Goal: Communication & Community: Share content

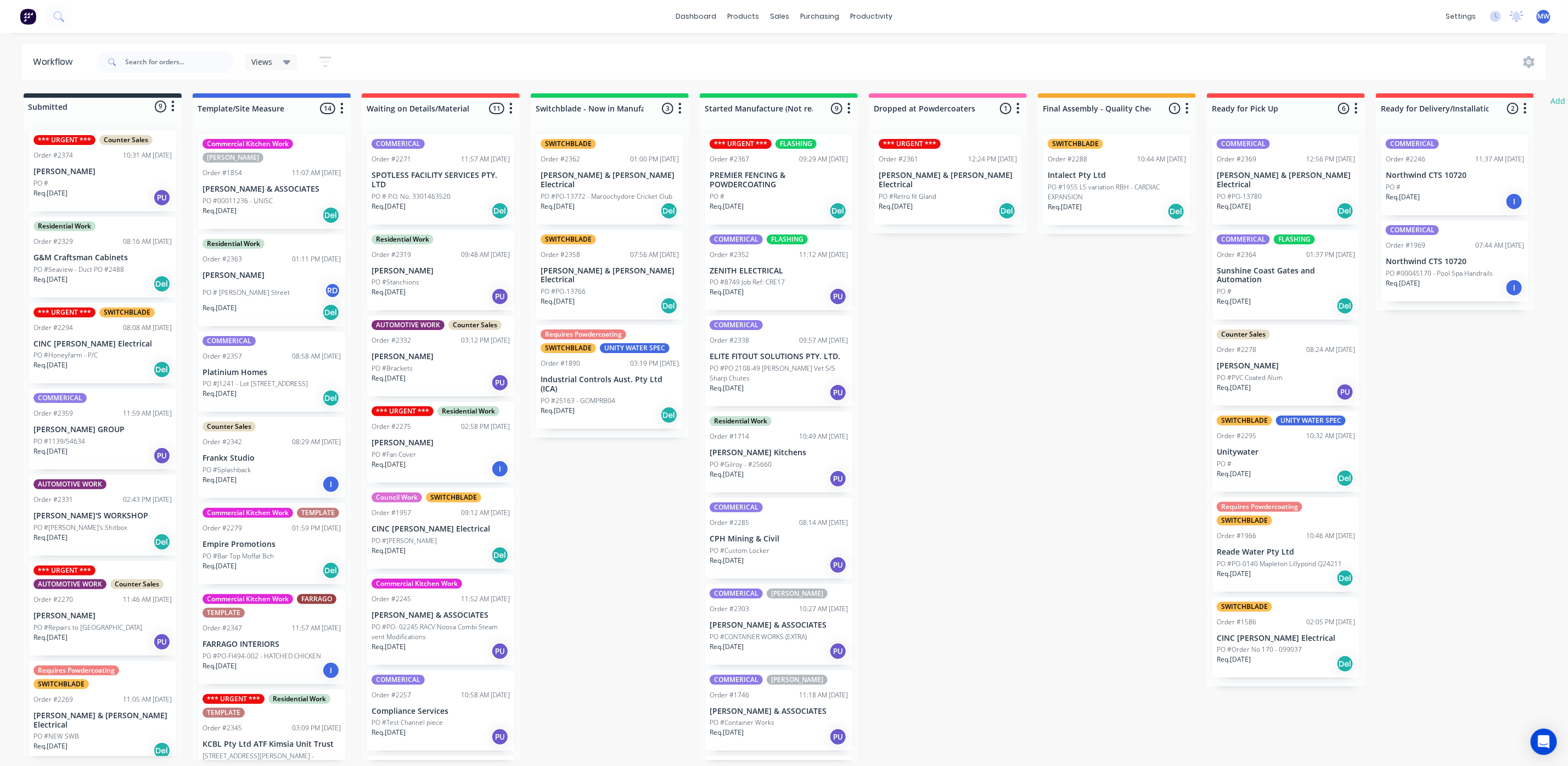
click at [606, 175] on p "[PERSON_NAME] & [PERSON_NAME] Electrical" at bounding box center [609, 180] width 138 height 18
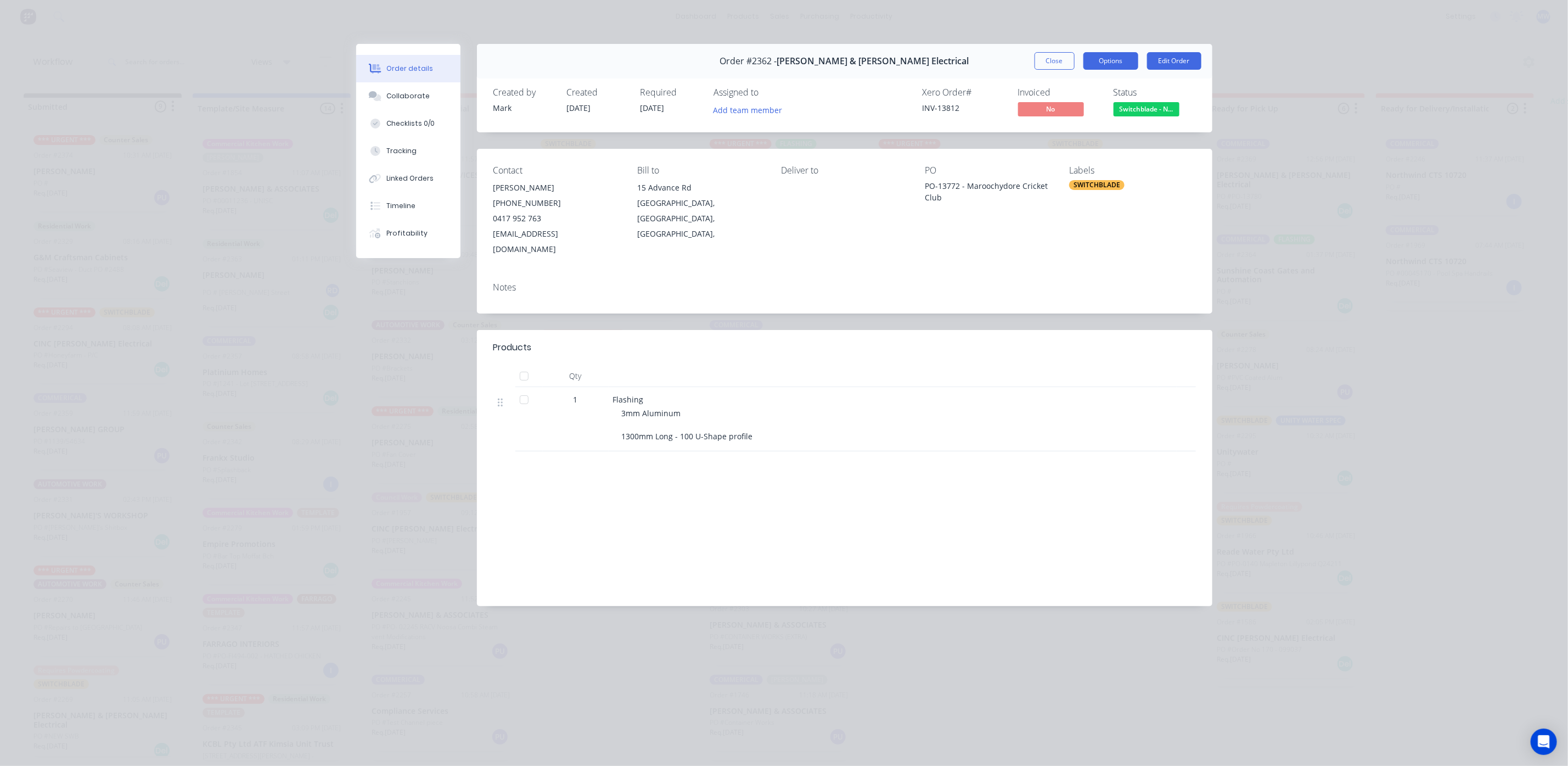
click at [1125, 68] on button "Options" at bounding box center [1111, 61] width 55 height 18
click at [1057, 130] on div "Delivery Docket" at bounding box center [1081, 133] width 96 height 16
click at [1058, 137] on div "Standard" at bounding box center [1081, 133] width 96 height 16
click at [409, 95] on div "Collaborate" at bounding box center [408, 96] width 44 height 10
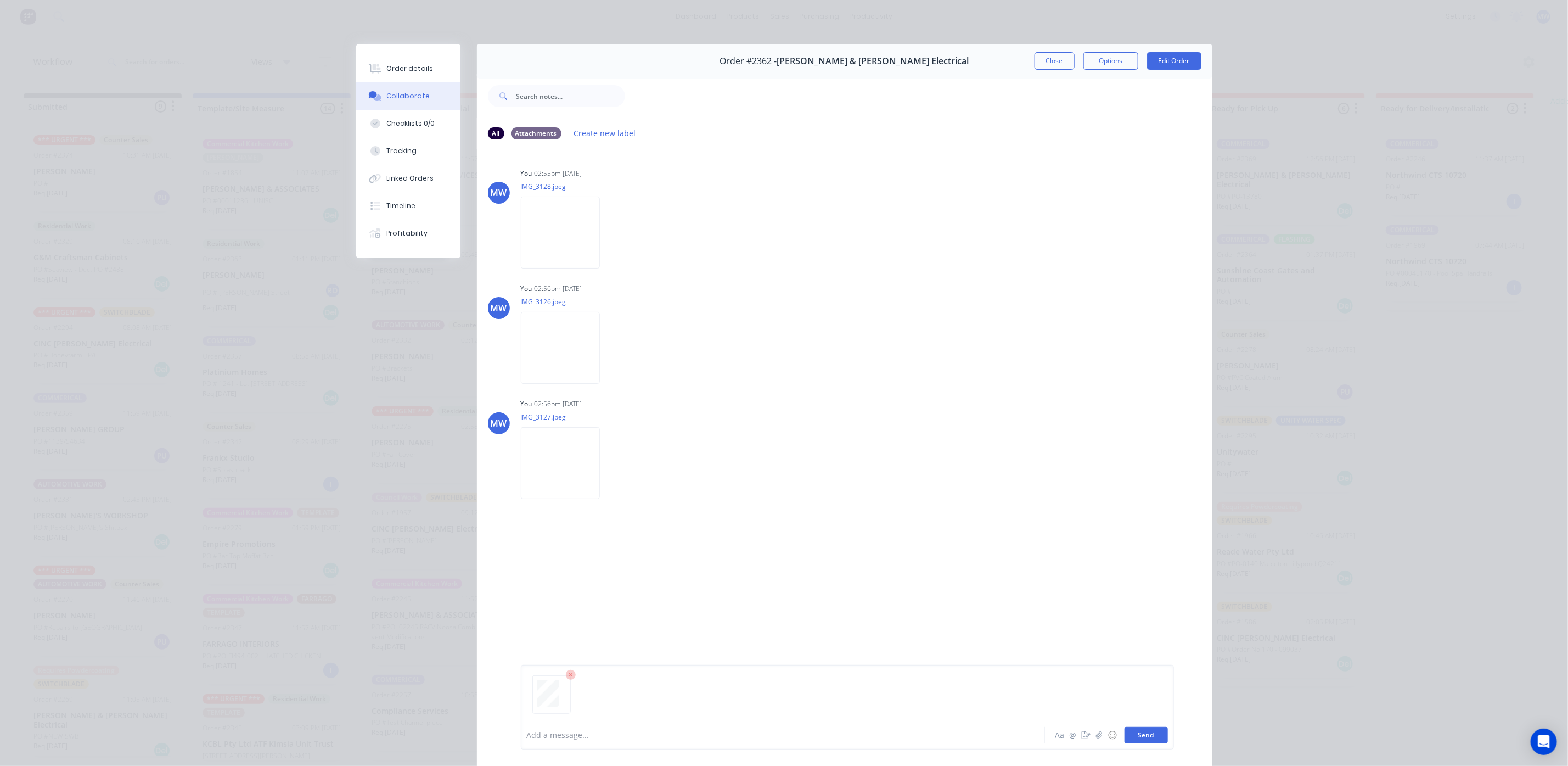
click at [1148, 736] on button "Send" at bounding box center [1146, 735] width 44 height 17
click at [1046, 60] on button "Close" at bounding box center [1054, 61] width 40 height 18
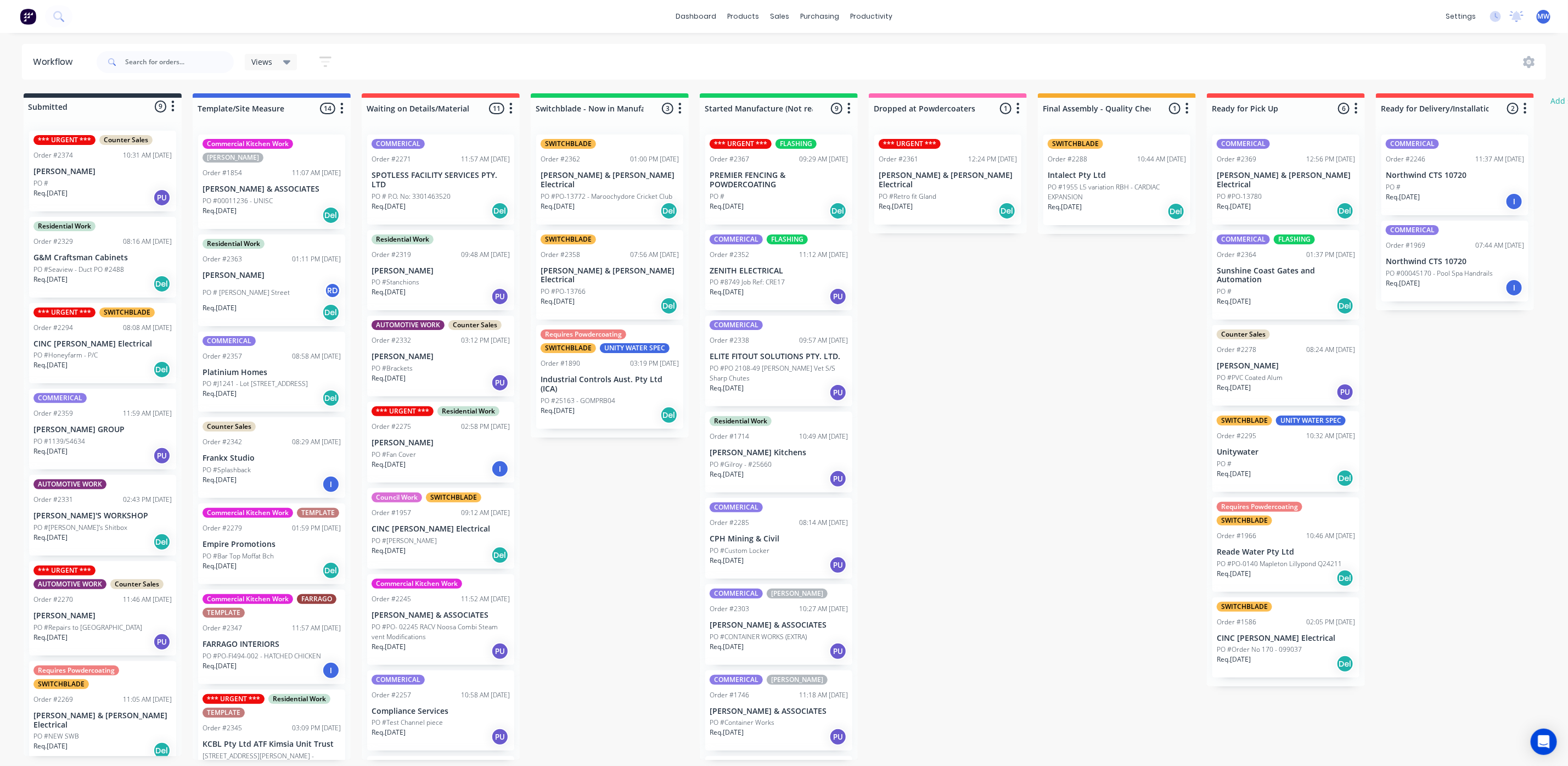
click at [612, 296] on div "Req. 30/09/25 Del" at bounding box center [609, 306] width 138 height 18
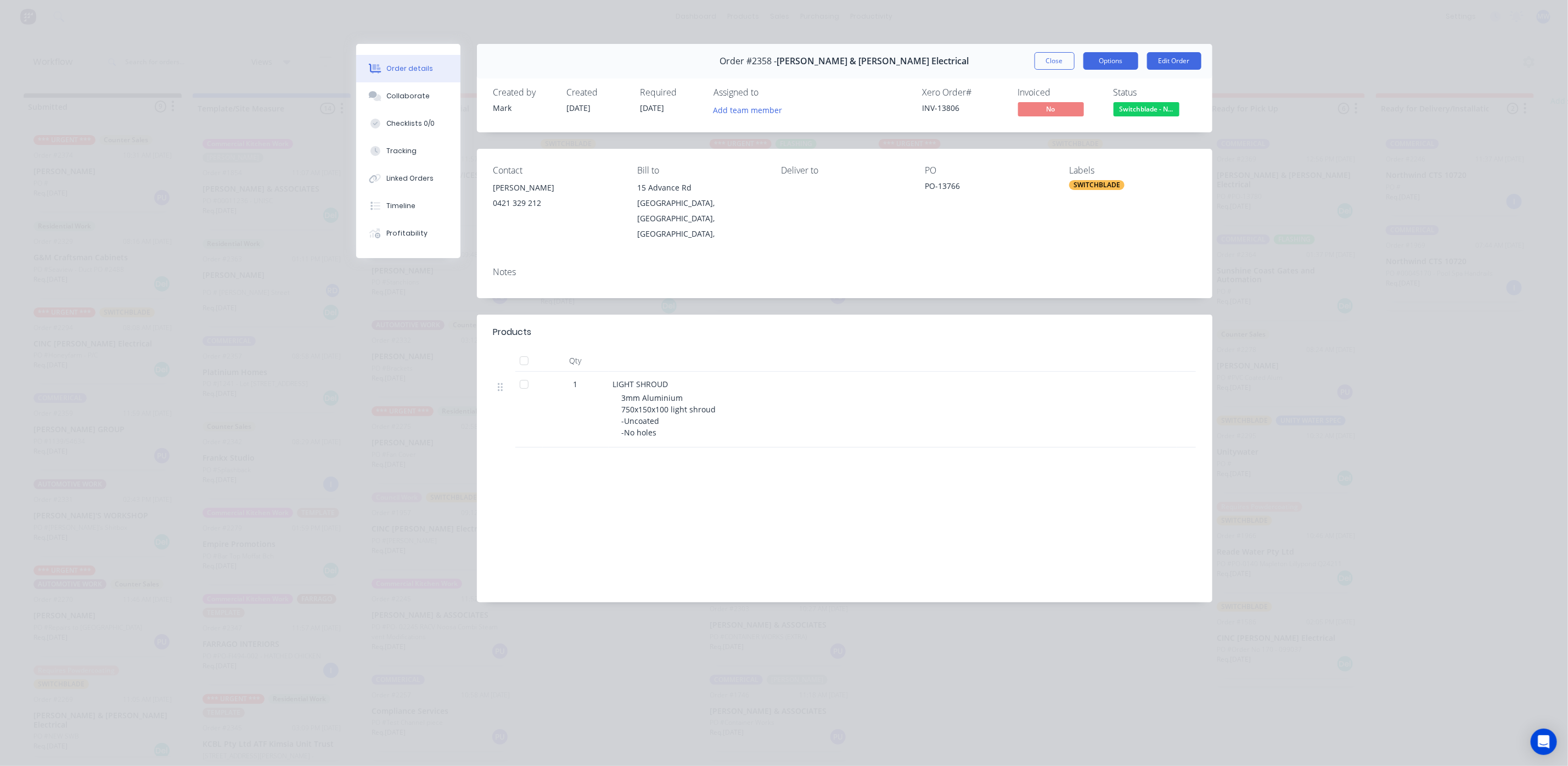
click at [1111, 63] on button "Options" at bounding box center [1111, 61] width 55 height 18
click at [1062, 130] on div "Delivery Docket" at bounding box center [1081, 133] width 96 height 16
click at [1085, 136] on div "Standard" at bounding box center [1081, 133] width 96 height 16
click at [425, 95] on button "Collaborate" at bounding box center [408, 96] width 104 height 28
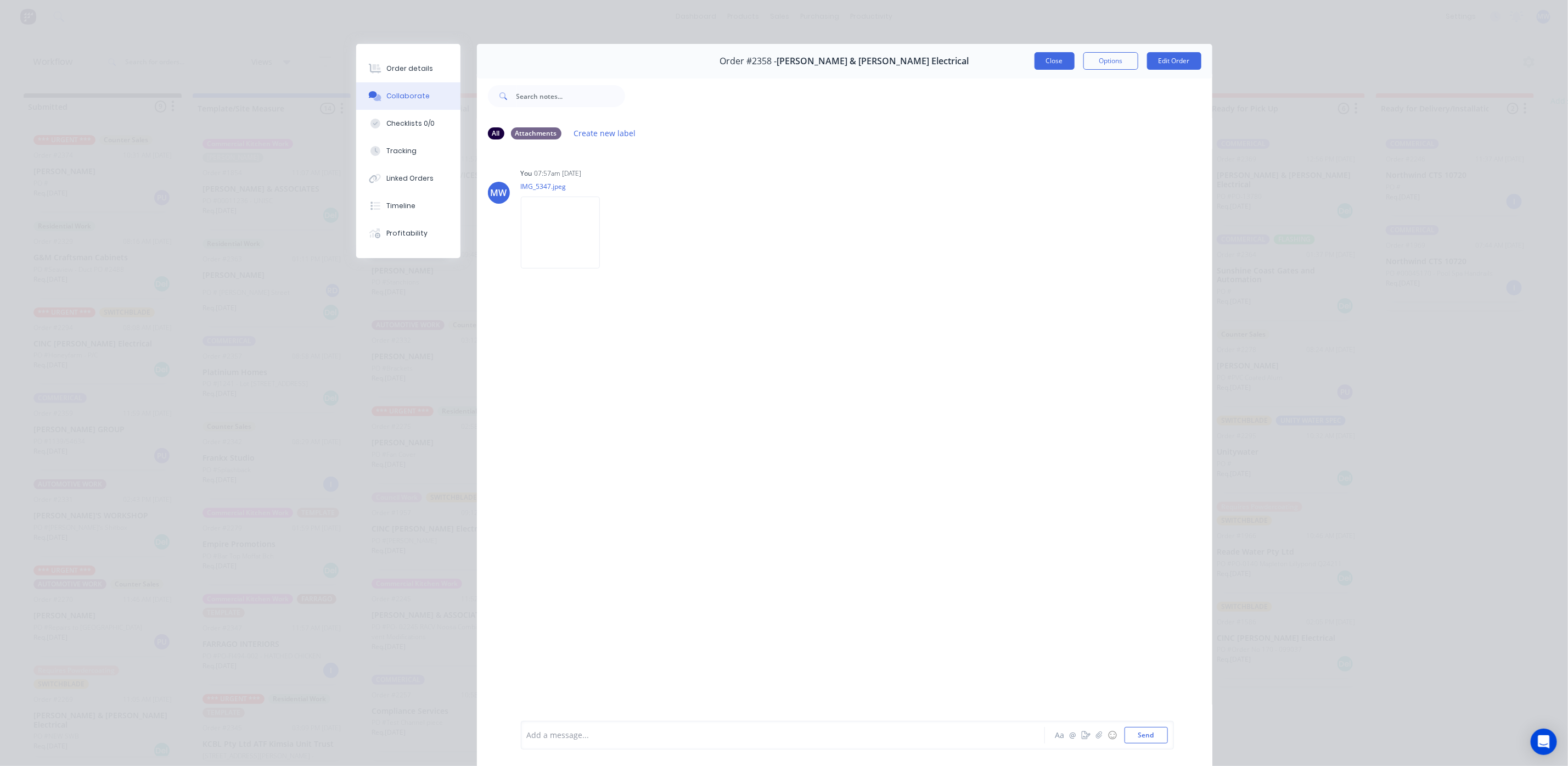
click at [1035, 64] on button "Close" at bounding box center [1054, 61] width 40 height 18
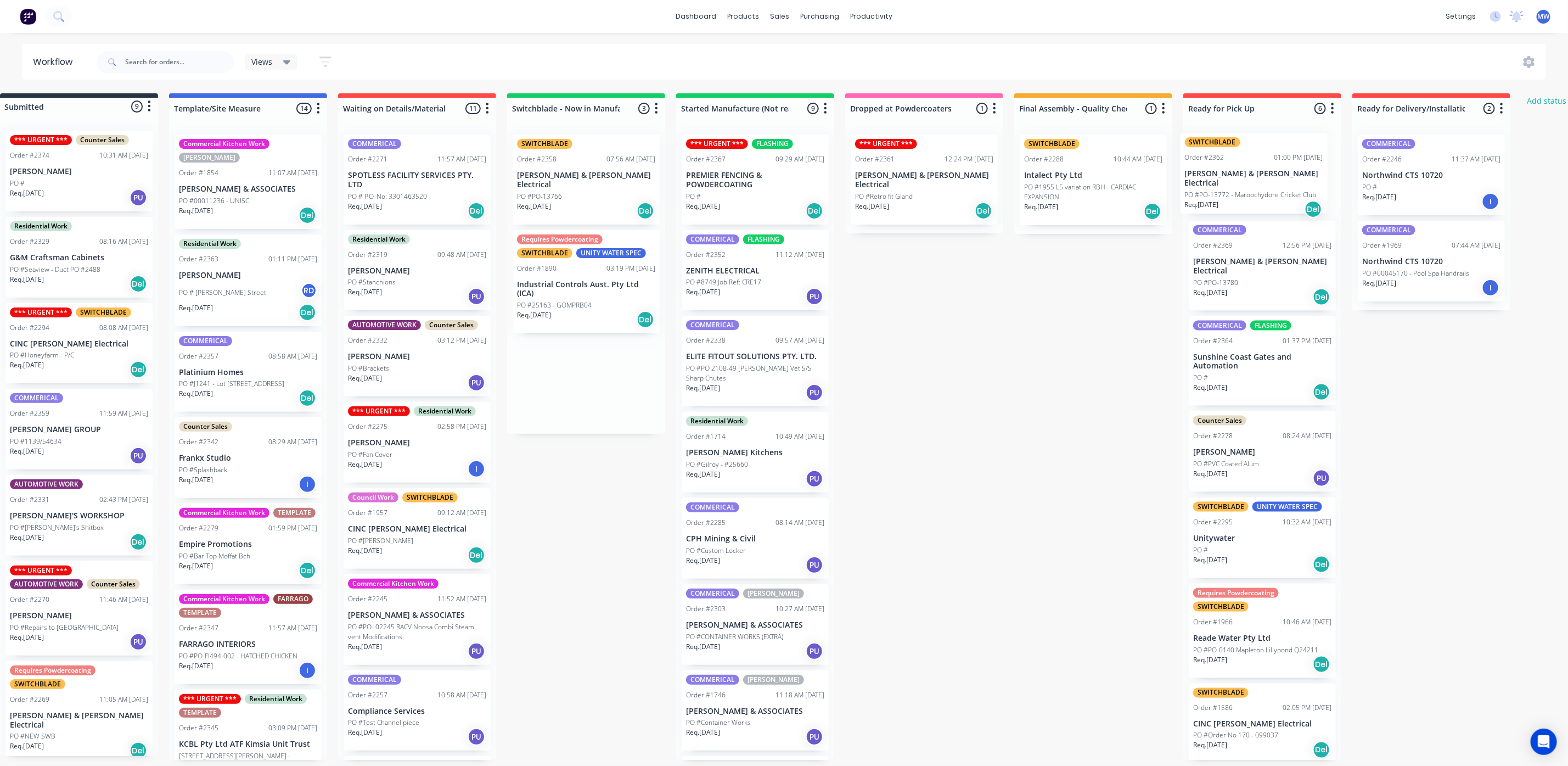
scroll to position [0, 28]
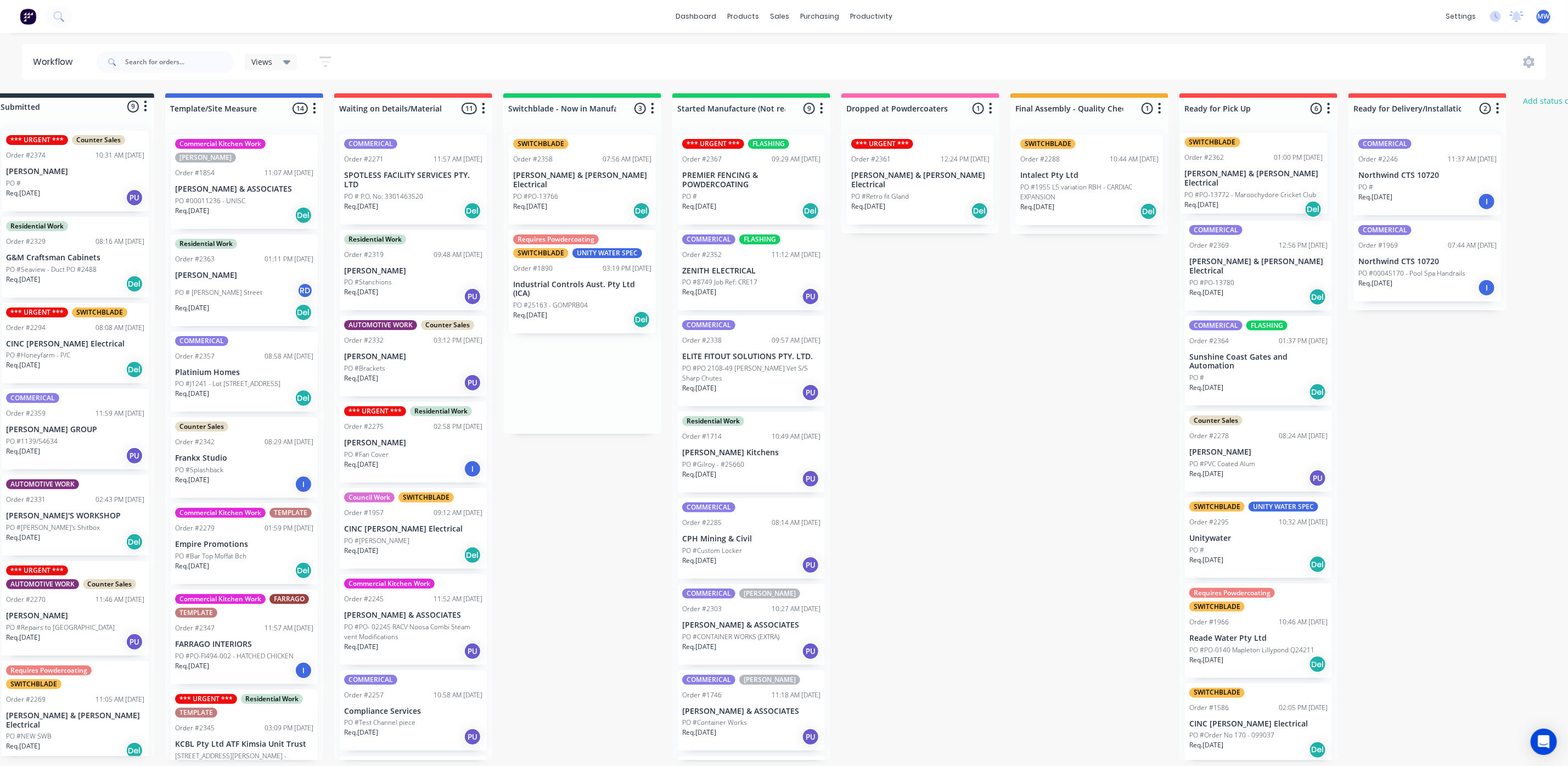
drag, startPoint x: 591, startPoint y: 179, endPoint x: 1239, endPoint y: 176, distance: 648.0
click at [1239, 176] on div "Submitted 9 Status colour #273444 hex #273444 Save Cancel Summaries Total order…" at bounding box center [879, 427] width 1831 height 667
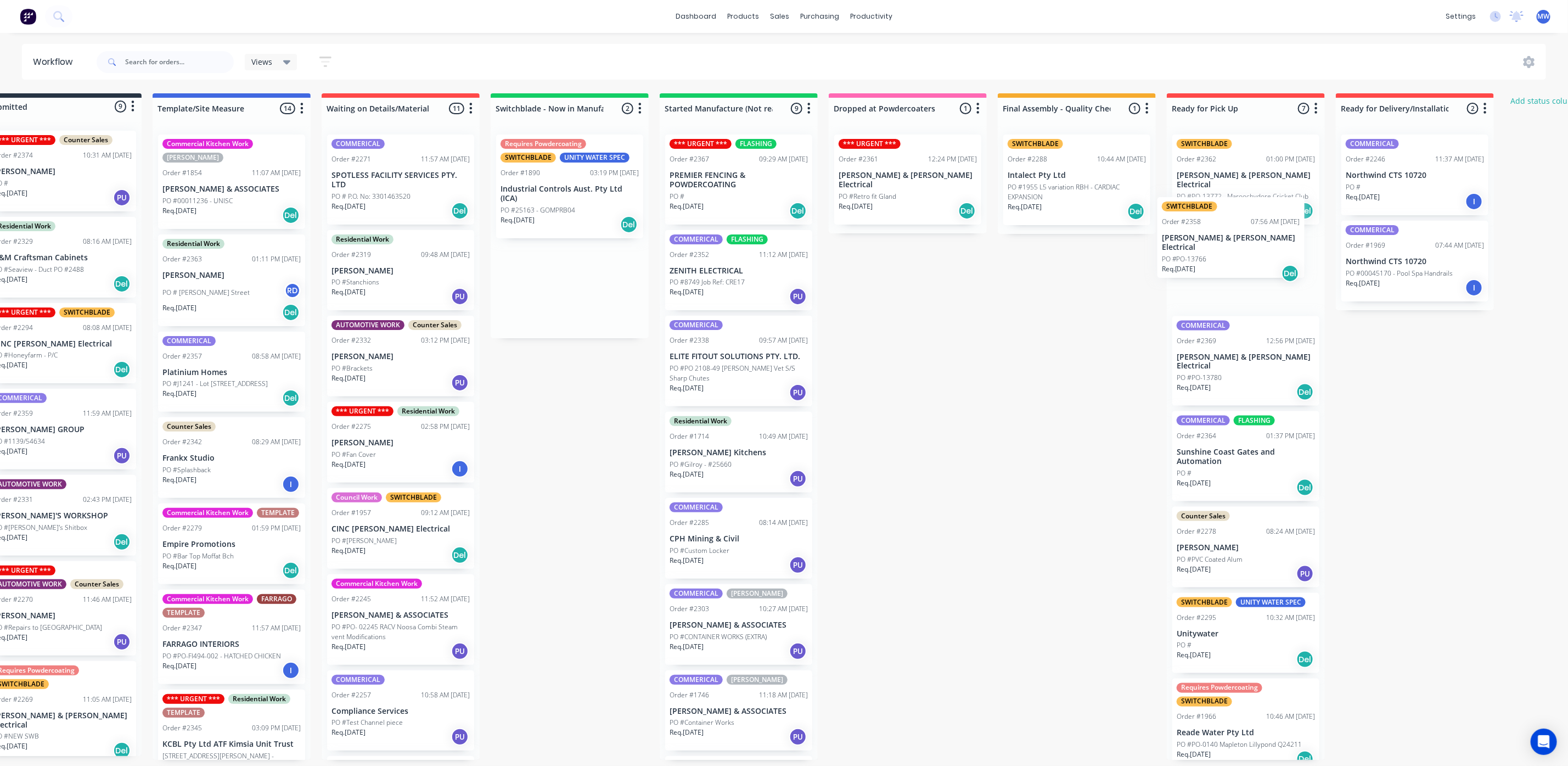
drag, startPoint x: 562, startPoint y: 178, endPoint x: 1229, endPoint y: 239, distance: 669.8
click at [1229, 239] on div "Submitted 9 Status colour #273444 hex #273444 Save Cancel Summaries Total order…" at bounding box center [867, 427] width 1831 height 667
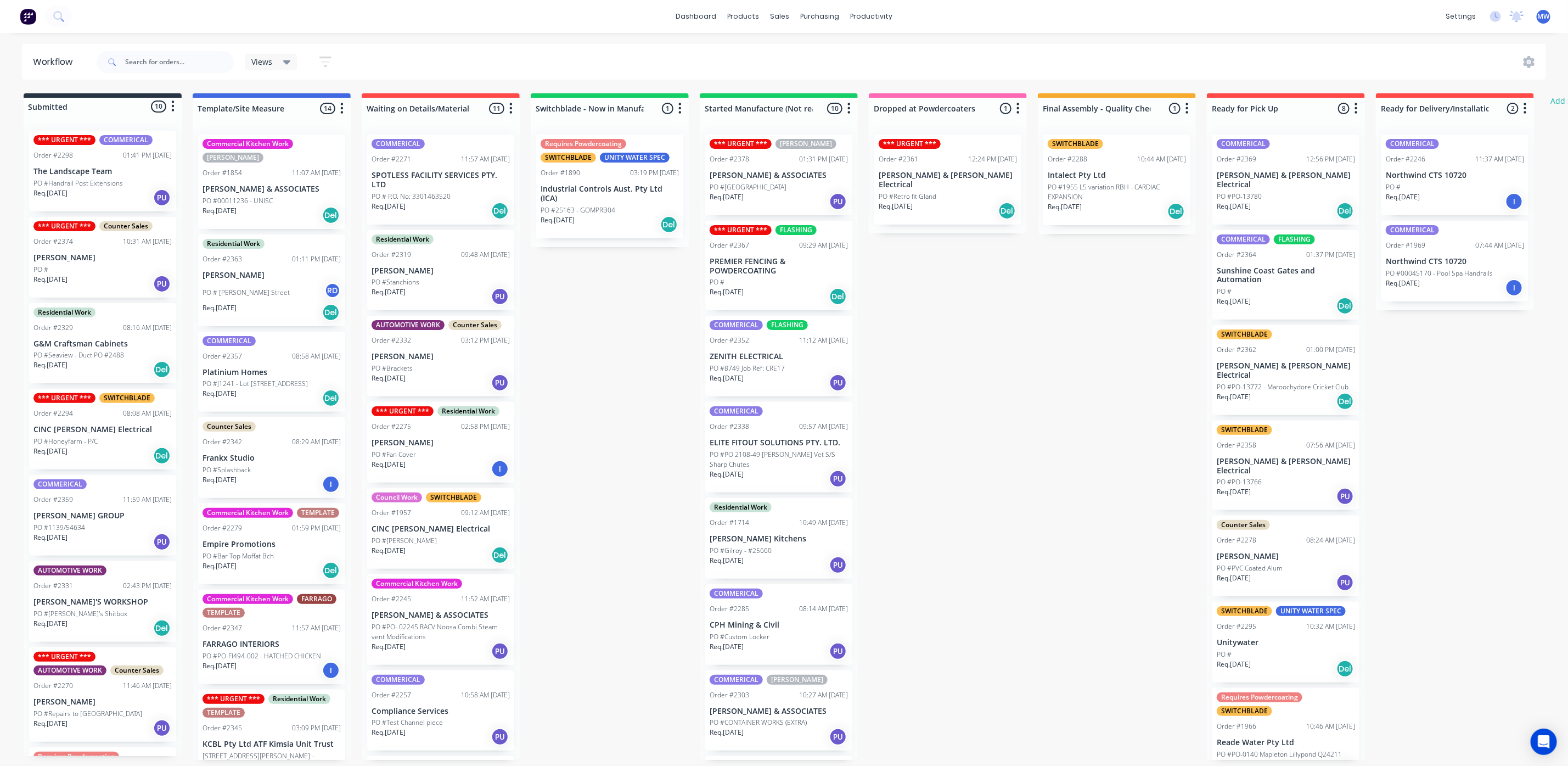
scroll to position [244, 0]
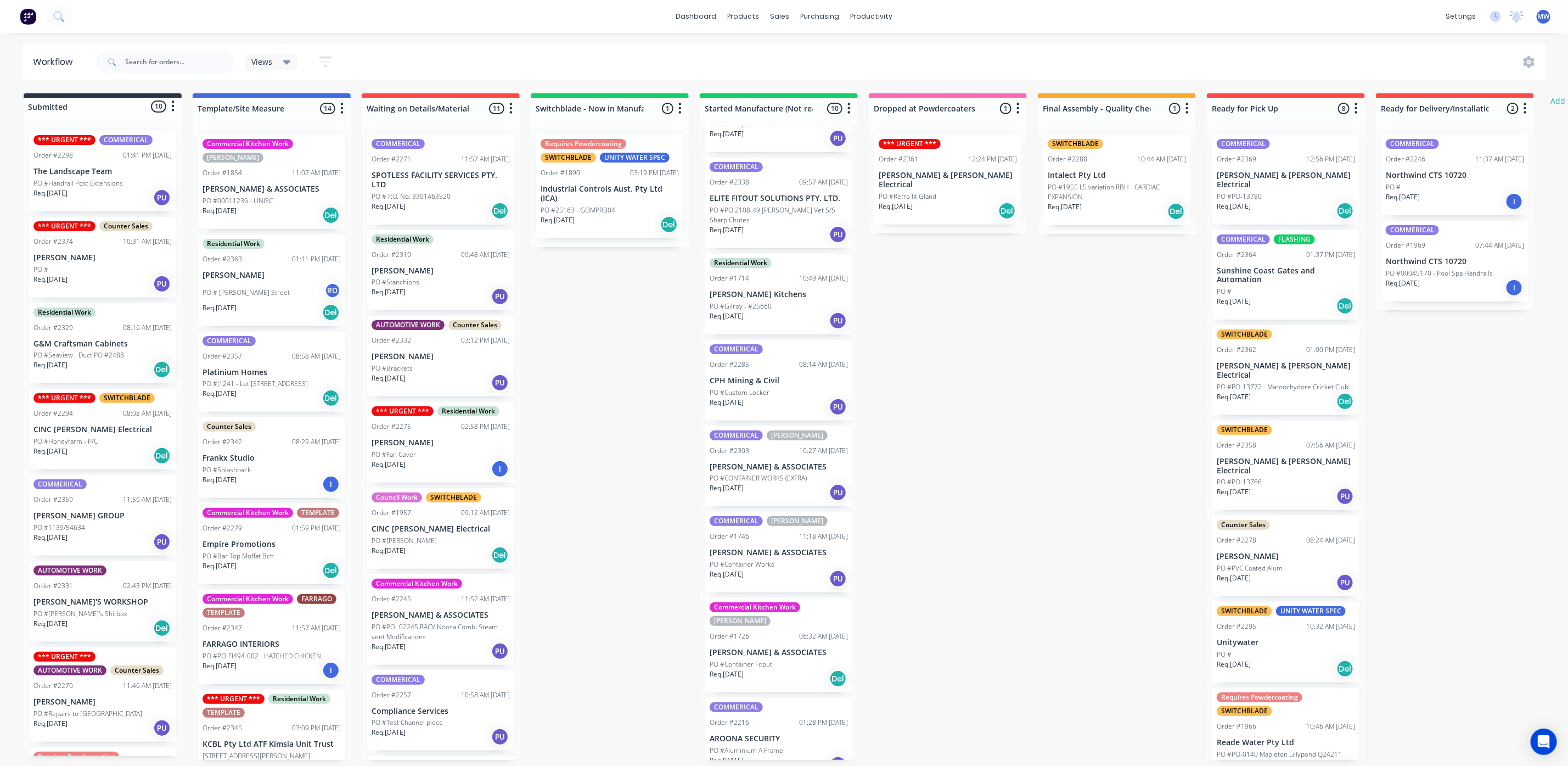
click at [771, 669] on div "Req. 02/10/25 Del" at bounding box center [779, 678] width 138 height 18
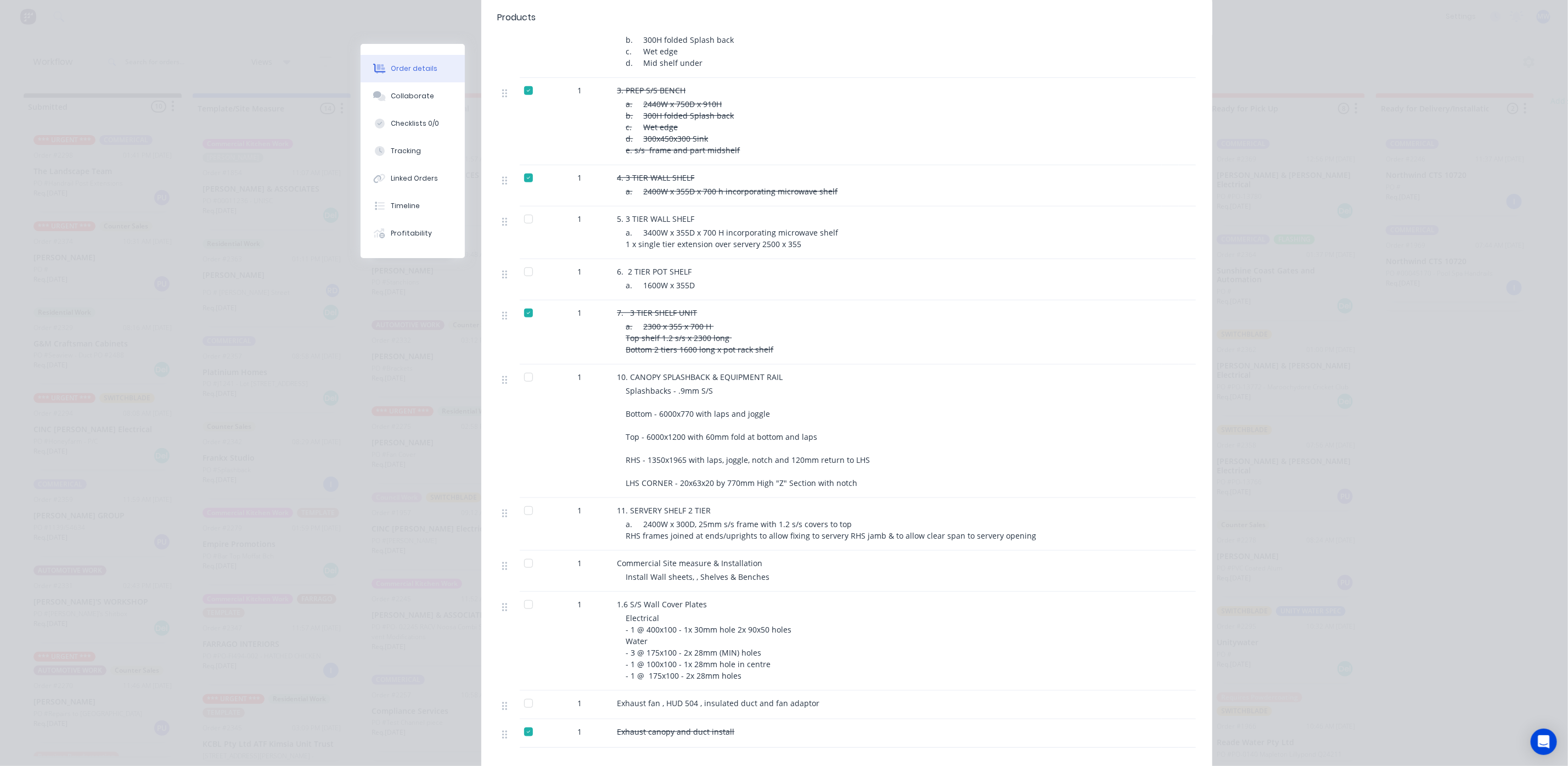
scroll to position [494, 0]
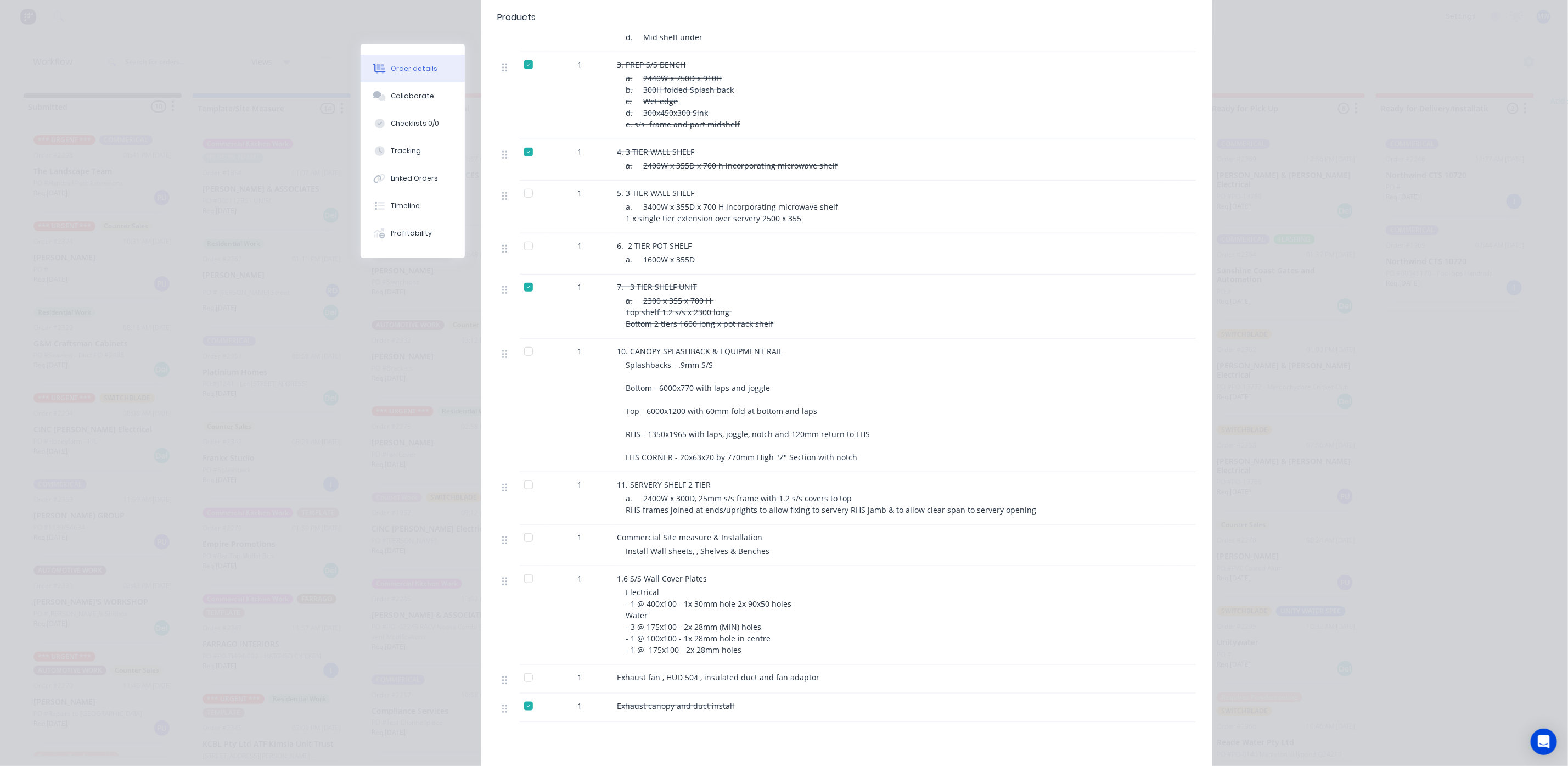
click at [523, 341] on div at bounding box center [528, 352] width 22 height 22
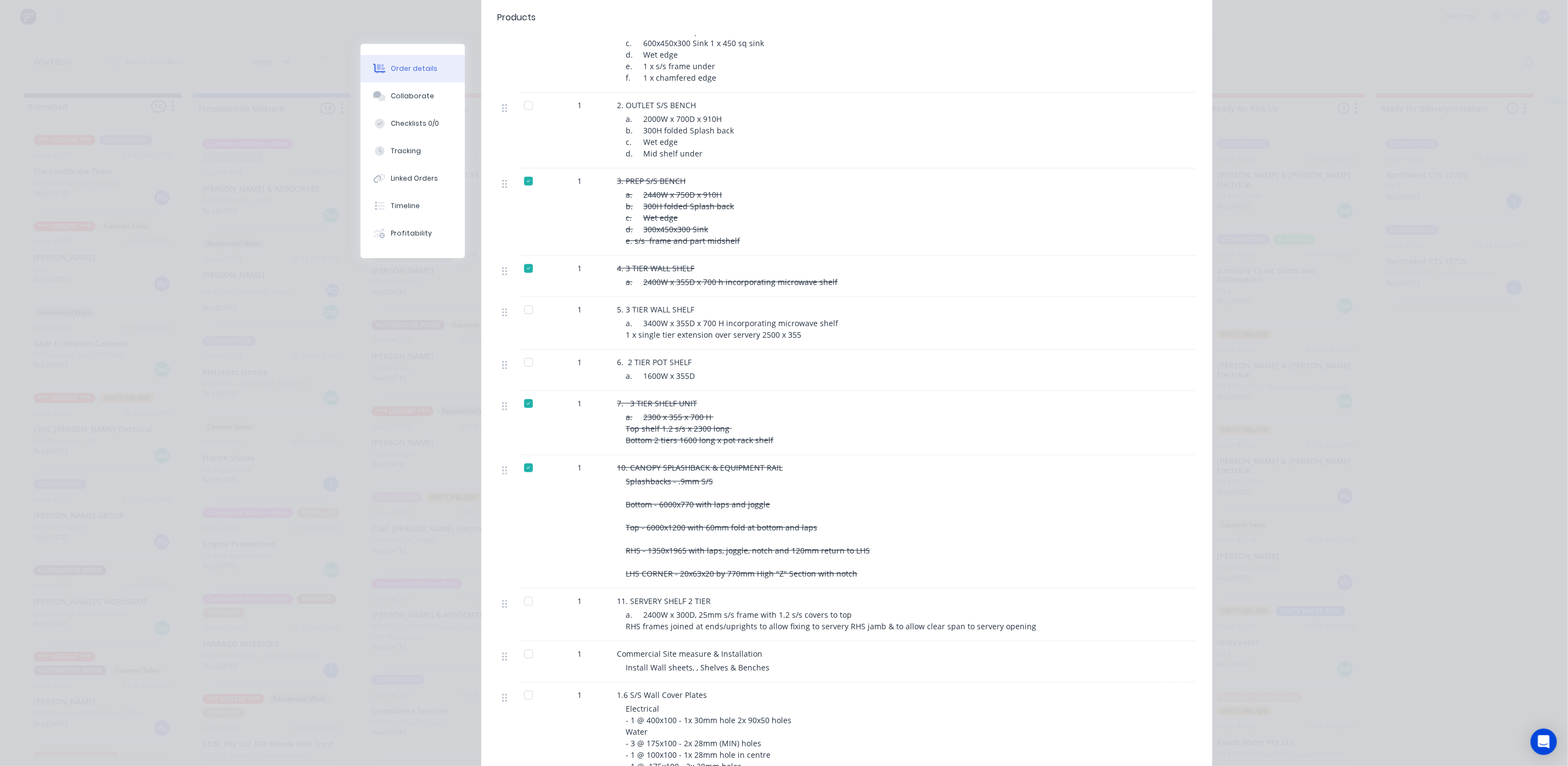
scroll to position [644, 0]
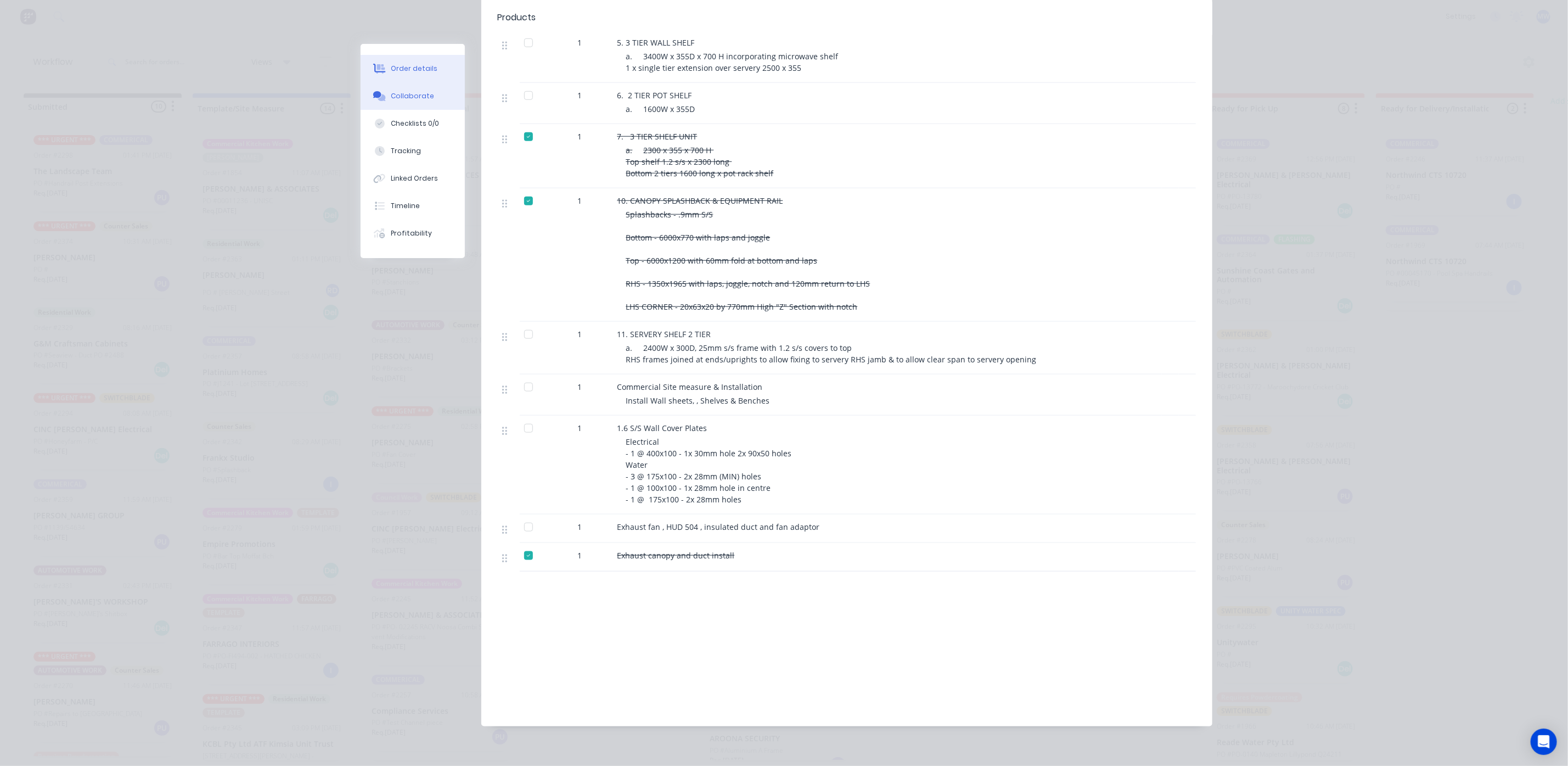
click at [417, 92] on div "Collaborate" at bounding box center [412, 96] width 44 height 10
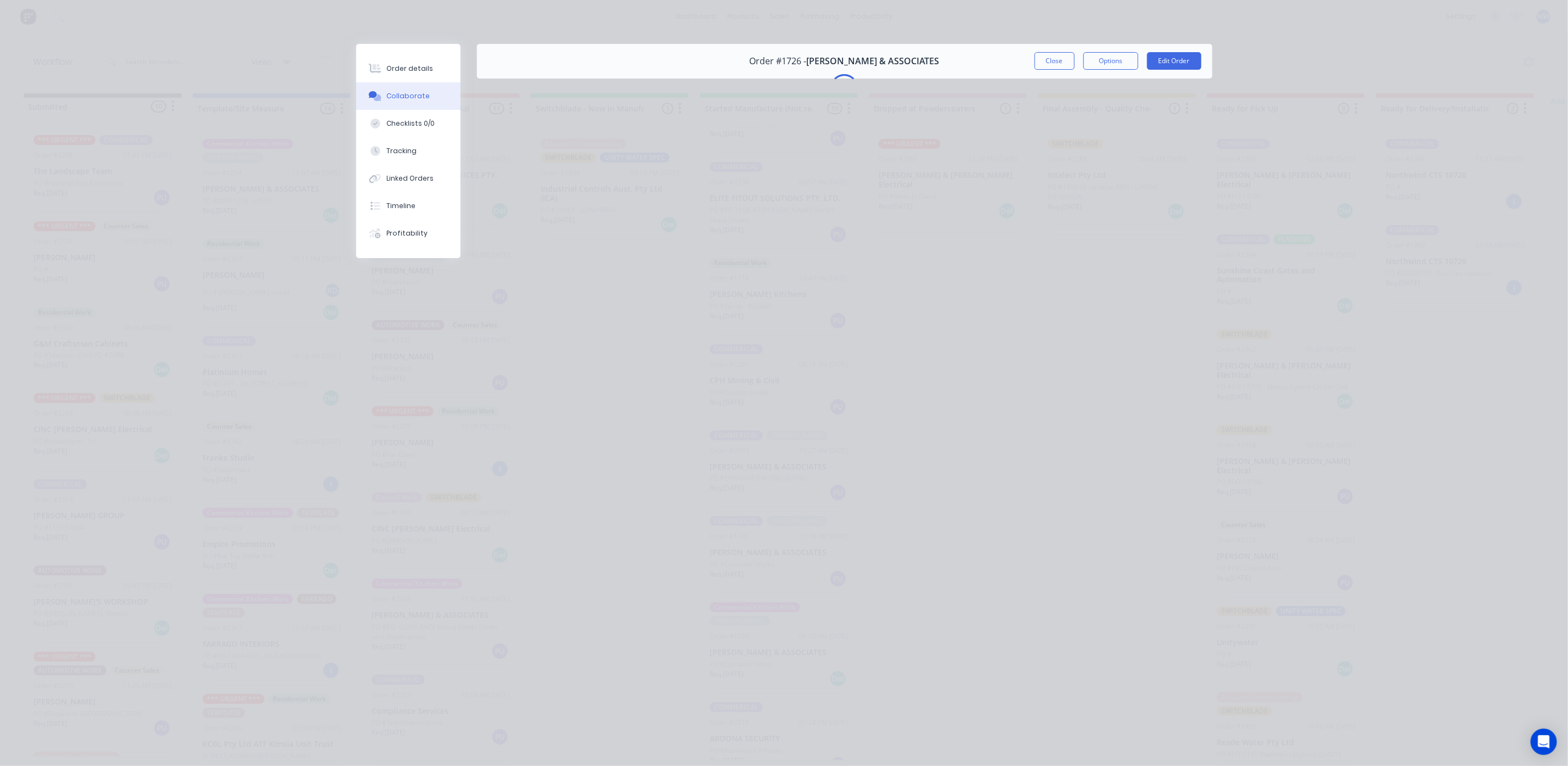
scroll to position [0, 0]
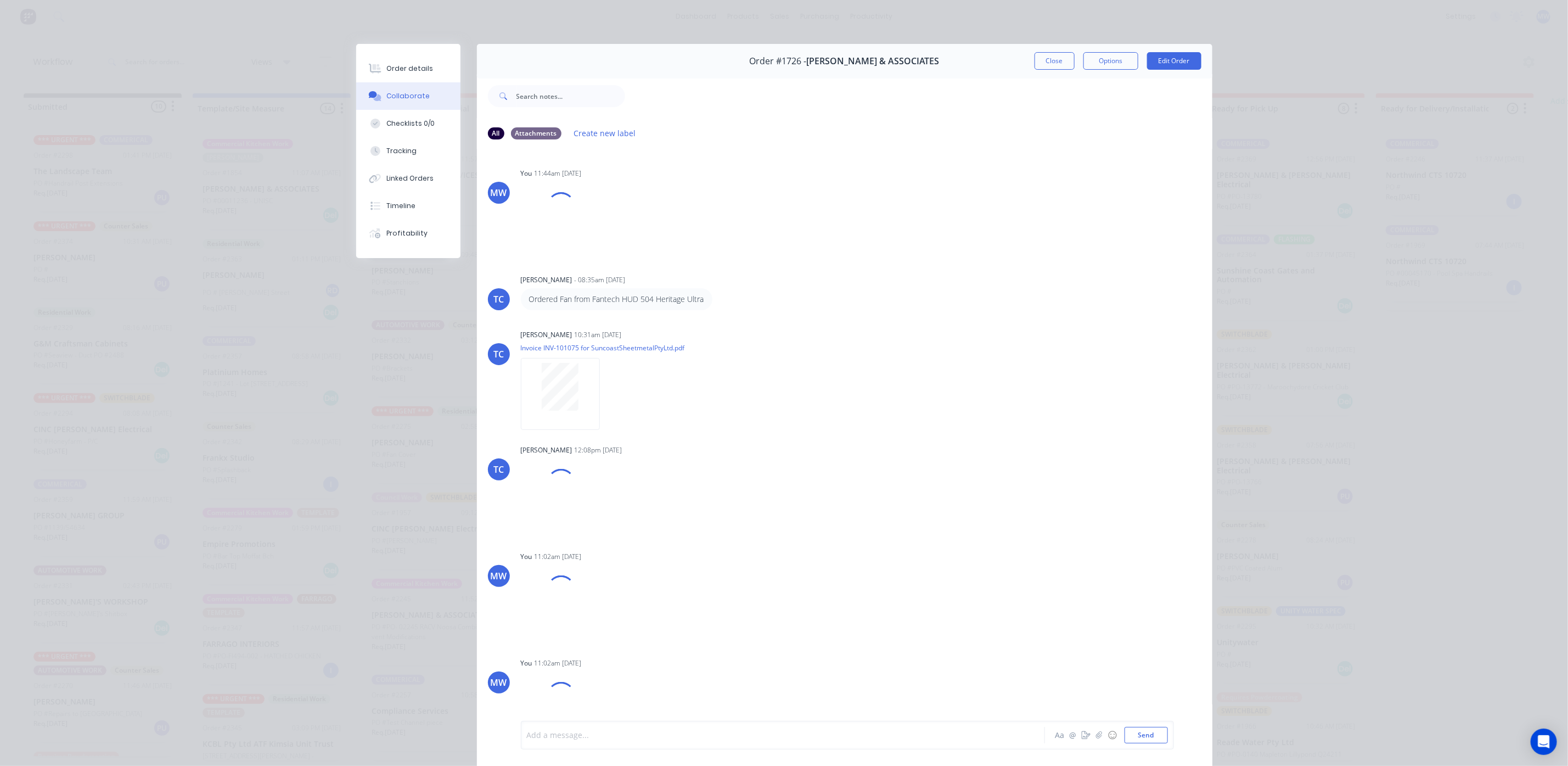
click at [604, 731] on div at bounding box center [768, 735] width 481 height 12
click at [1152, 738] on button "Send" at bounding box center [1146, 735] width 44 height 17
click at [1053, 65] on button "Close" at bounding box center [1054, 61] width 40 height 18
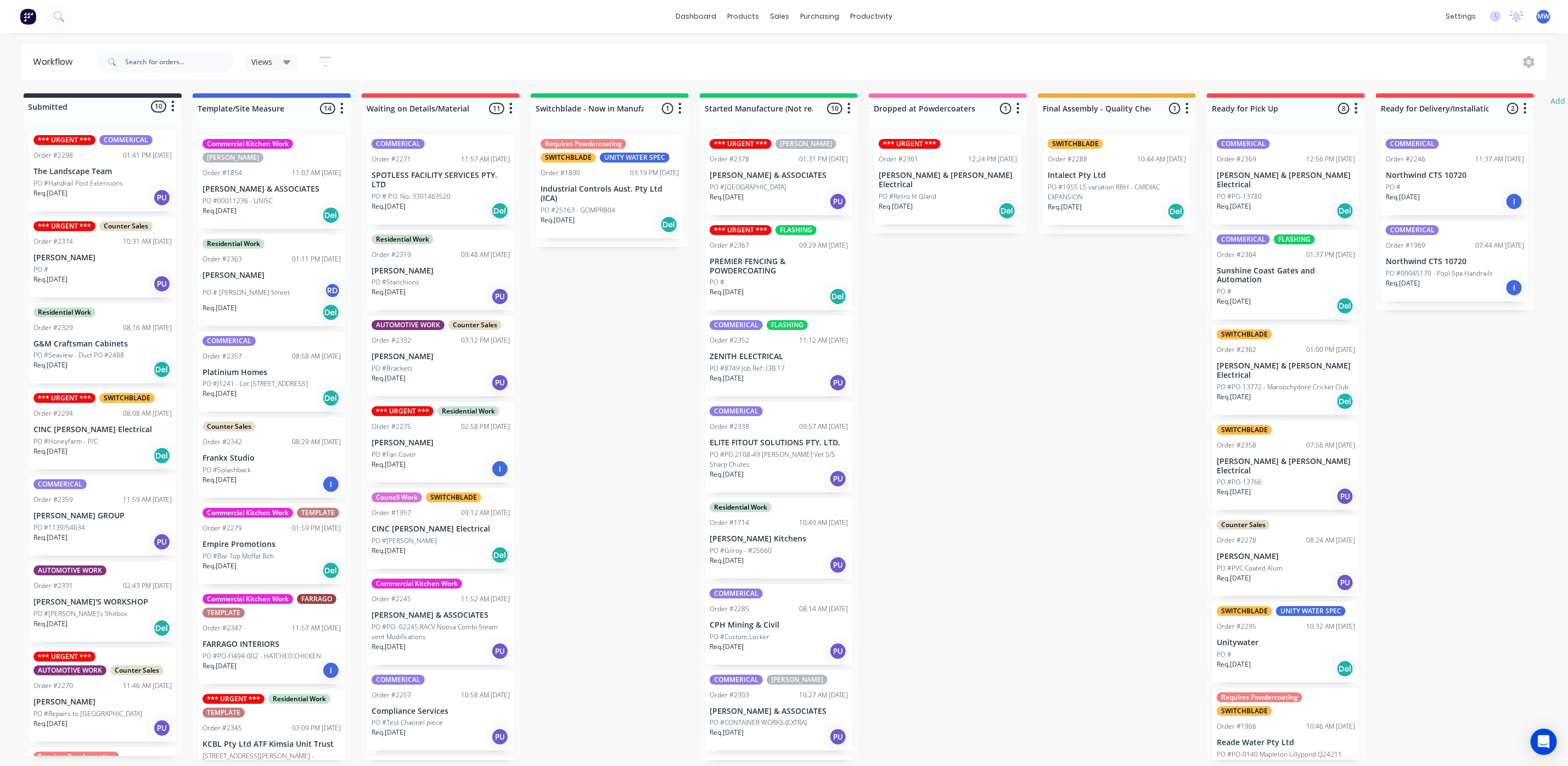
click at [784, 196] on div "Req. 29/09/25 PU" at bounding box center [779, 201] width 138 height 18
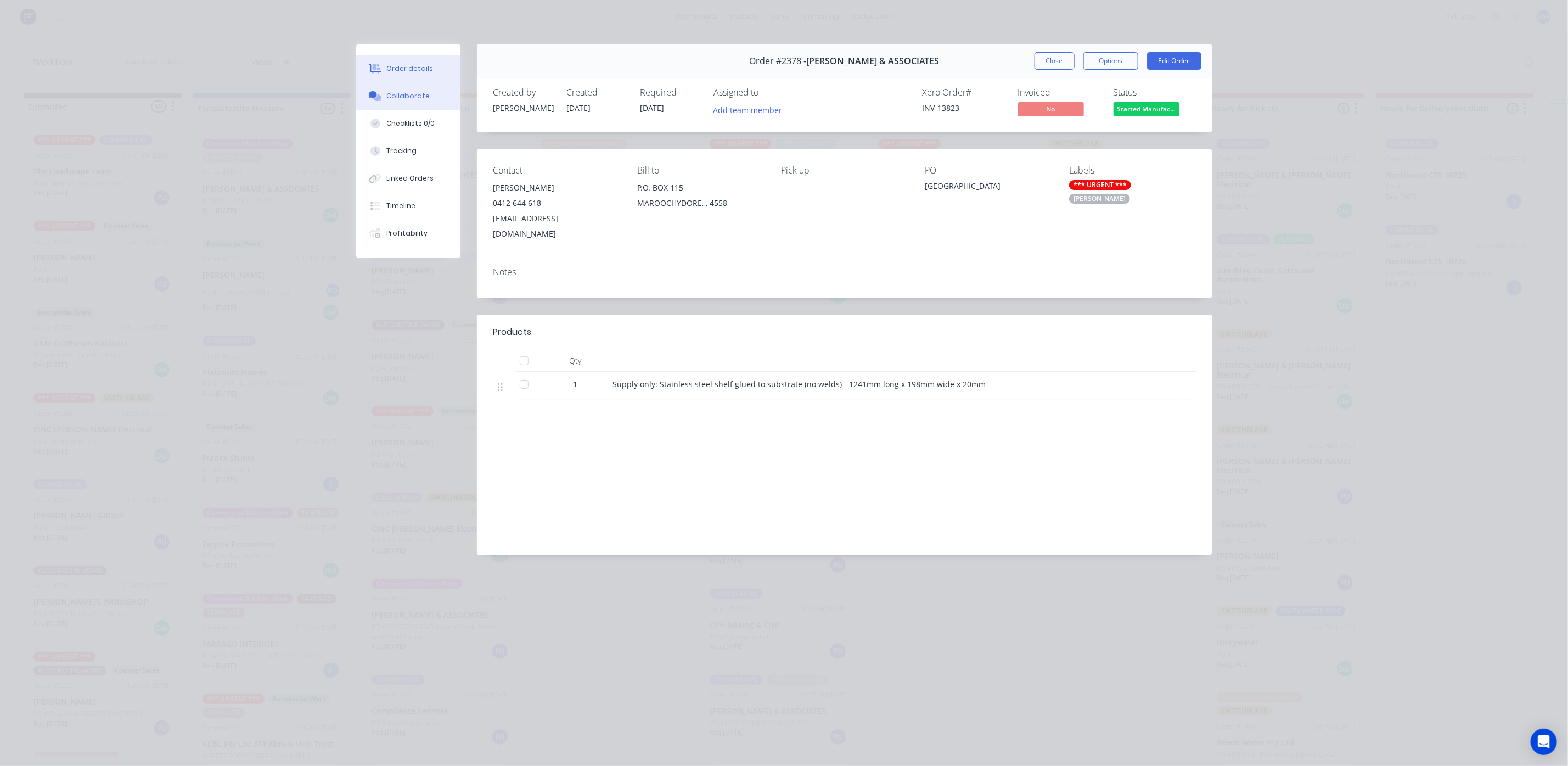
click at [379, 91] on icon at bounding box center [375, 96] width 13 height 10
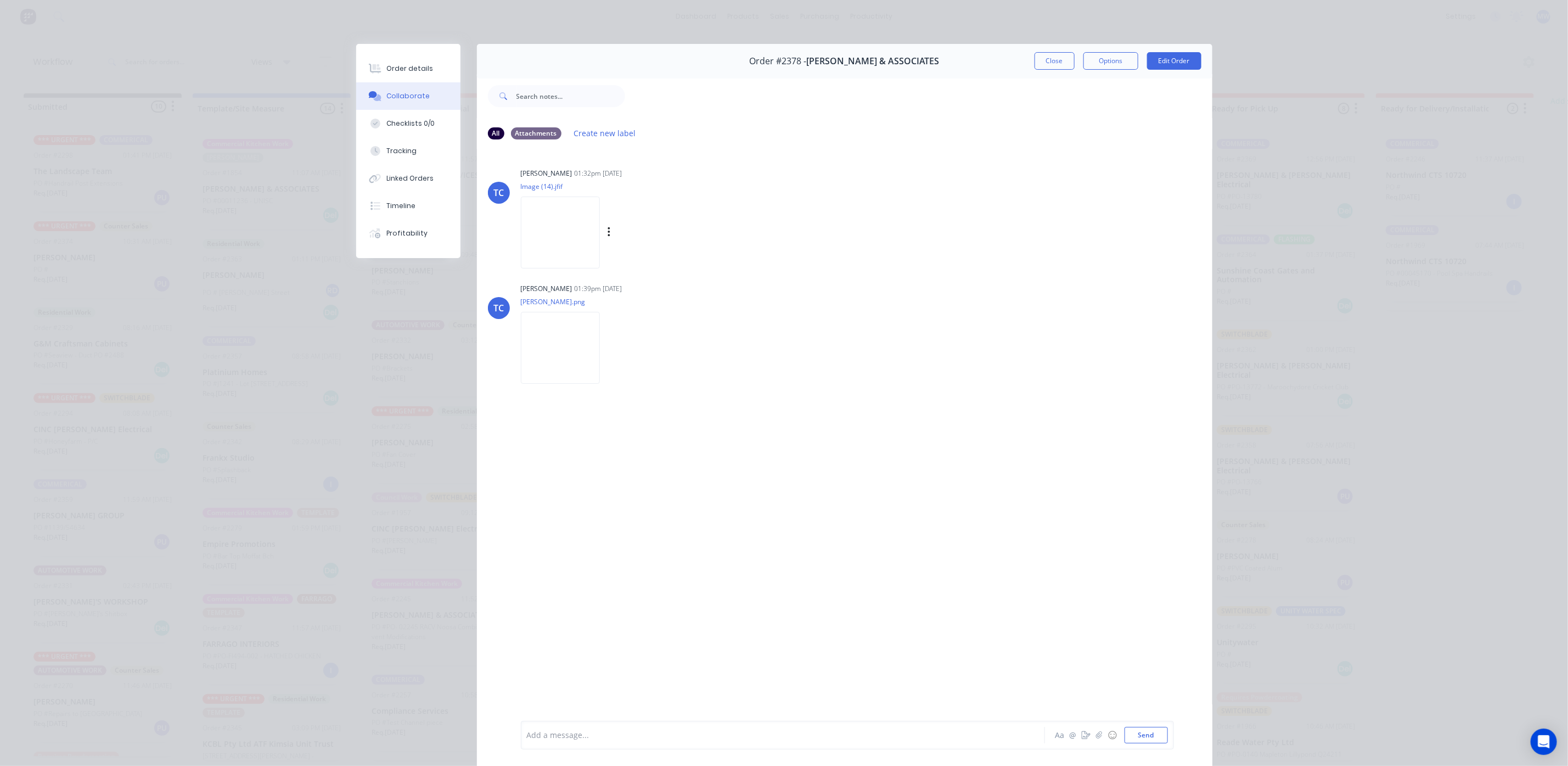
click at [570, 252] on img at bounding box center [560, 232] width 79 height 72
click at [611, 735] on div at bounding box center [768, 735] width 481 height 12
click at [1146, 733] on button "Send" at bounding box center [1146, 735] width 44 height 17
click at [562, 346] on img at bounding box center [560, 347] width 79 height 72
click at [538, 223] on img at bounding box center [560, 232] width 79 height 72
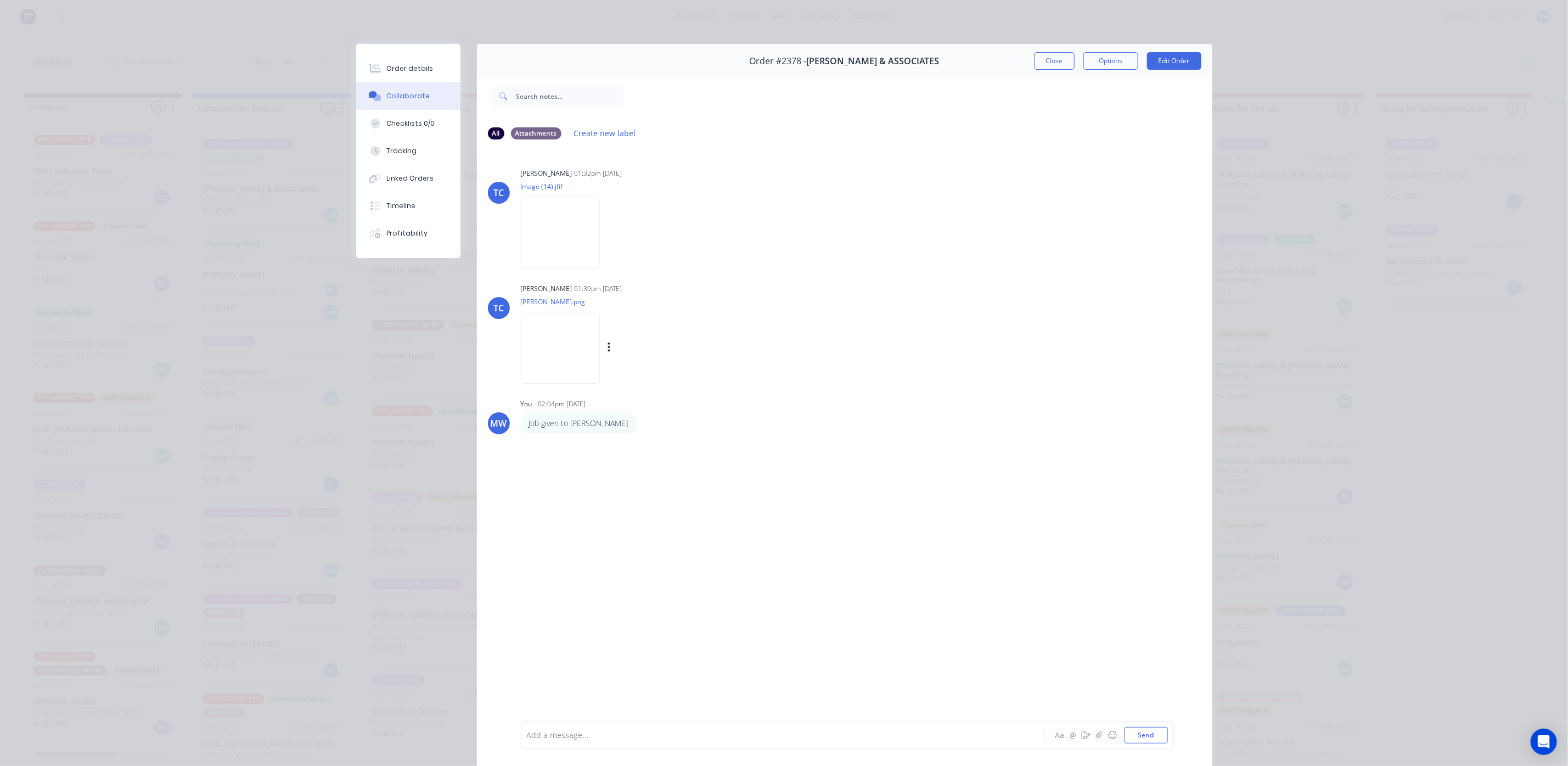
click at [538, 369] on img at bounding box center [560, 347] width 79 height 72
click at [1045, 65] on button "Close" at bounding box center [1054, 61] width 40 height 18
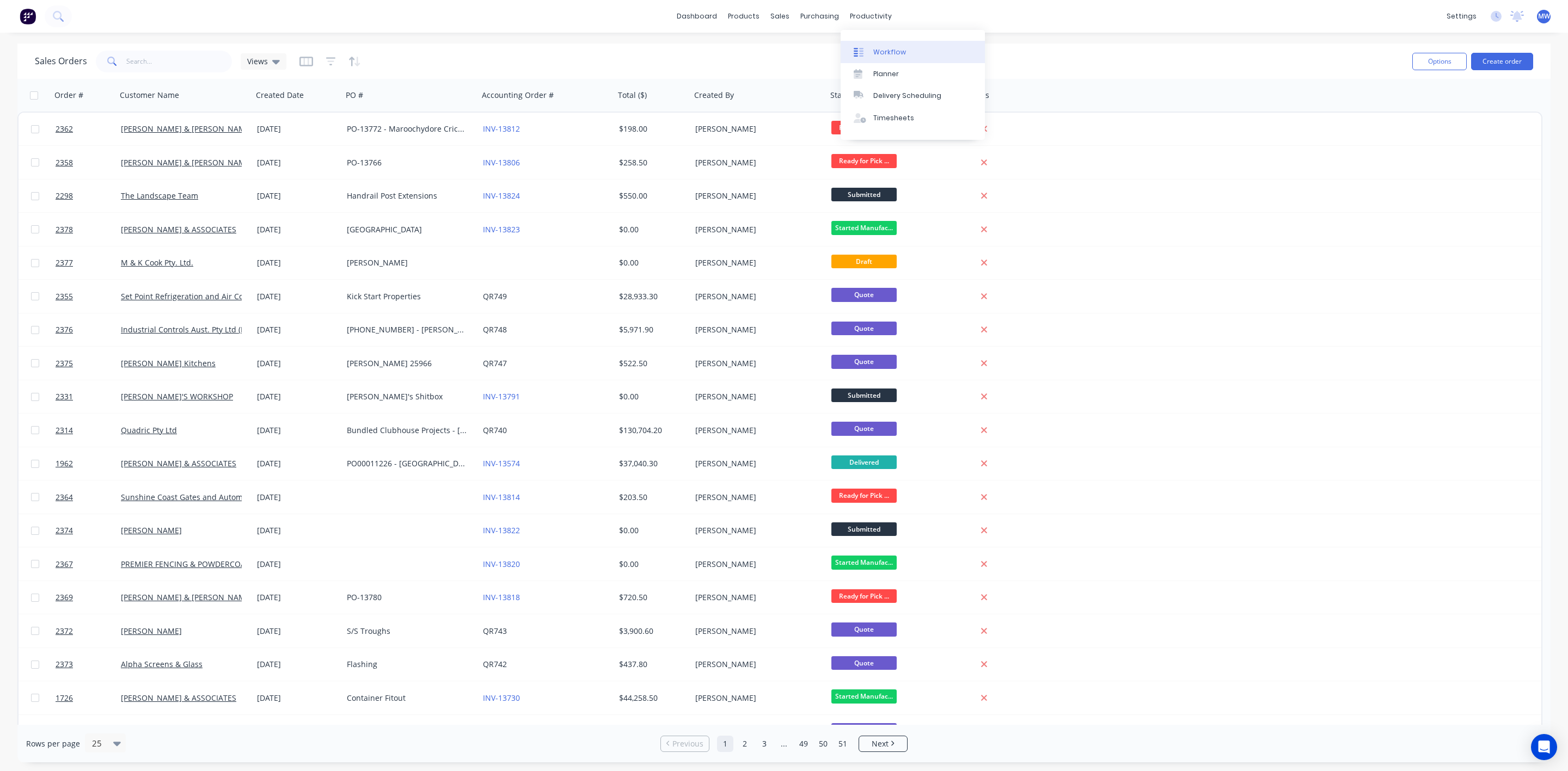
click at [889, 49] on div "Workflow" at bounding box center [890, 52] width 33 height 10
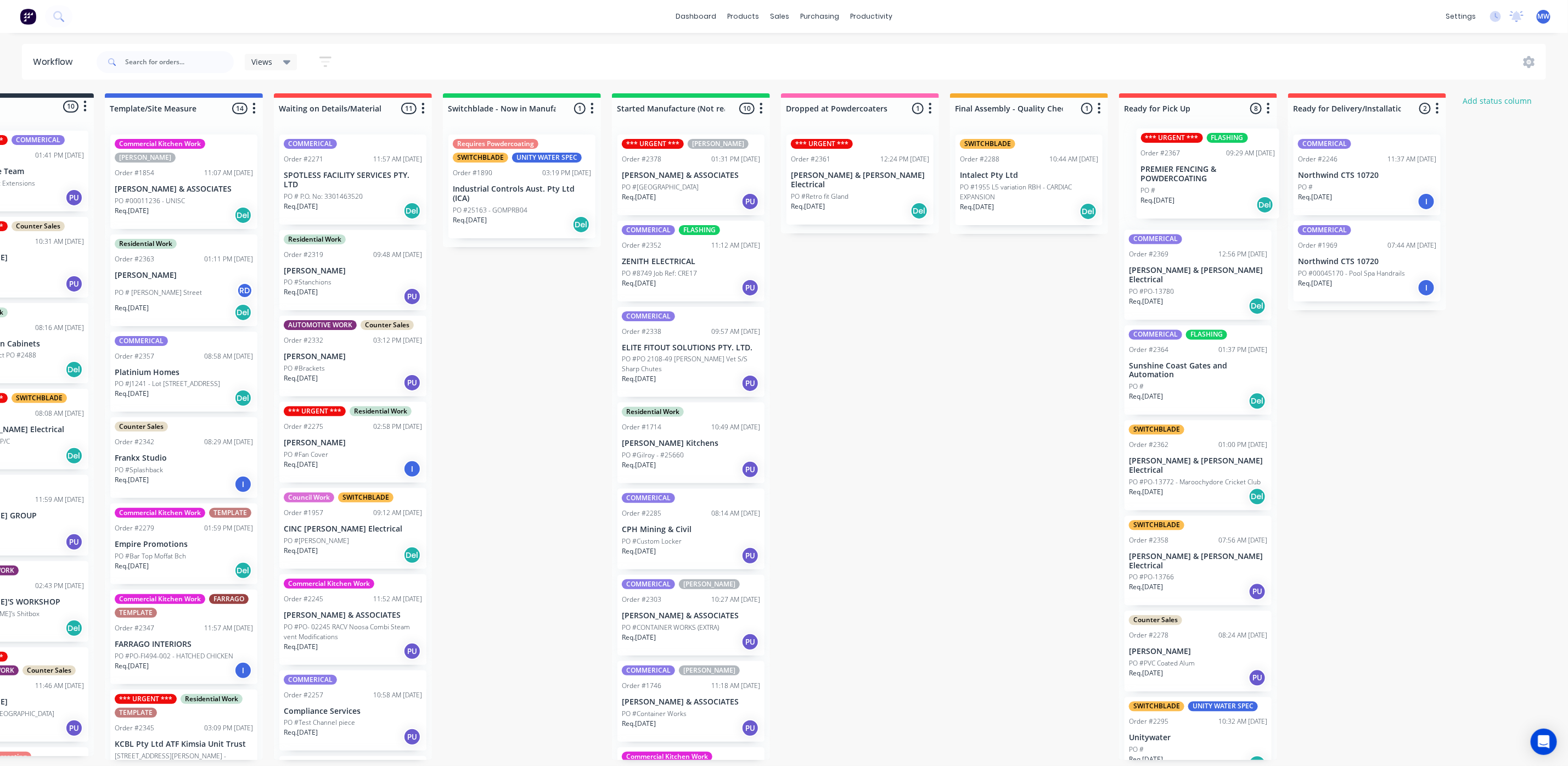
drag, startPoint x: 745, startPoint y: 280, endPoint x: 1176, endPoint y: 190, distance: 440.3
click at [1176, 190] on div "Submitted 10 Status colour #273444 hex #273444 Save Cancel Summaries Total orde…" at bounding box center [819, 427] width 1831 height 667
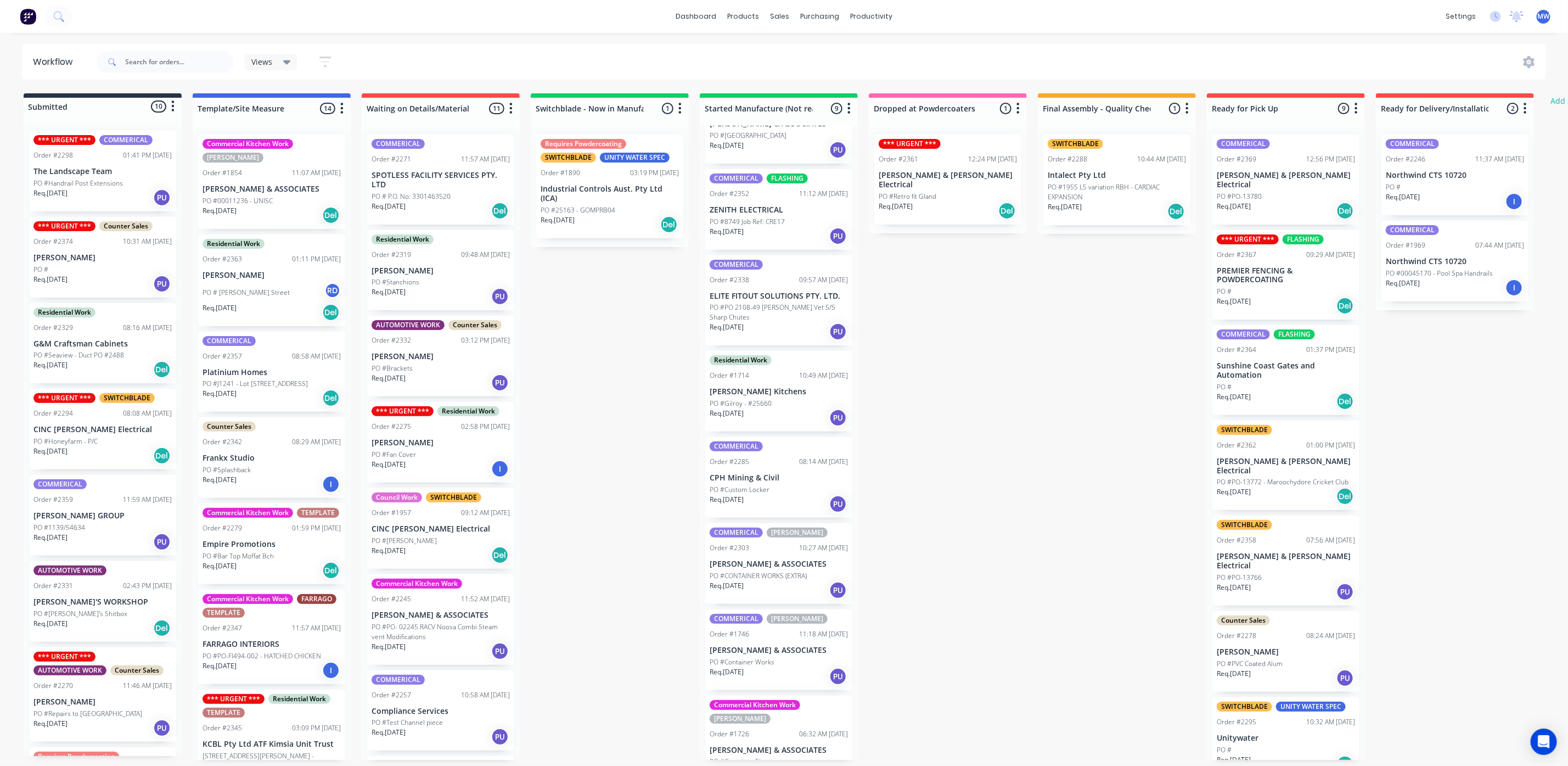
scroll to position [150, 0]
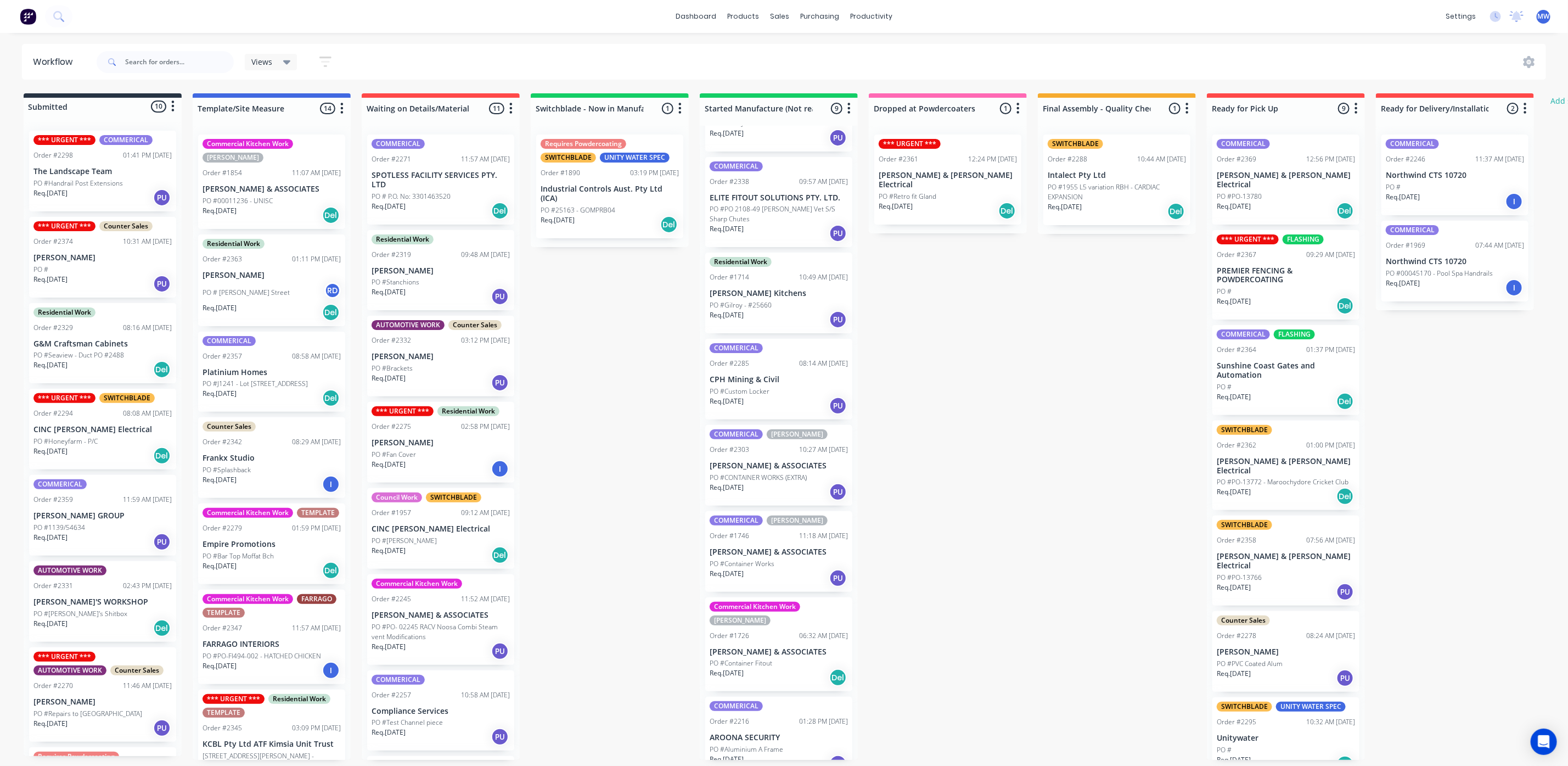
click at [776, 658] on div "PO #Container Fitout" at bounding box center [779, 663] width 138 height 10
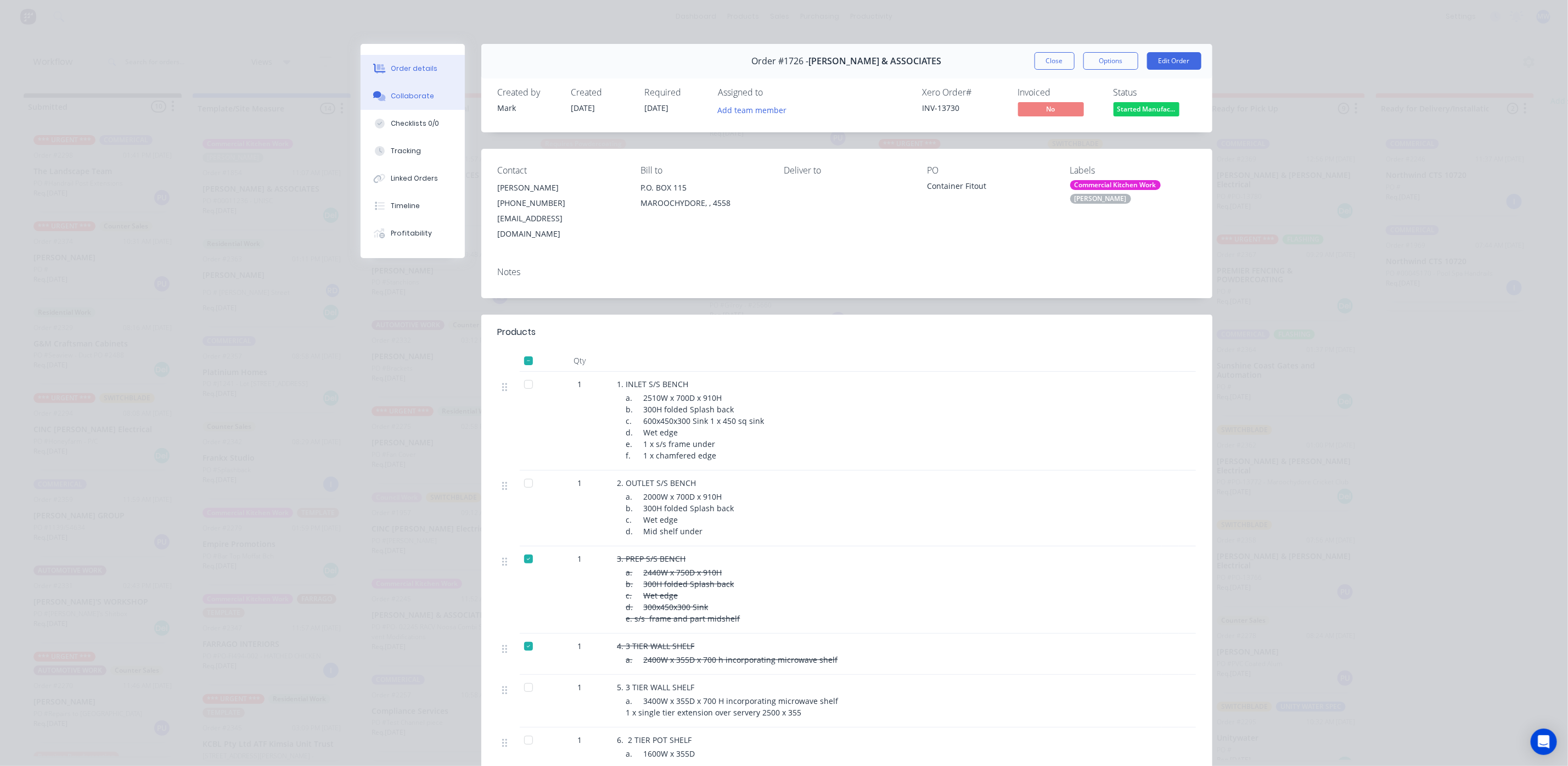
click at [420, 96] on div "Collaborate" at bounding box center [412, 96] width 44 height 10
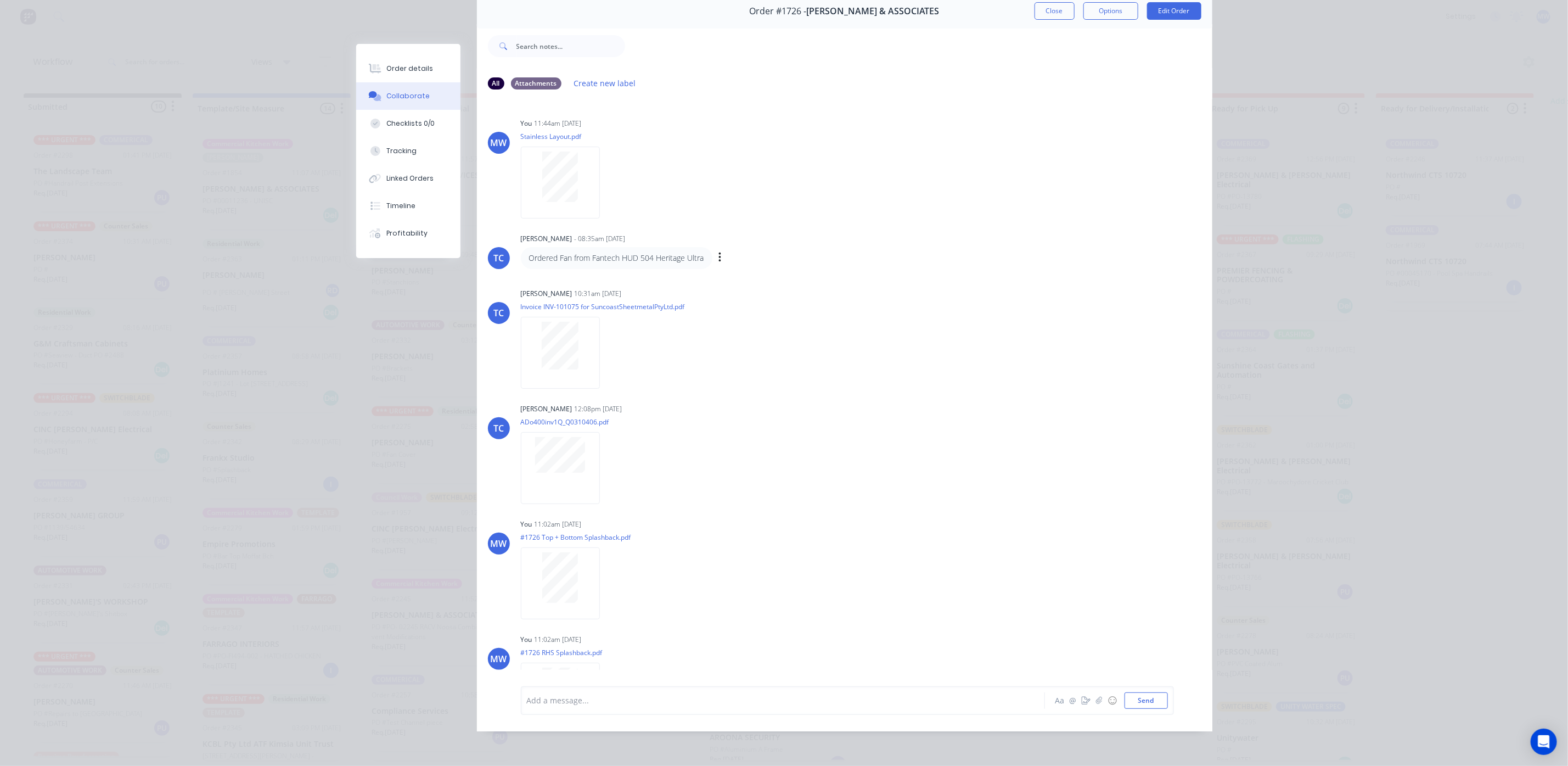
scroll to position [0, 0]
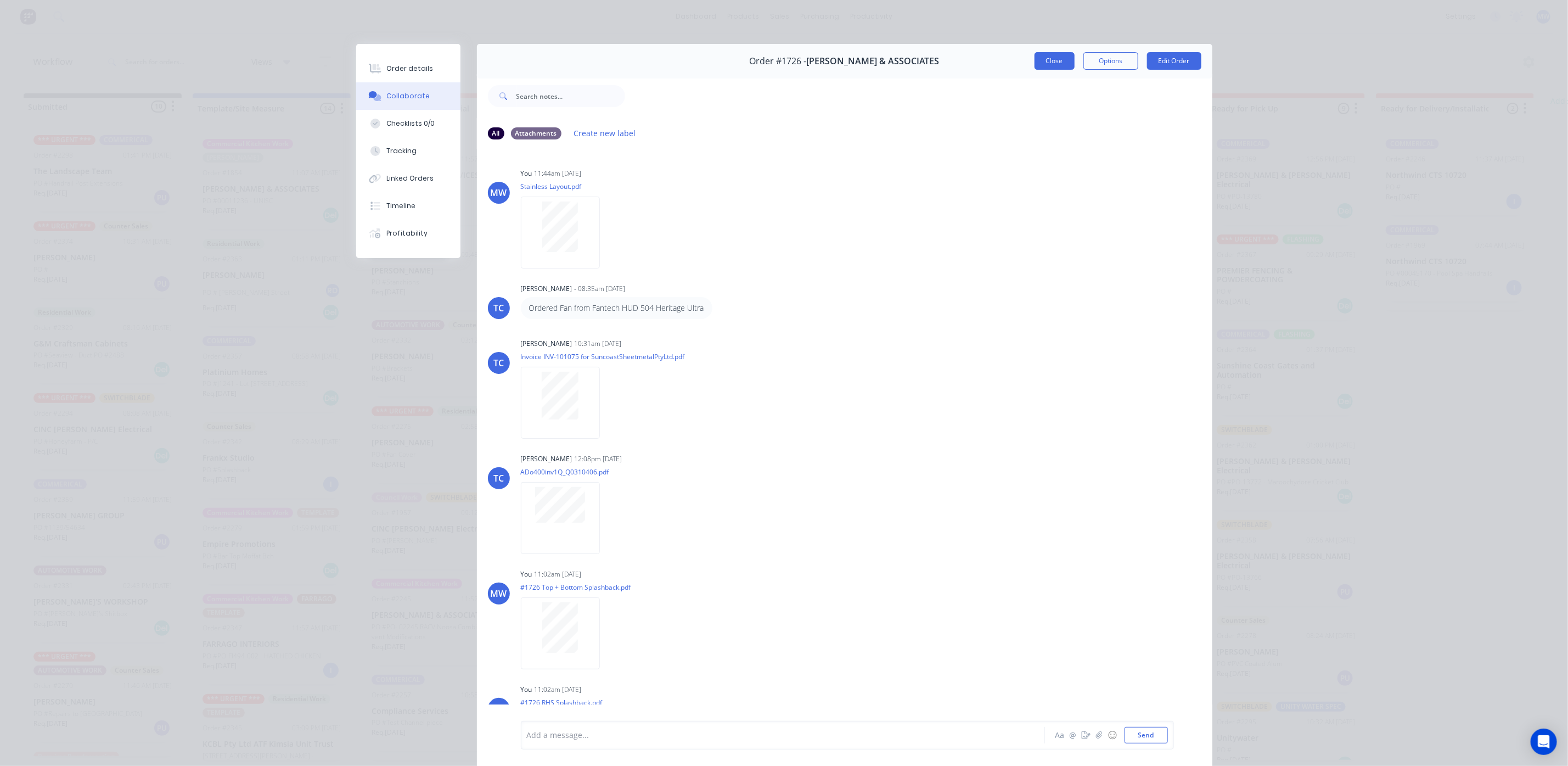
click at [1056, 65] on button "Close" at bounding box center [1054, 61] width 40 height 18
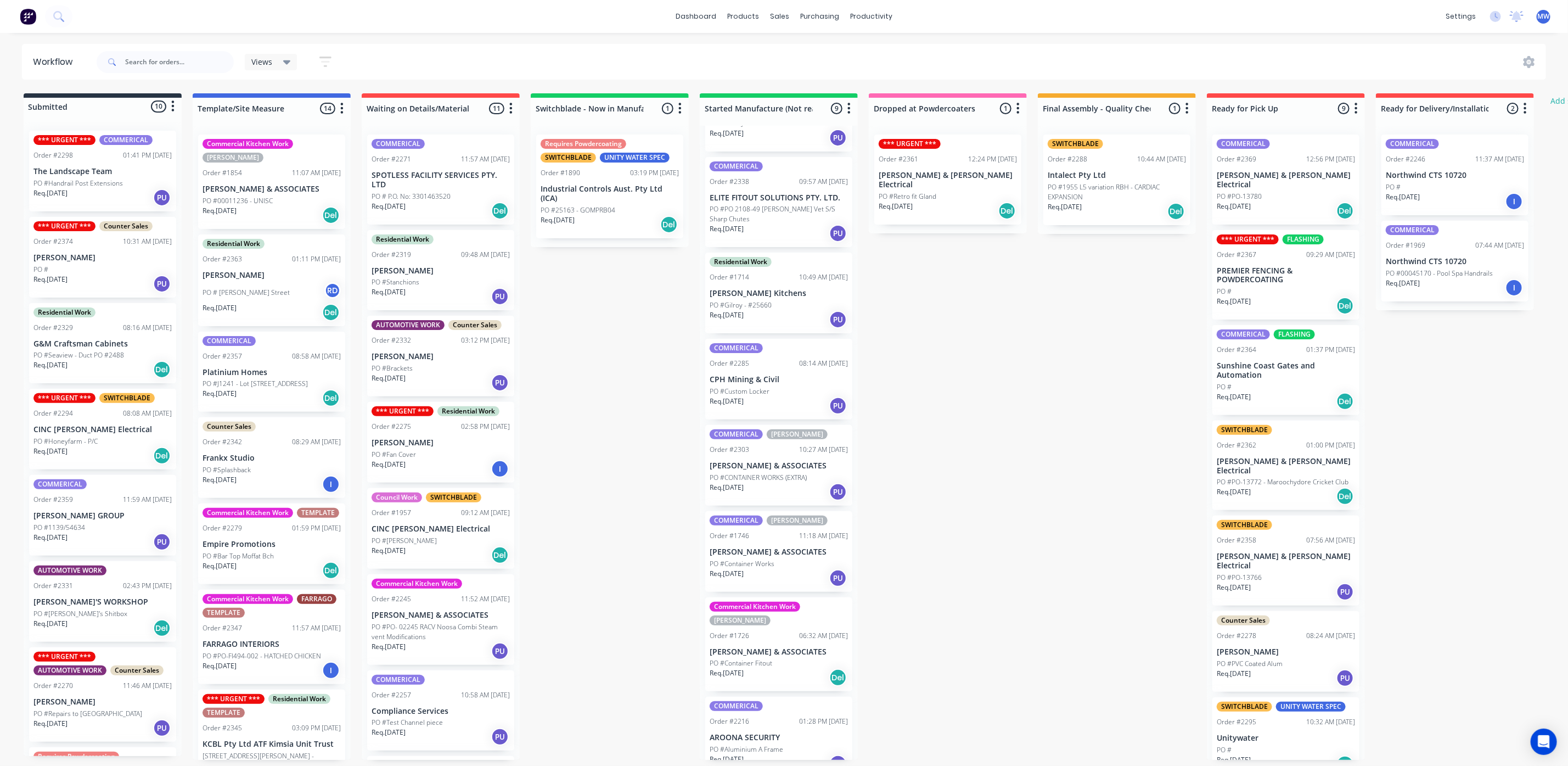
click at [784, 658] on div "PO #Container Fitout" at bounding box center [779, 663] width 138 height 10
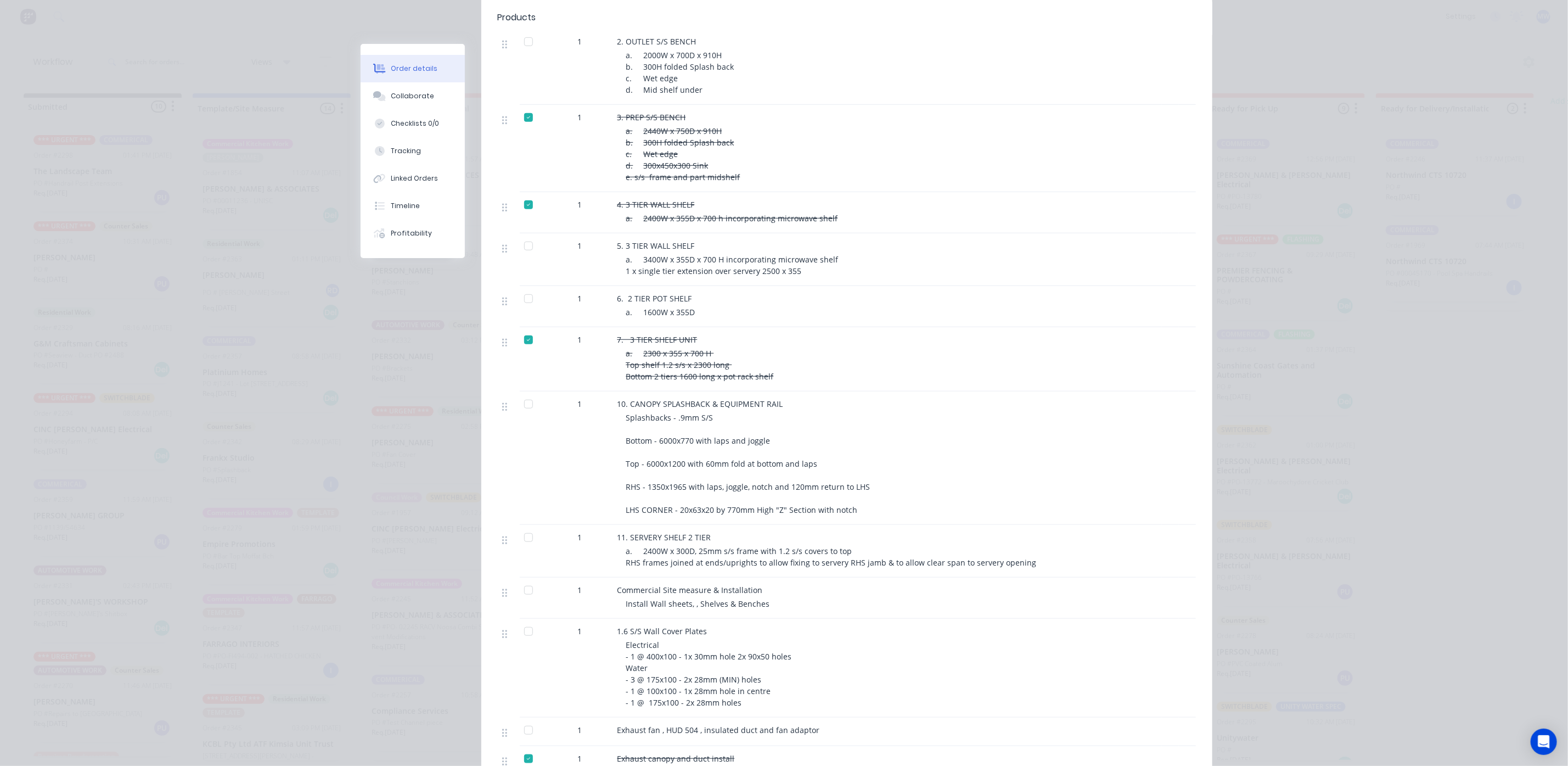
scroll to position [412, 0]
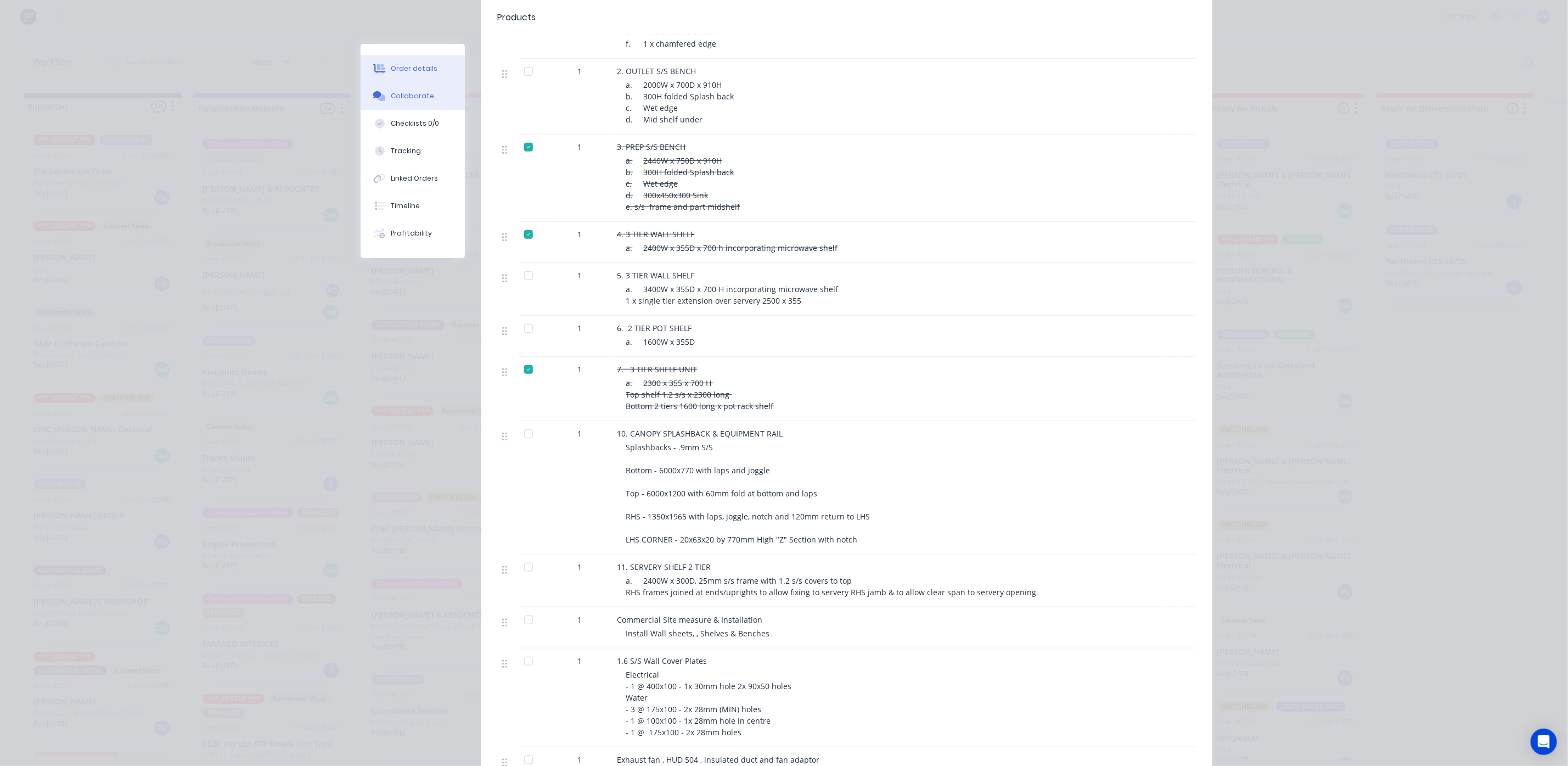
click at [395, 95] on div "Collaborate" at bounding box center [412, 96] width 44 height 10
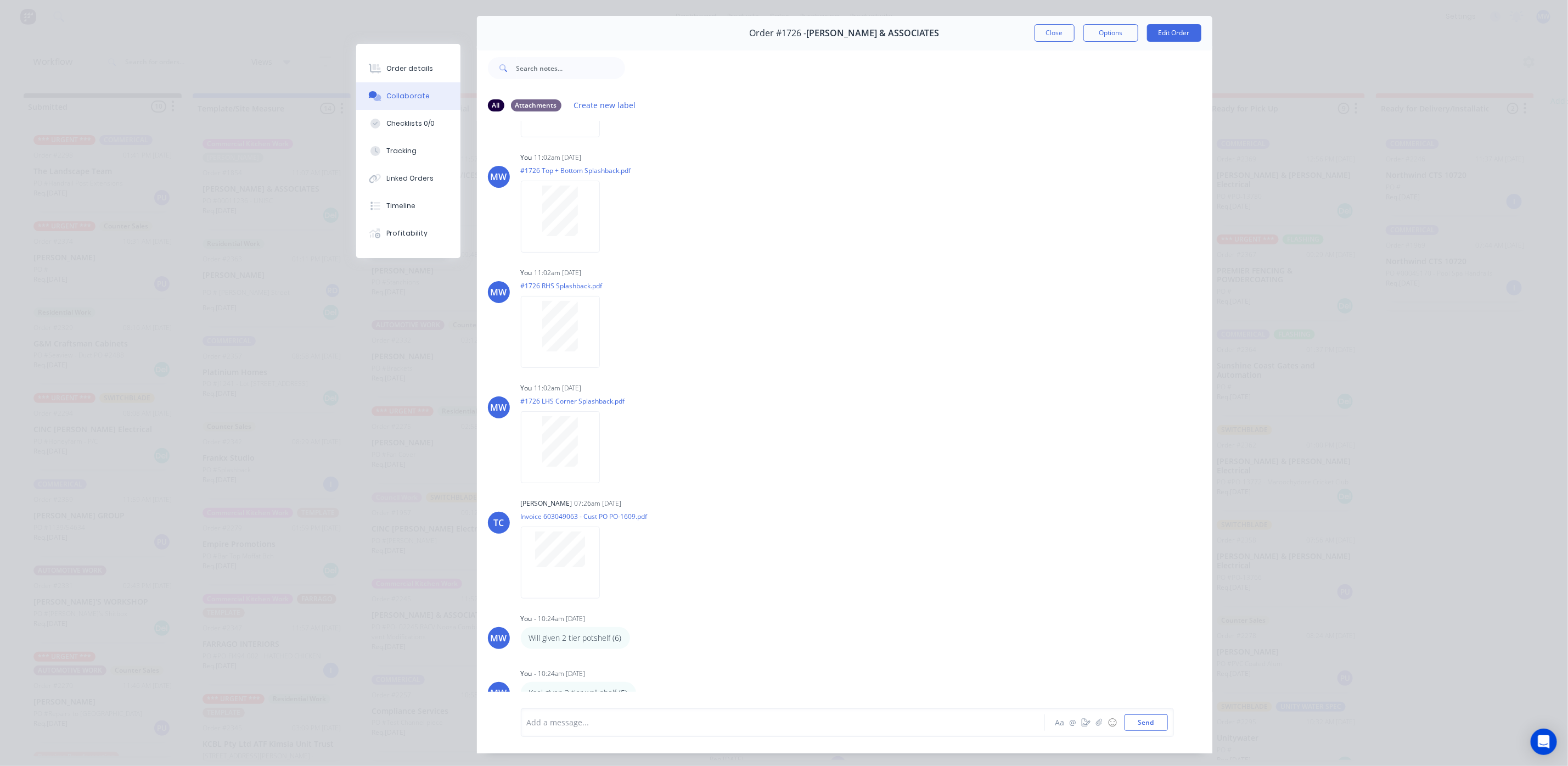
scroll to position [0, 0]
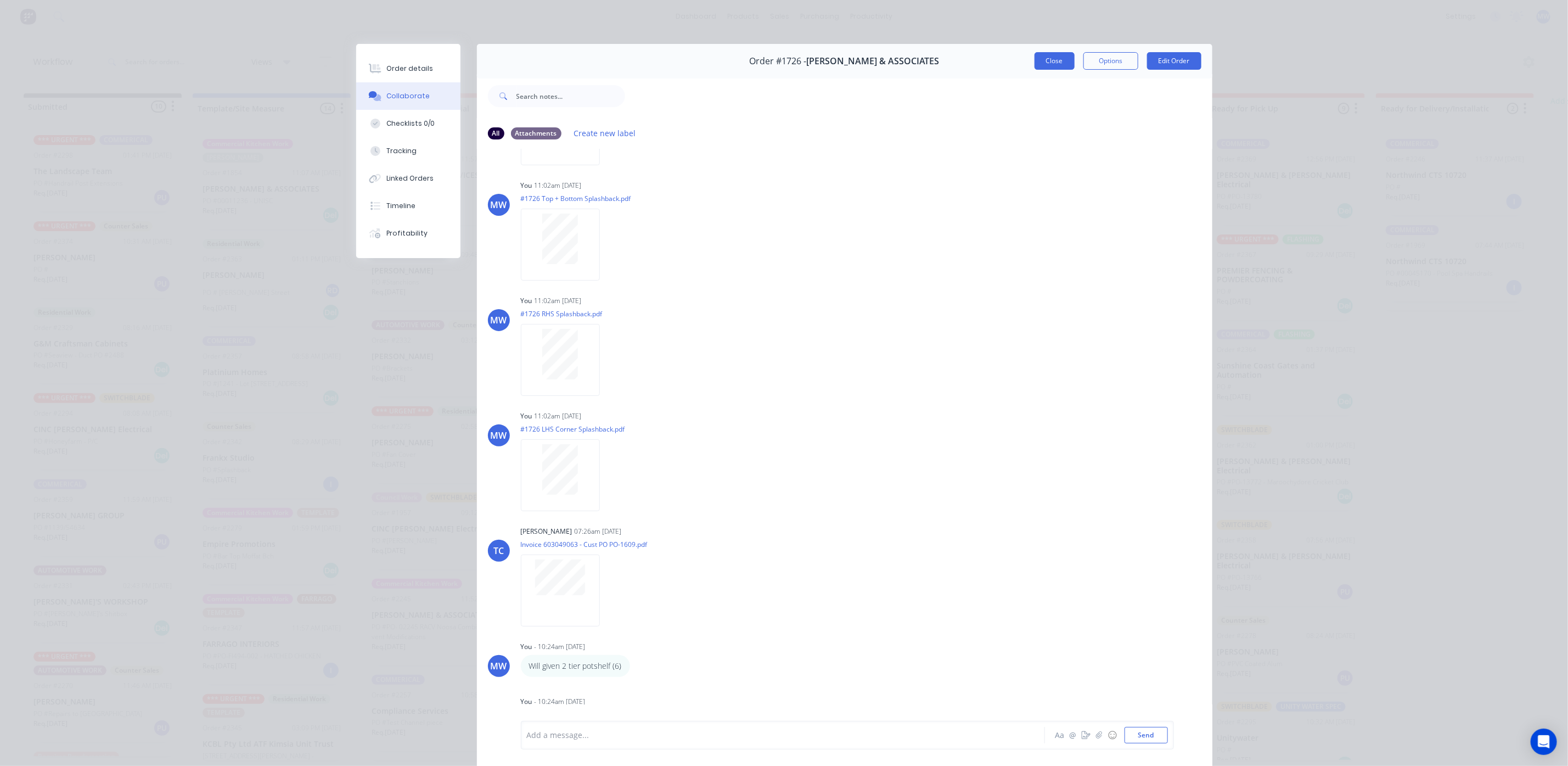
click at [1048, 60] on button "Close" at bounding box center [1054, 61] width 40 height 18
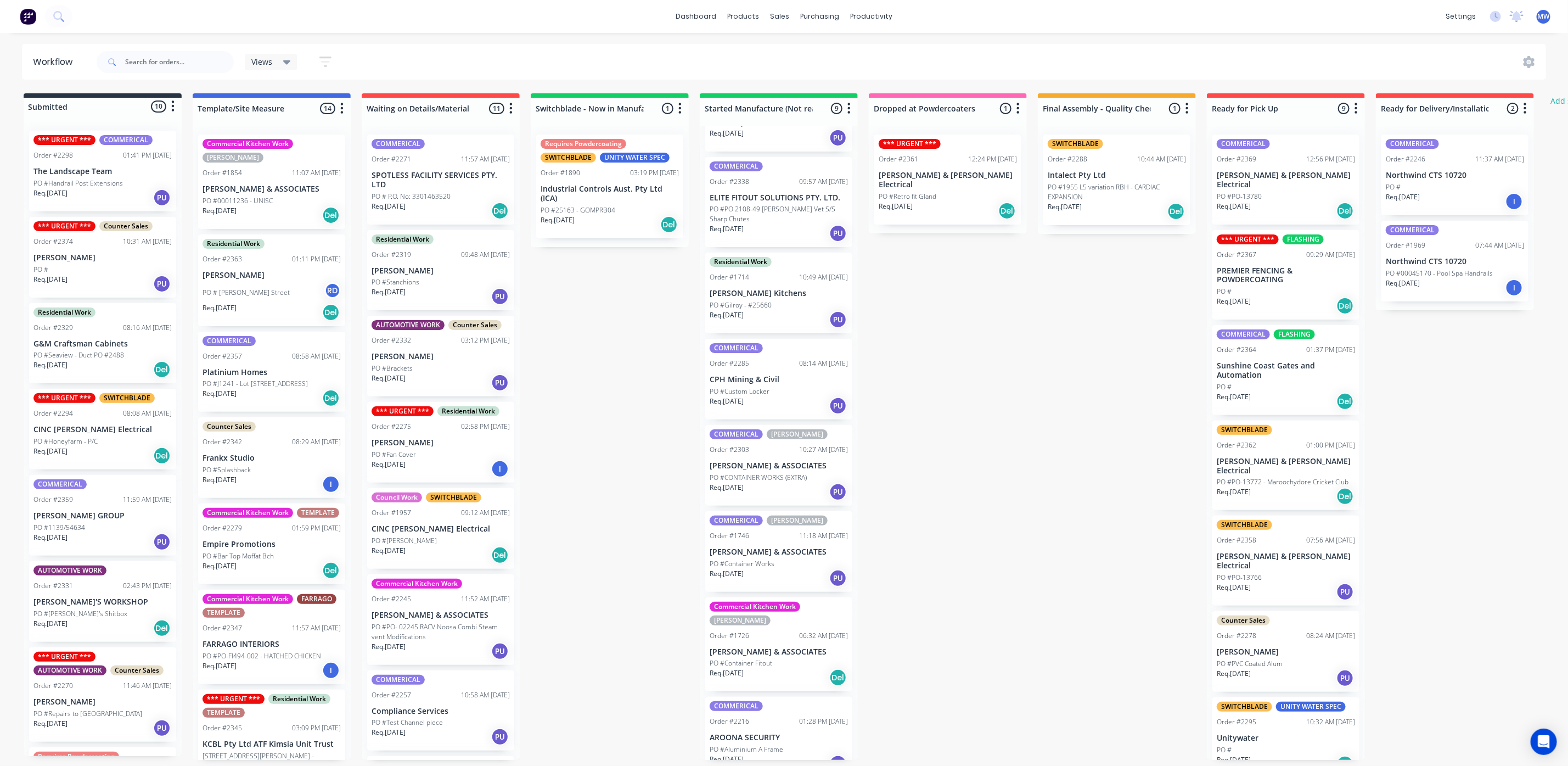
click at [784, 668] on div "Req. 02/10/25 Del" at bounding box center [779, 678] width 138 height 18
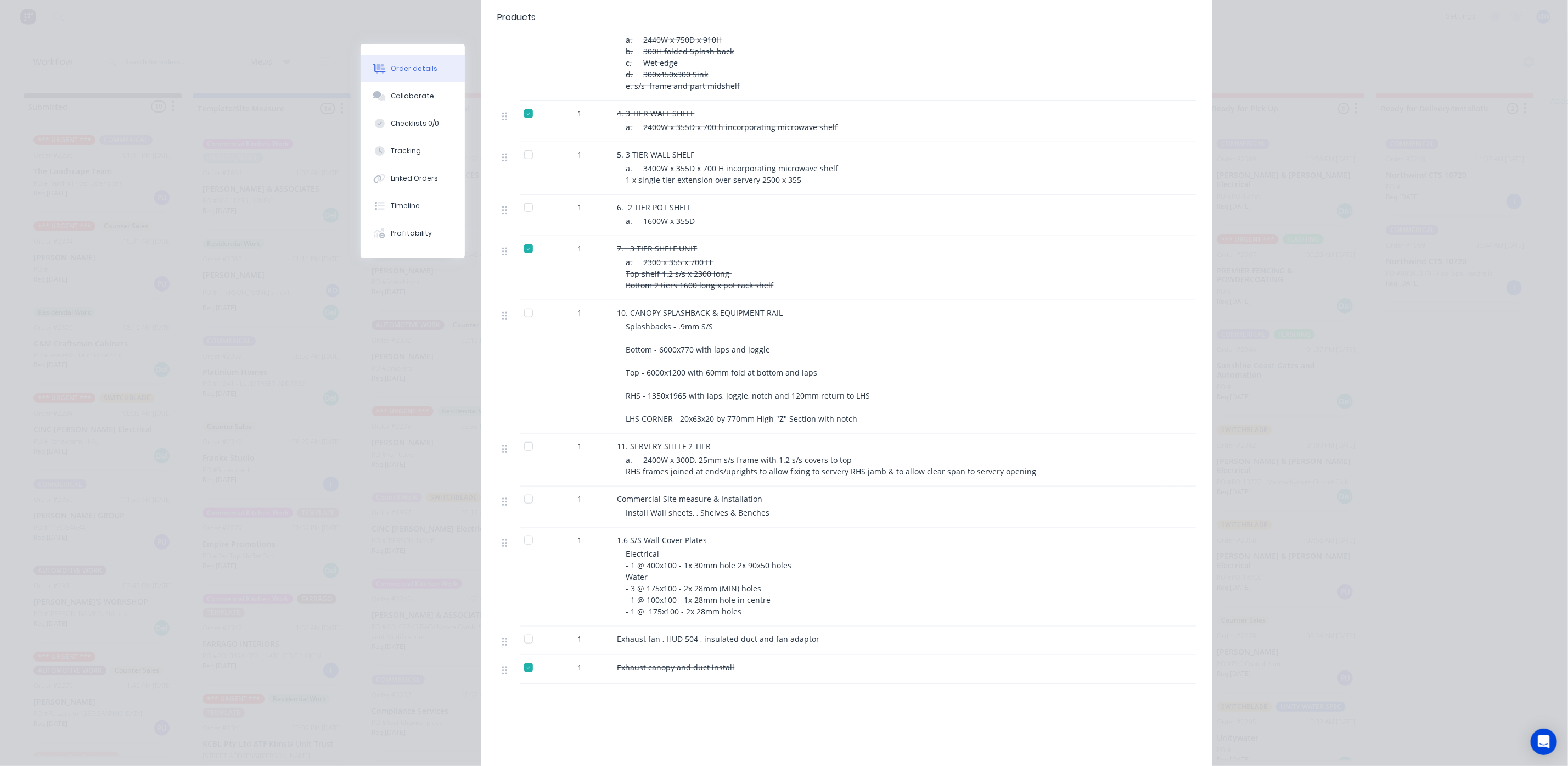
scroll to position [412, 0]
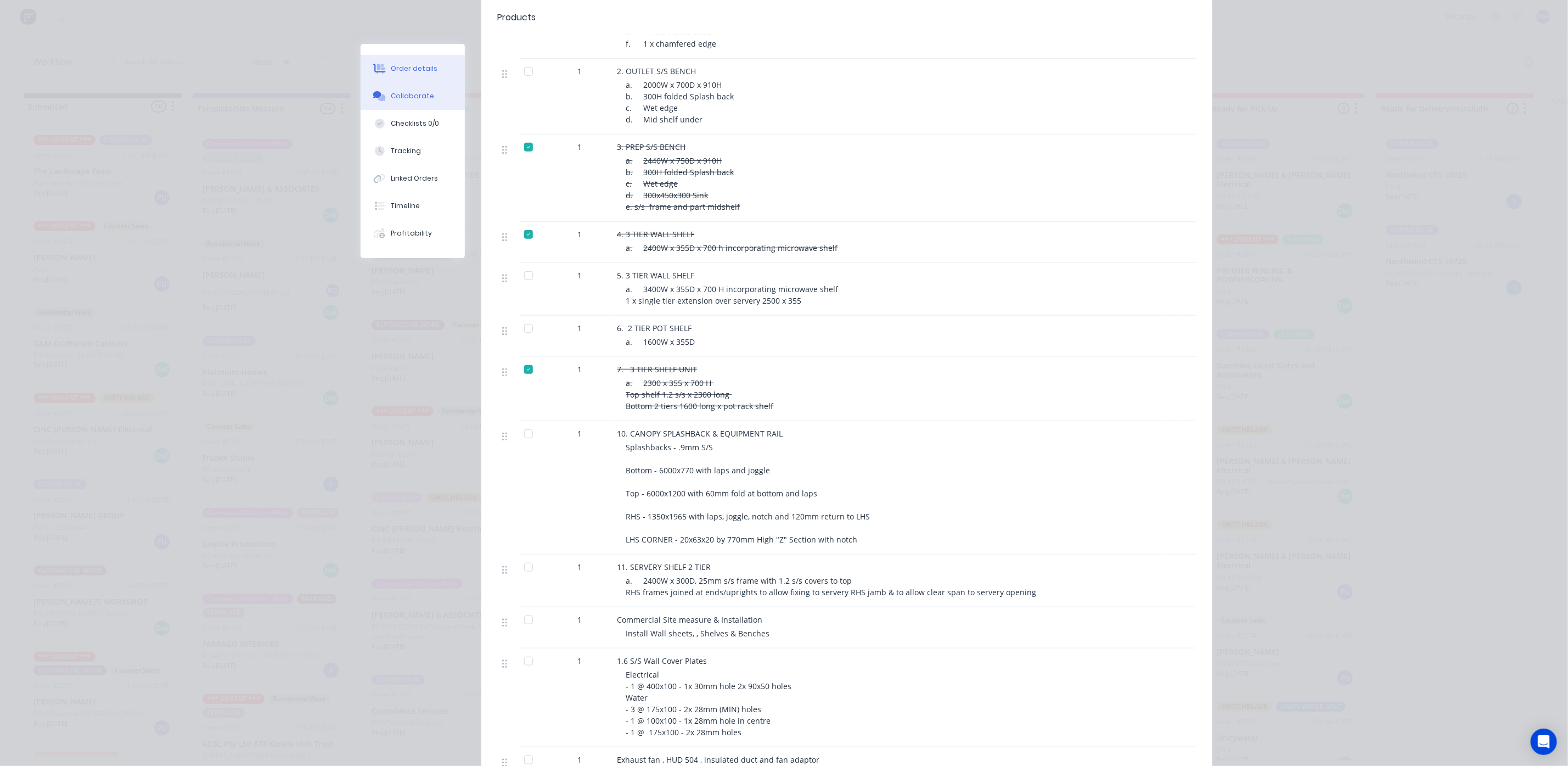
click at [406, 93] on div "Collaborate" at bounding box center [412, 96] width 44 height 10
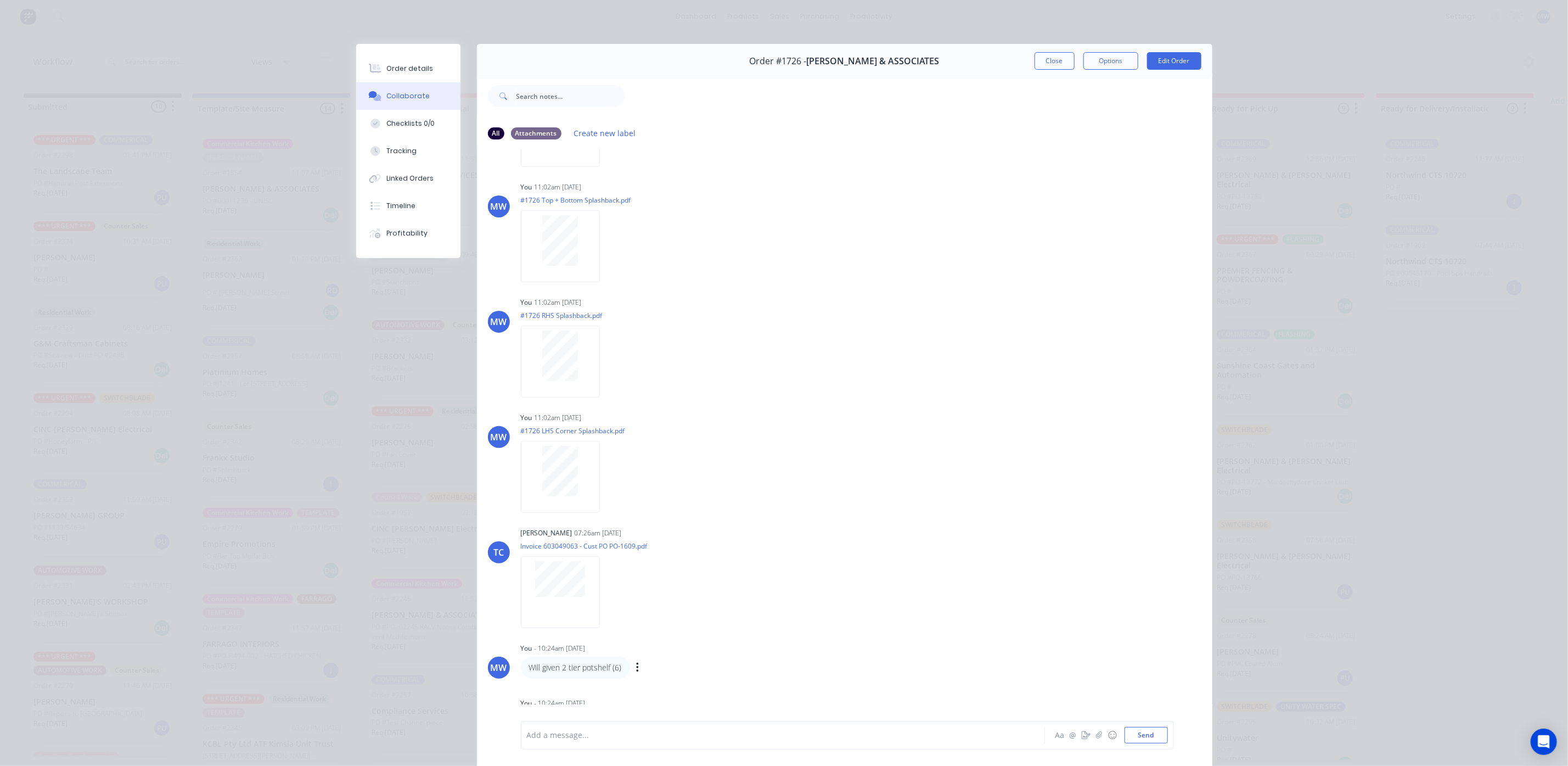
scroll to position [389, 0]
click at [636, 668] on icon "button" at bounding box center [638, 666] width 2 height 10
click at [664, 689] on button "Edit" at bounding box center [678, 686] width 69 height 18
click at [1143, 732] on button "Send" at bounding box center [1146, 735] width 44 height 17
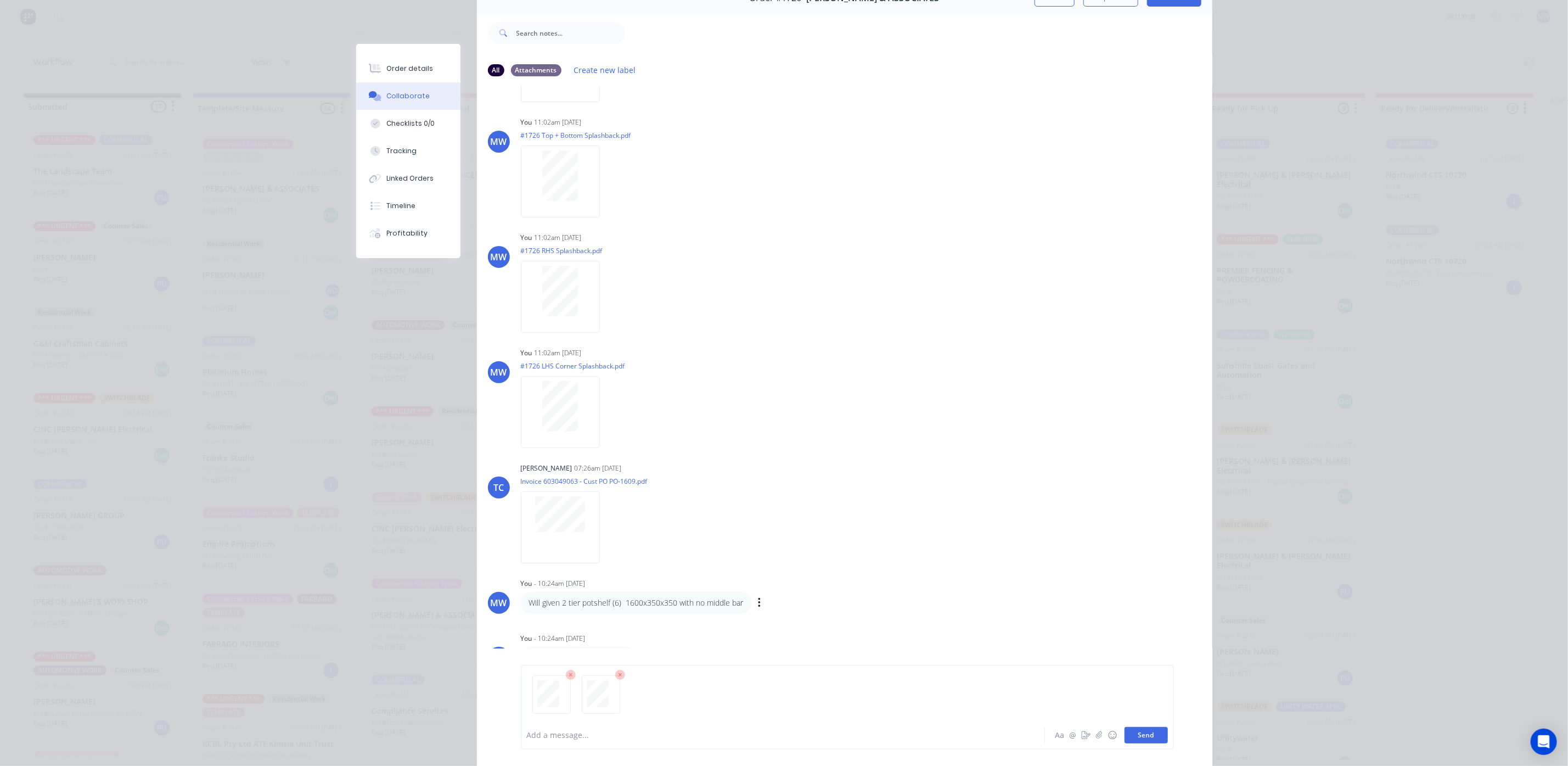
click at [1140, 735] on button "Send" at bounding box center [1146, 735] width 44 height 17
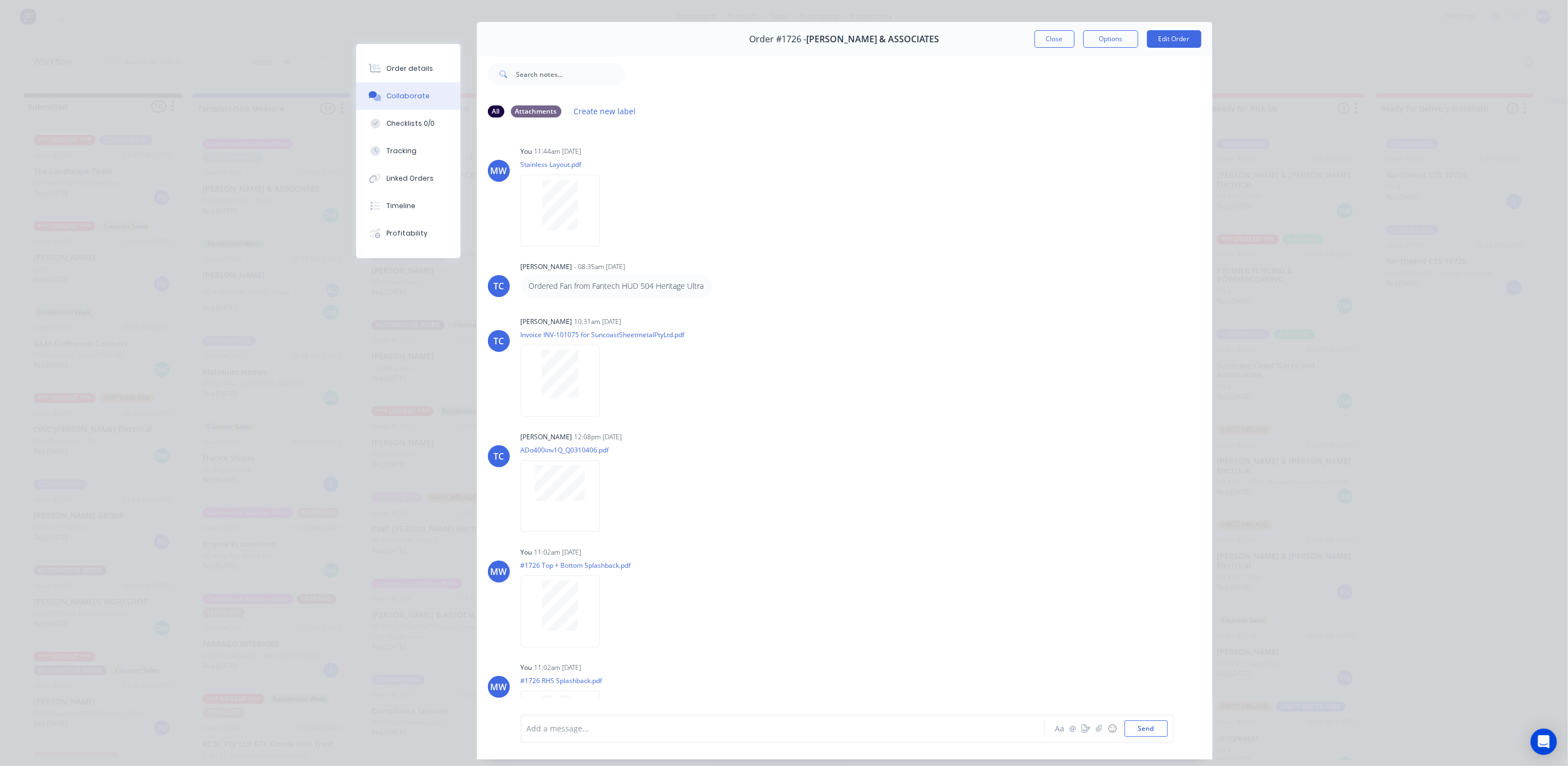
scroll to position [0, 0]
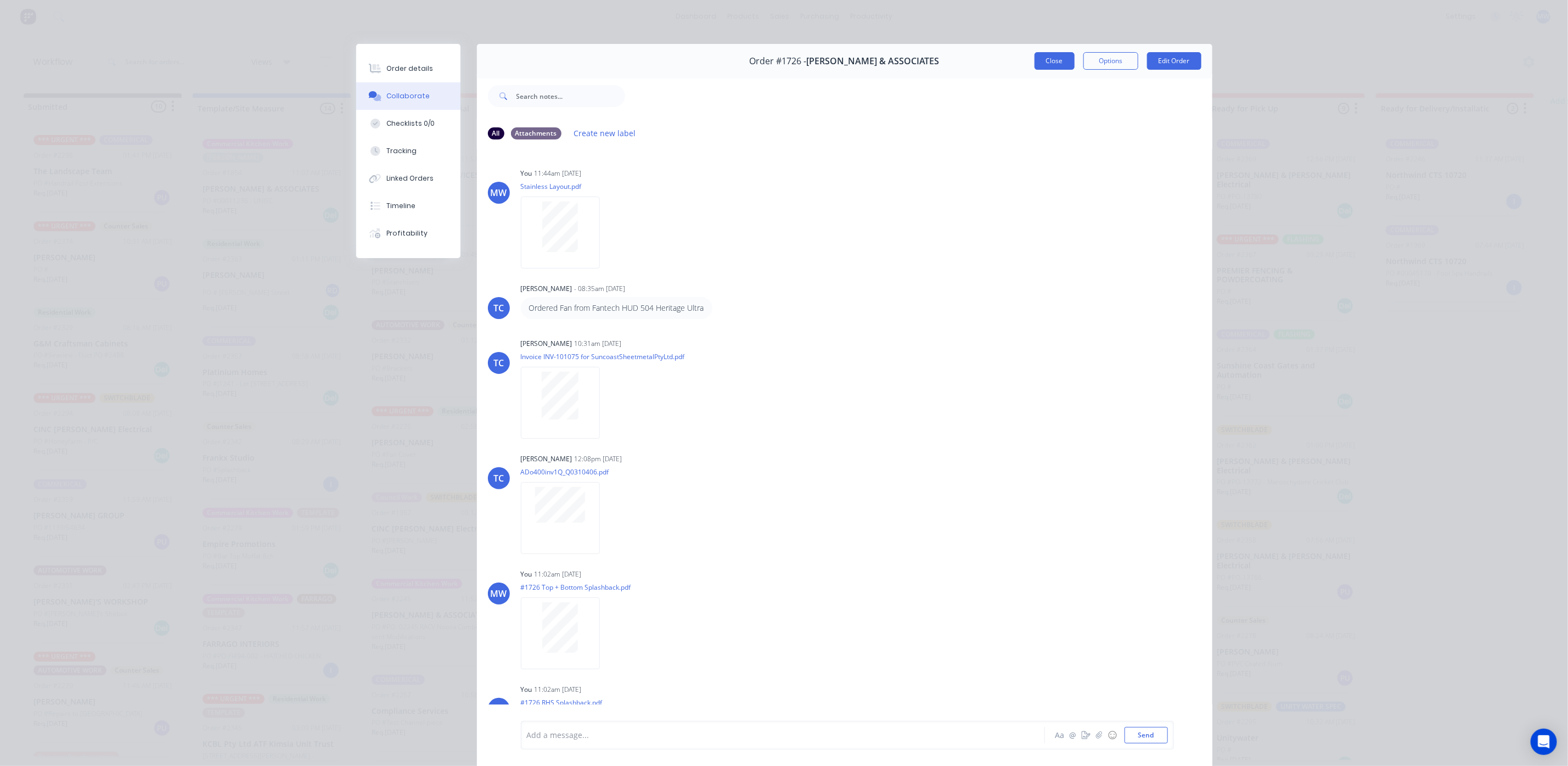
click at [1043, 68] on button "Close" at bounding box center [1054, 61] width 40 height 18
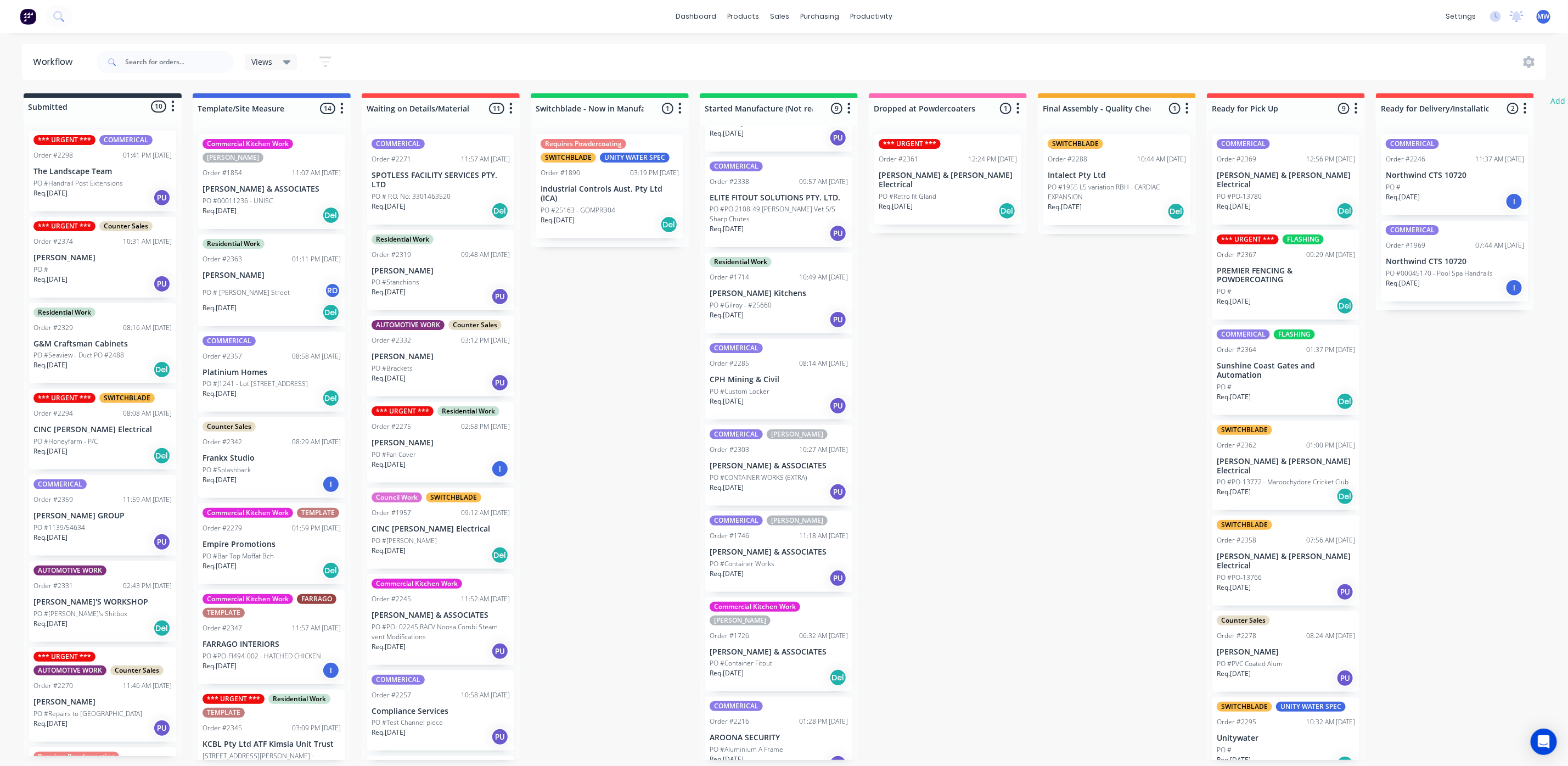
click at [967, 492] on div "Submitted 10 Status colour #273444 hex #273444 Save Cancel Summaries Total orde…" at bounding box center [907, 427] width 1831 height 667
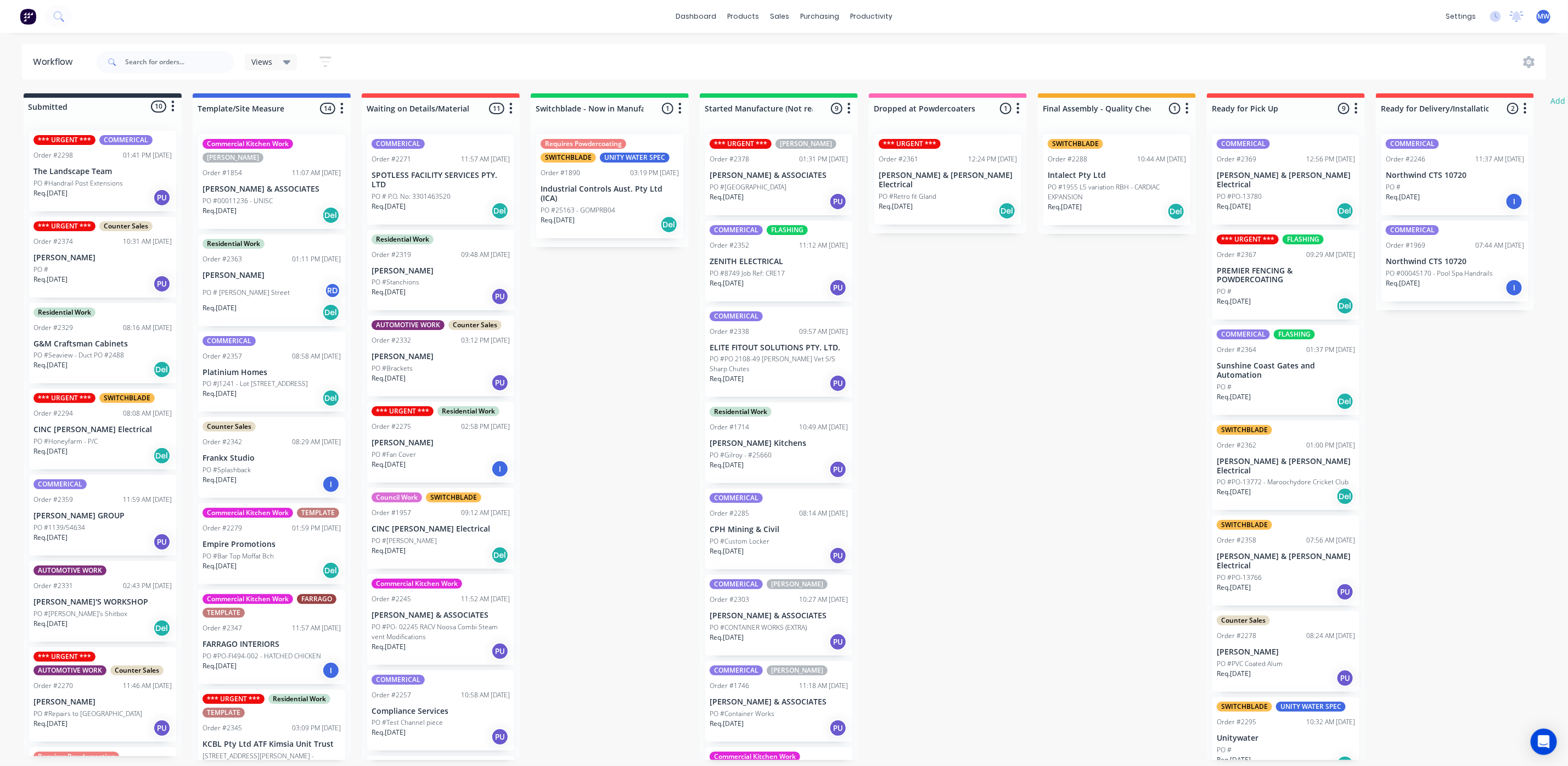
click at [1291, 487] on div "Req. [DATE] Del" at bounding box center [1286, 496] width 138 height 18
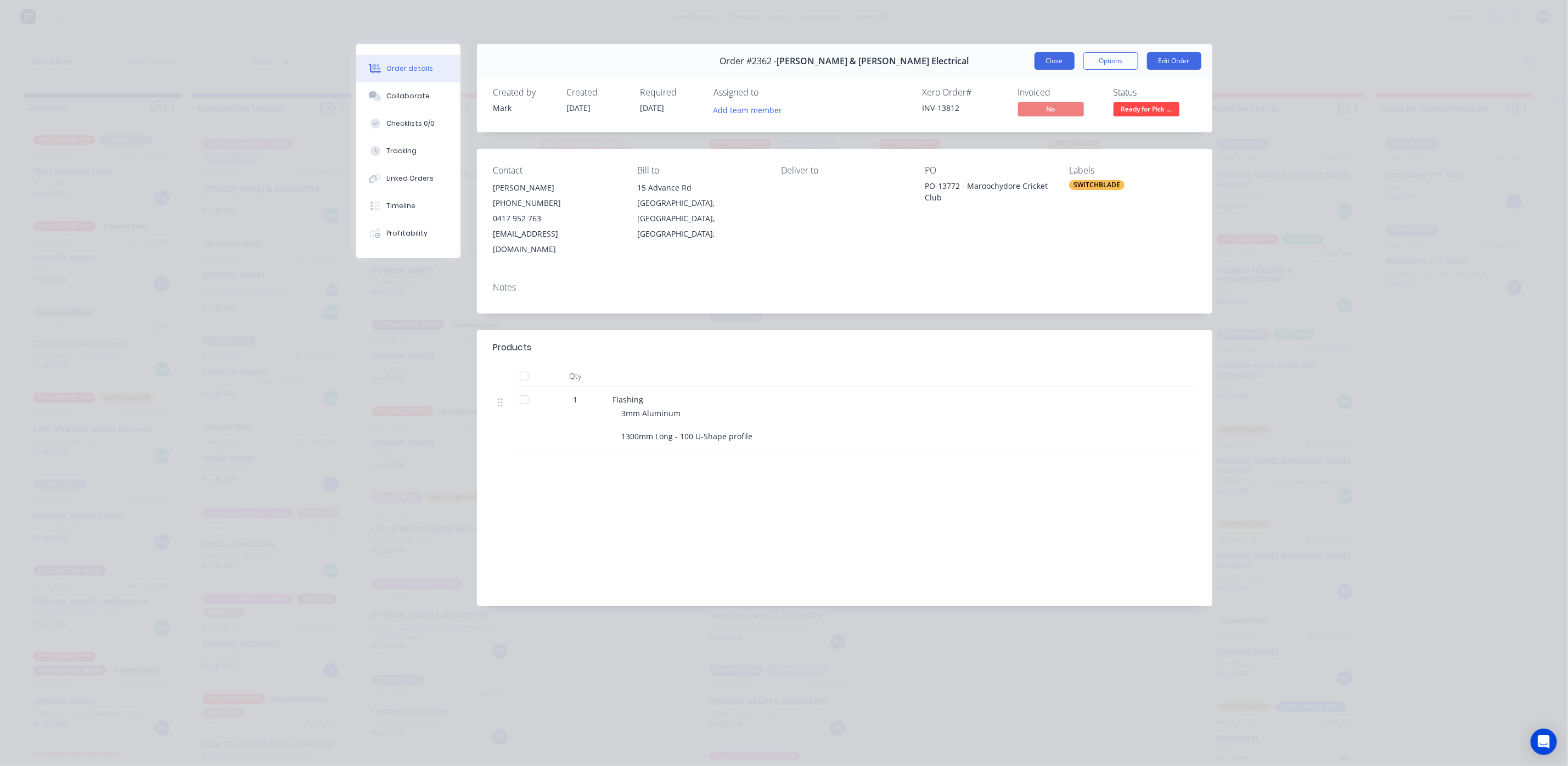
click at [1051, 60] on button "Close" at bounding box center [1054, 61] width 40 height 18
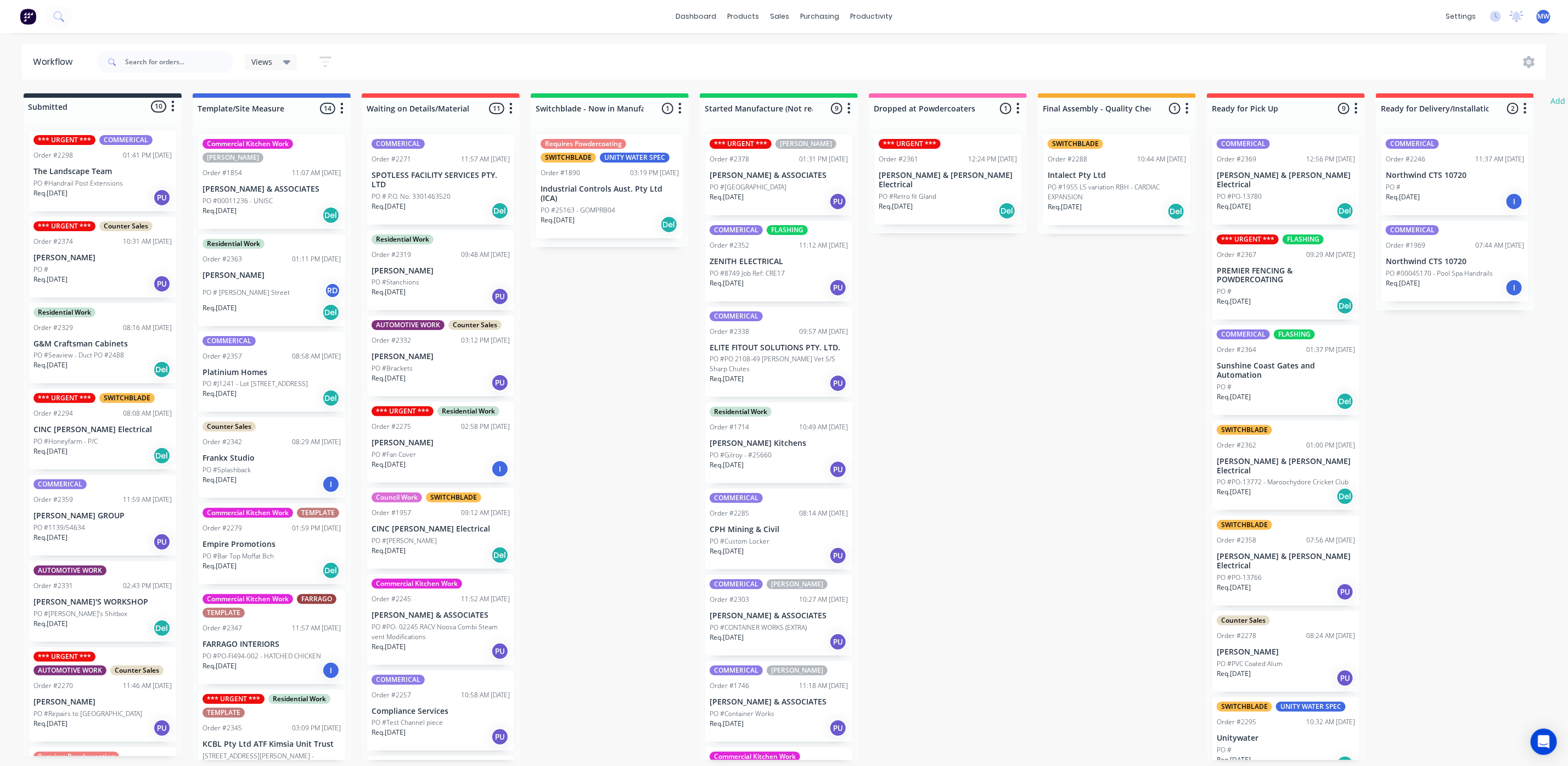
click at [1300, 582] on div "Req. [DATE] PU" at bounding box center [1286, 592] width 138 height 18
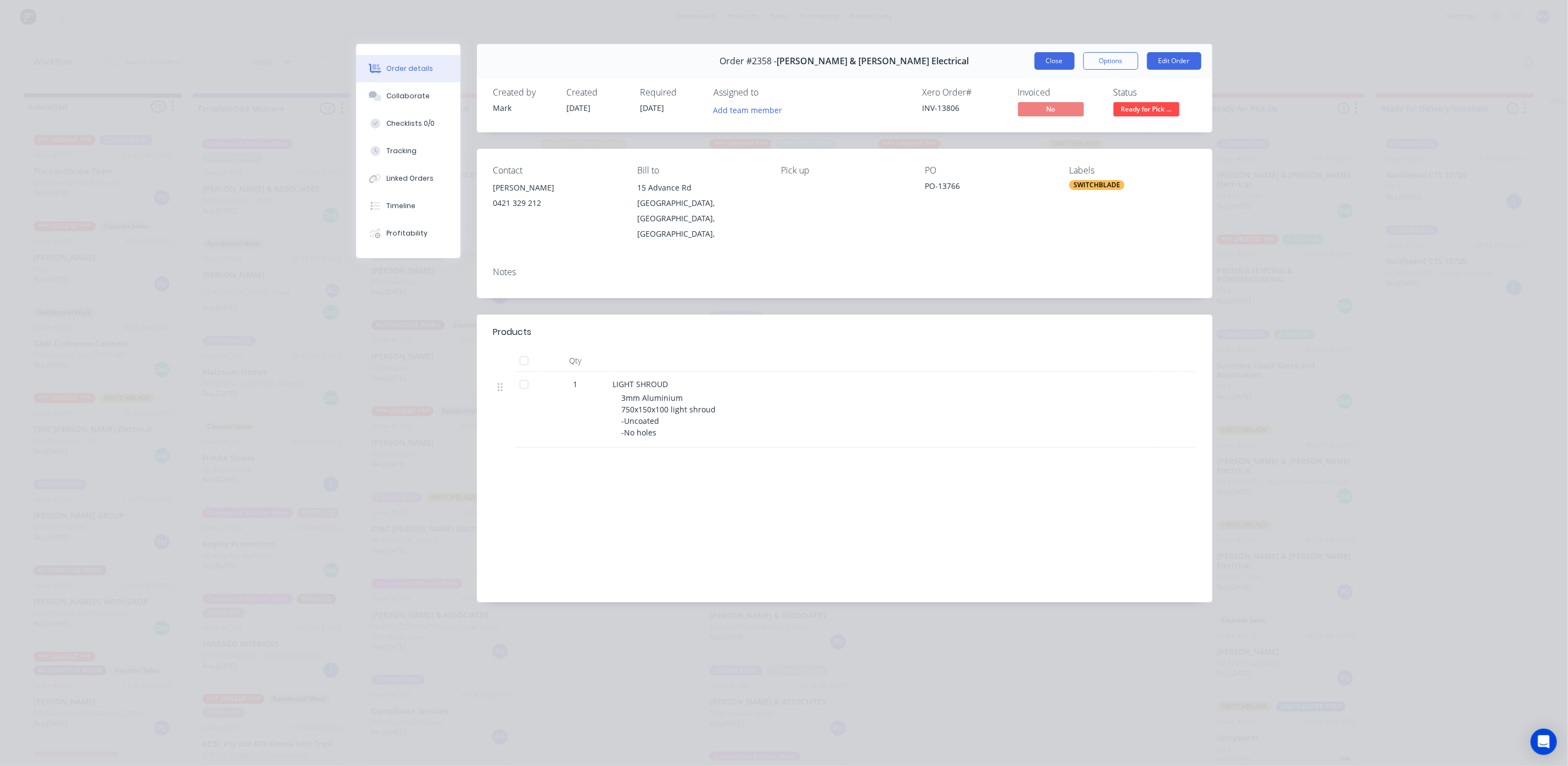
click at [1049, 68] on button "Close" at bounding box center [1054, 61] width 40 height 18
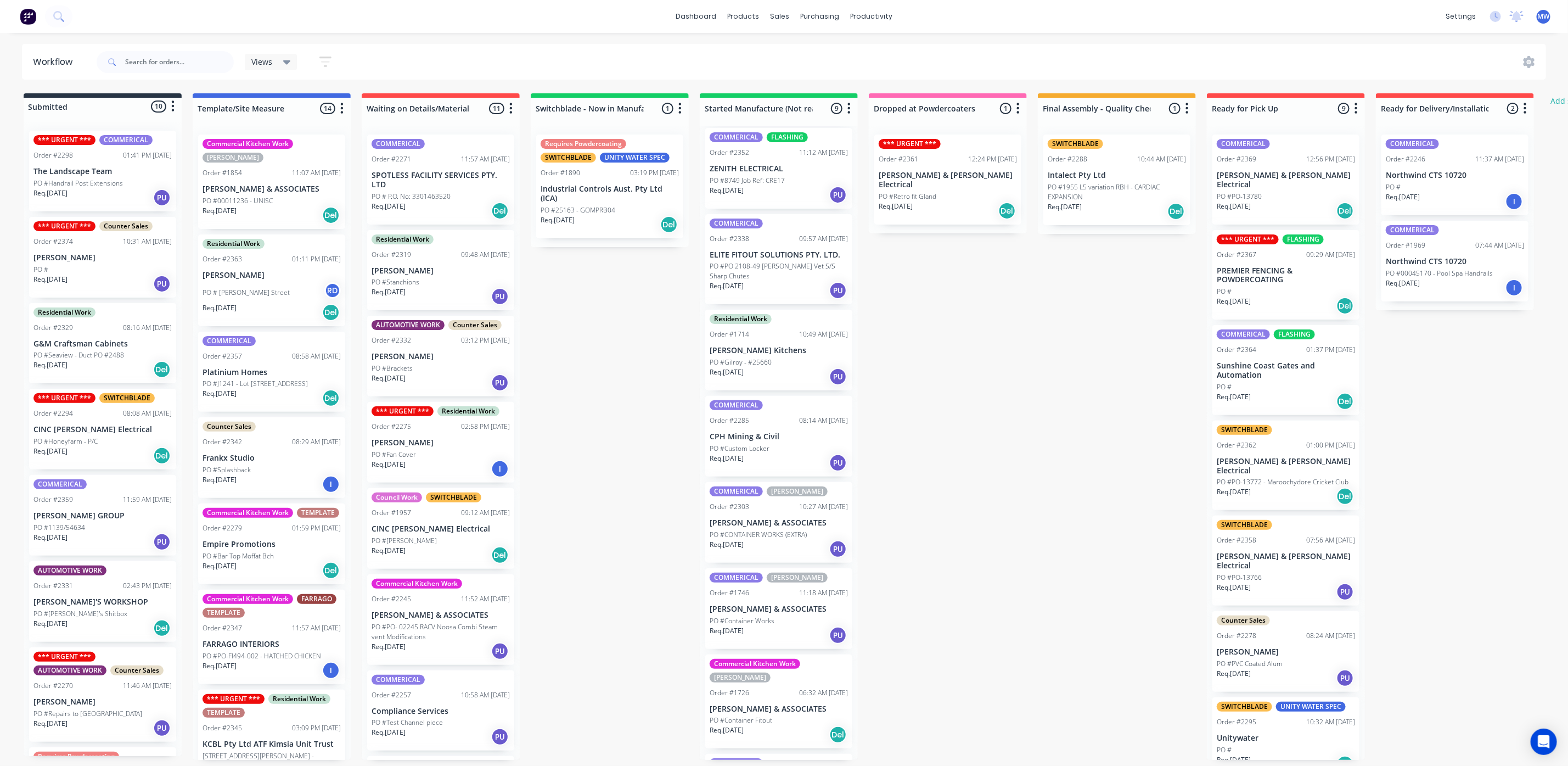
scroll to position [150, 0]
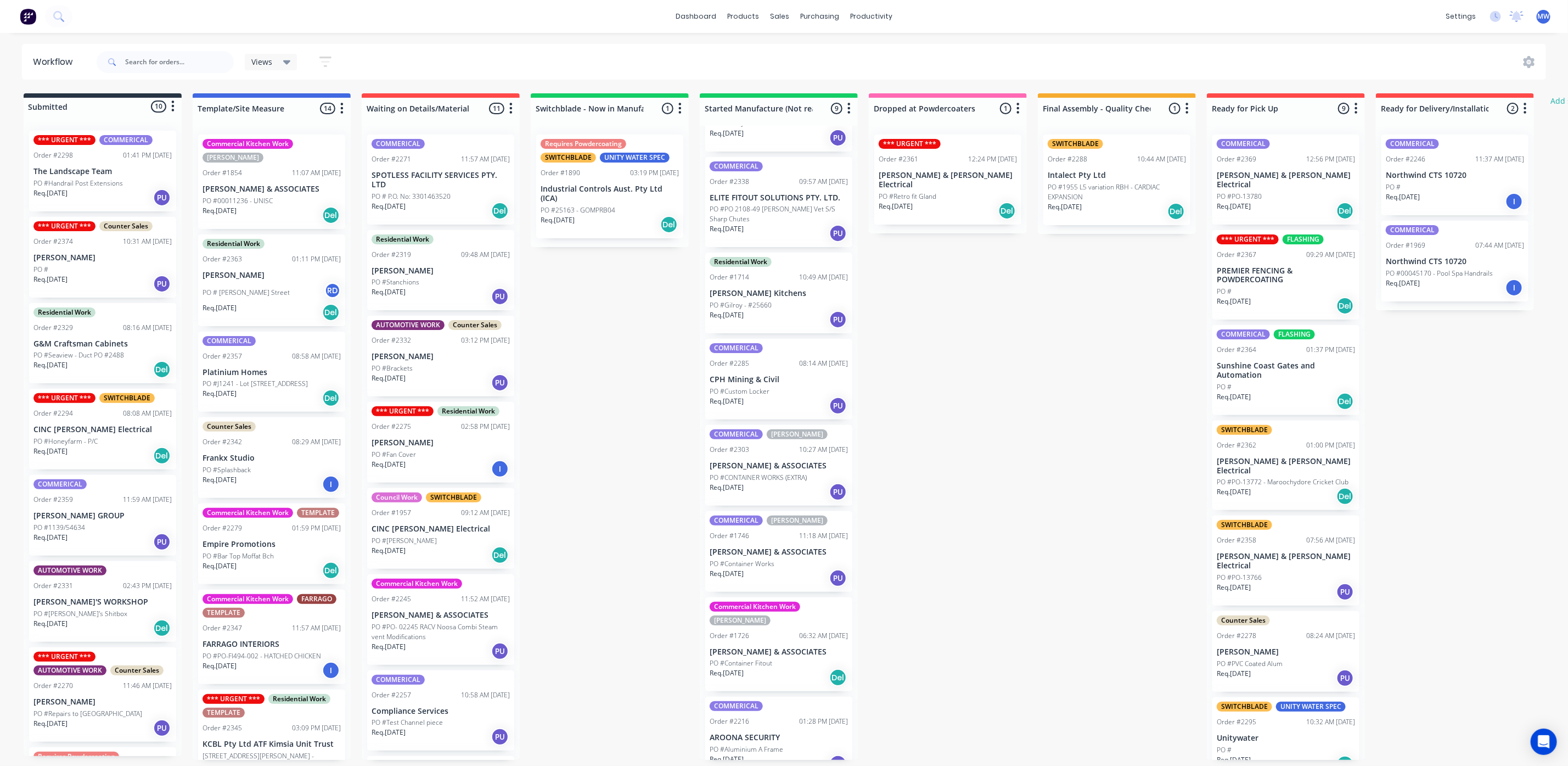
click at [1295, 296] on div "Req. 24/09/25 Del" at bounding box center [1286, 306] width 138 height 18
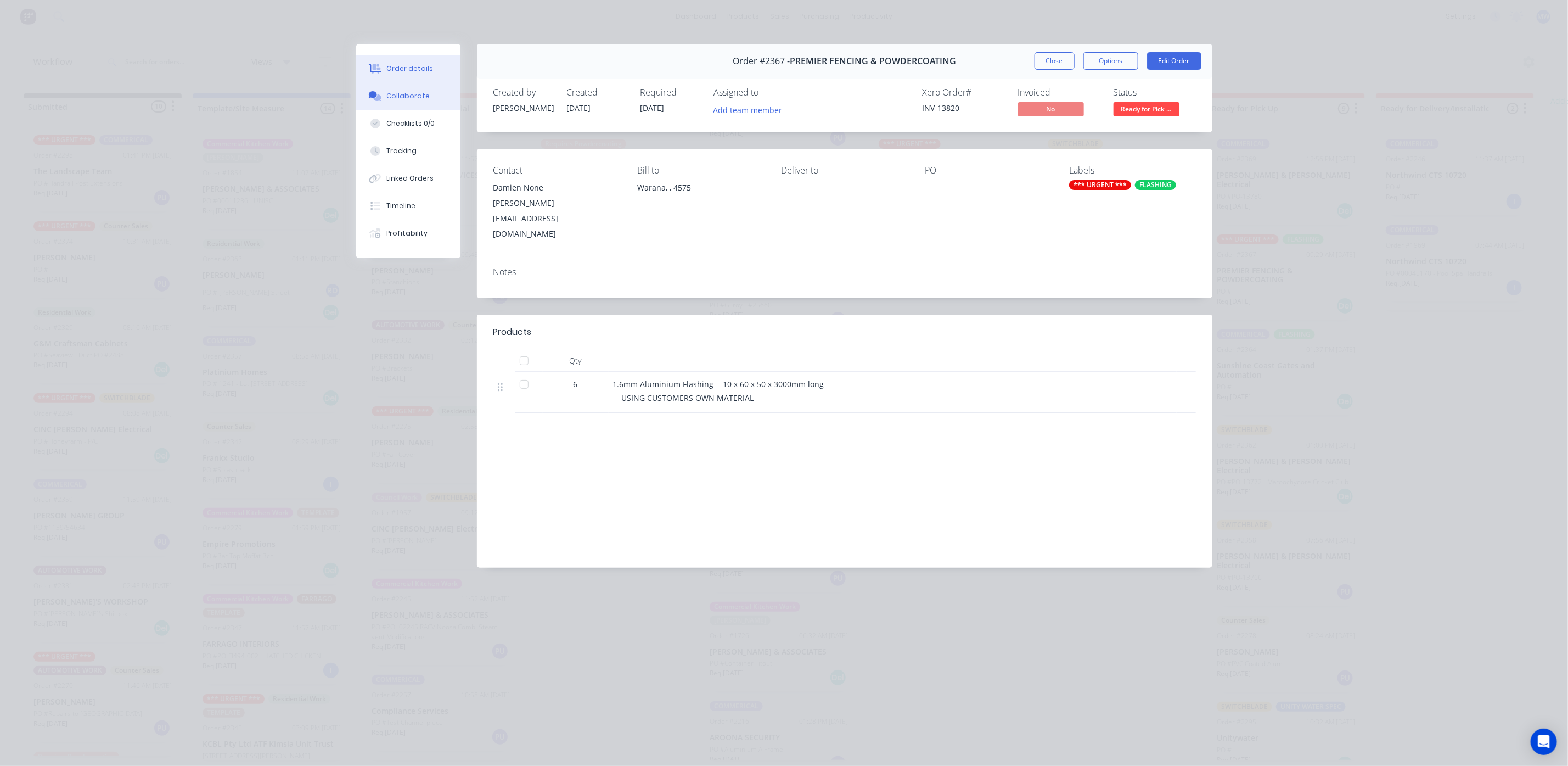
click at [417, 96] on div "Collaborate" at bounding box center [408, 96] width 44 height 10
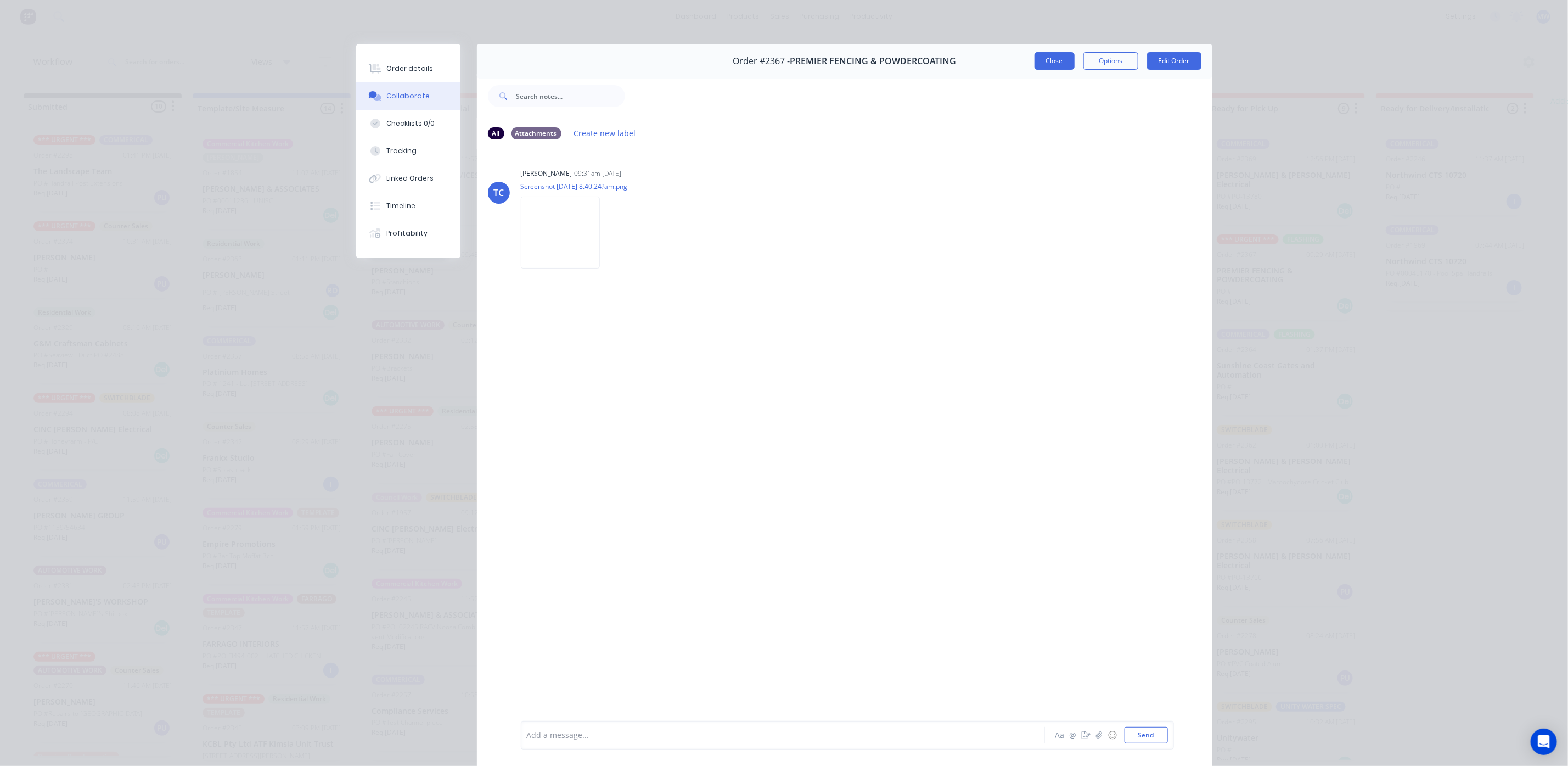
click at [1044, 61] on button "Close" at bounding box center [1054, 61] width 40 height 18
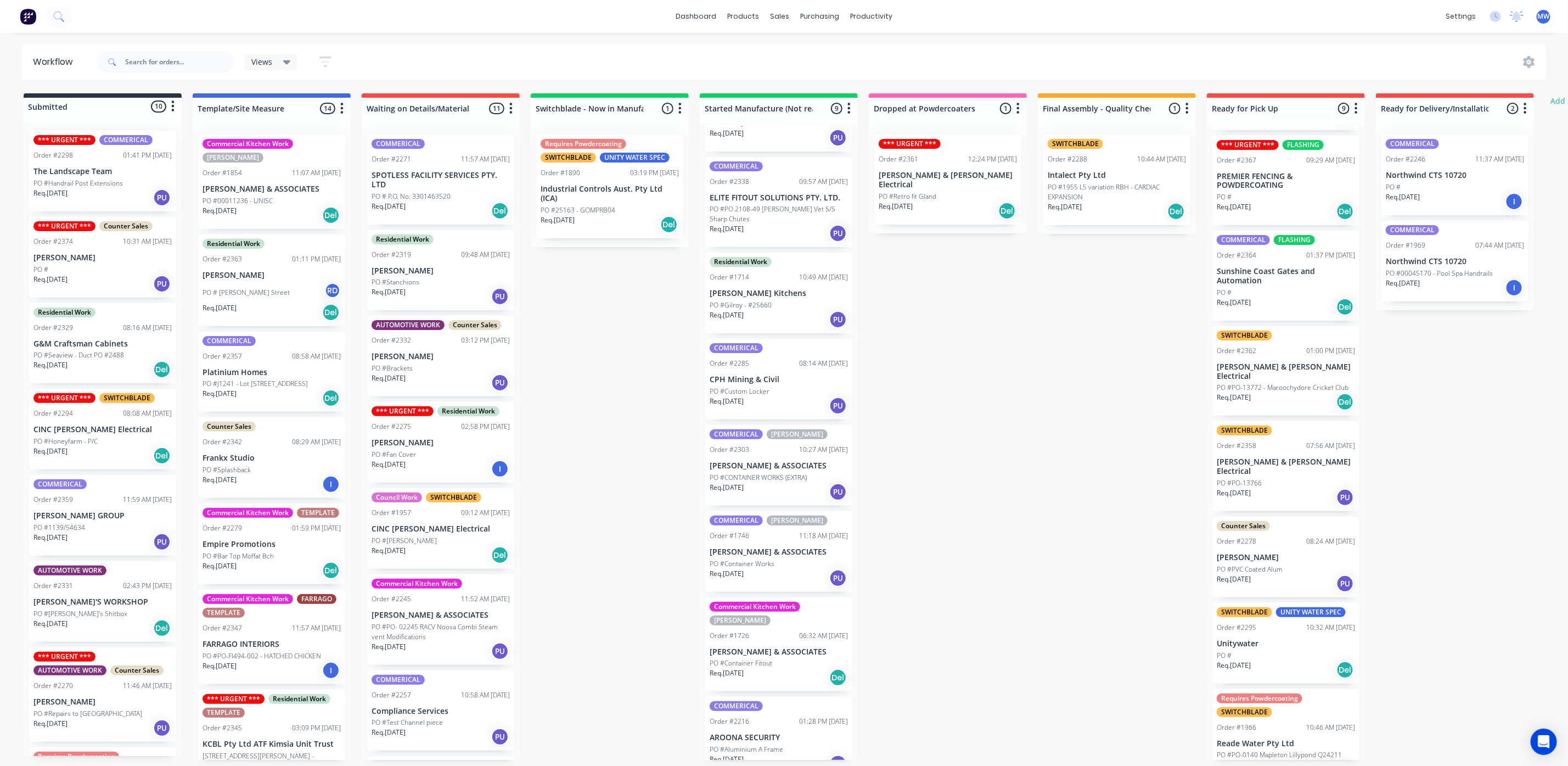
scroll to position [0, 0]
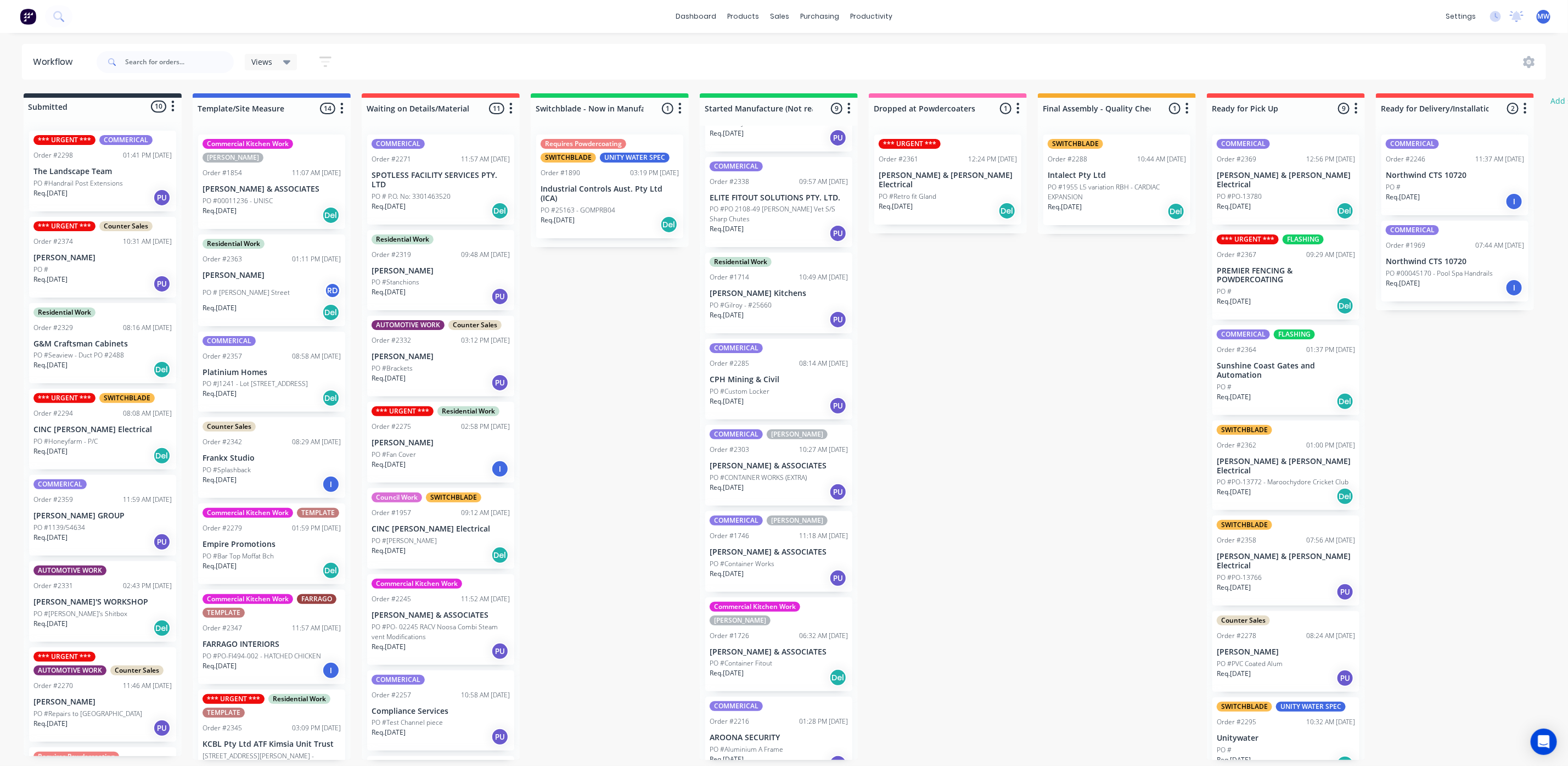
click at [101, 381] on div "Residential Work Order #2329 08:16 AM 24/09/25 G&M Craftsman Cabinets PO #Seavi…" at bounding box center [102, 343] width 147 height 80
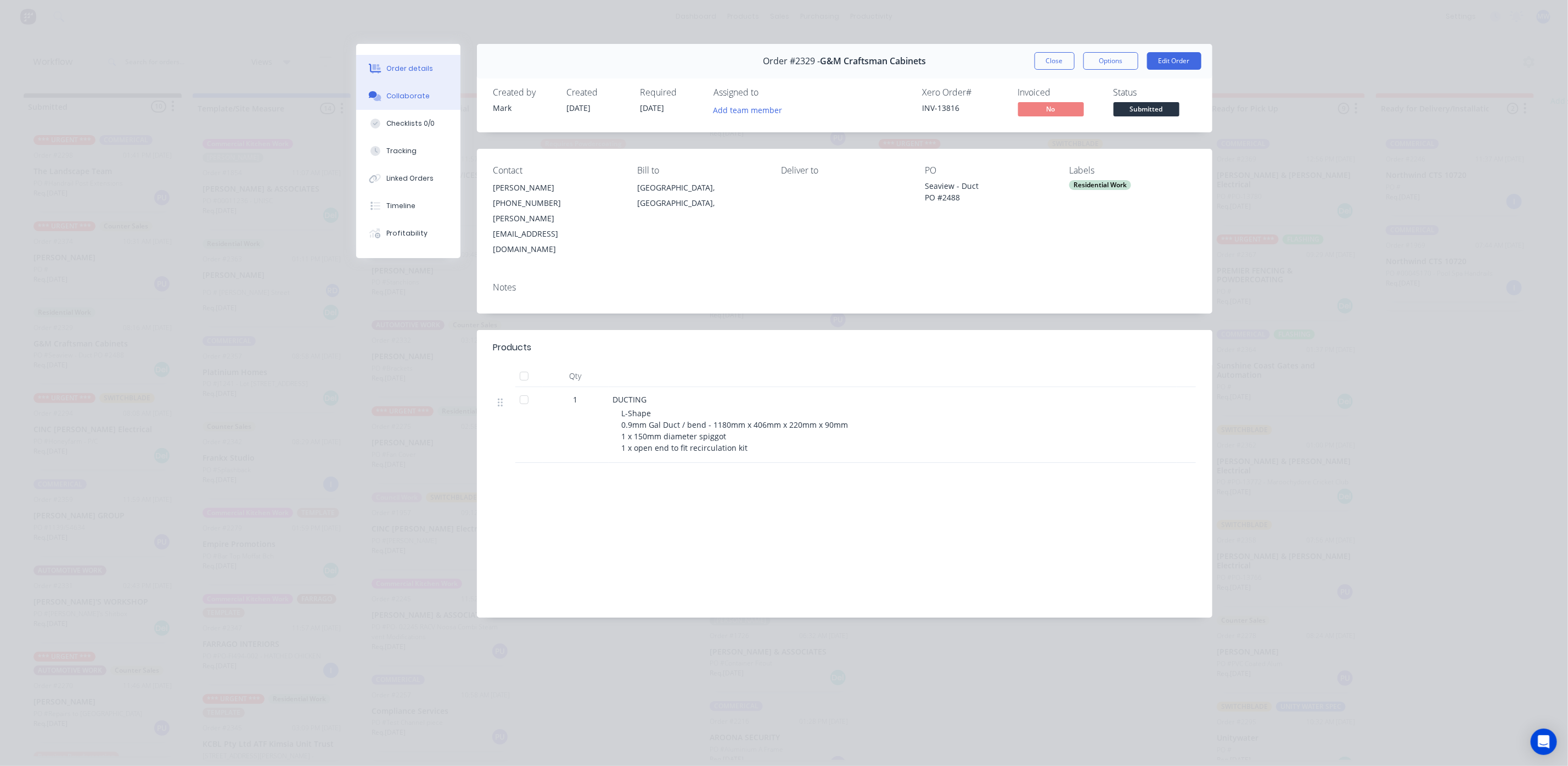
click at [398, 99] on div "Collaborate" at bounding box center [408, 96] width 44 height 10
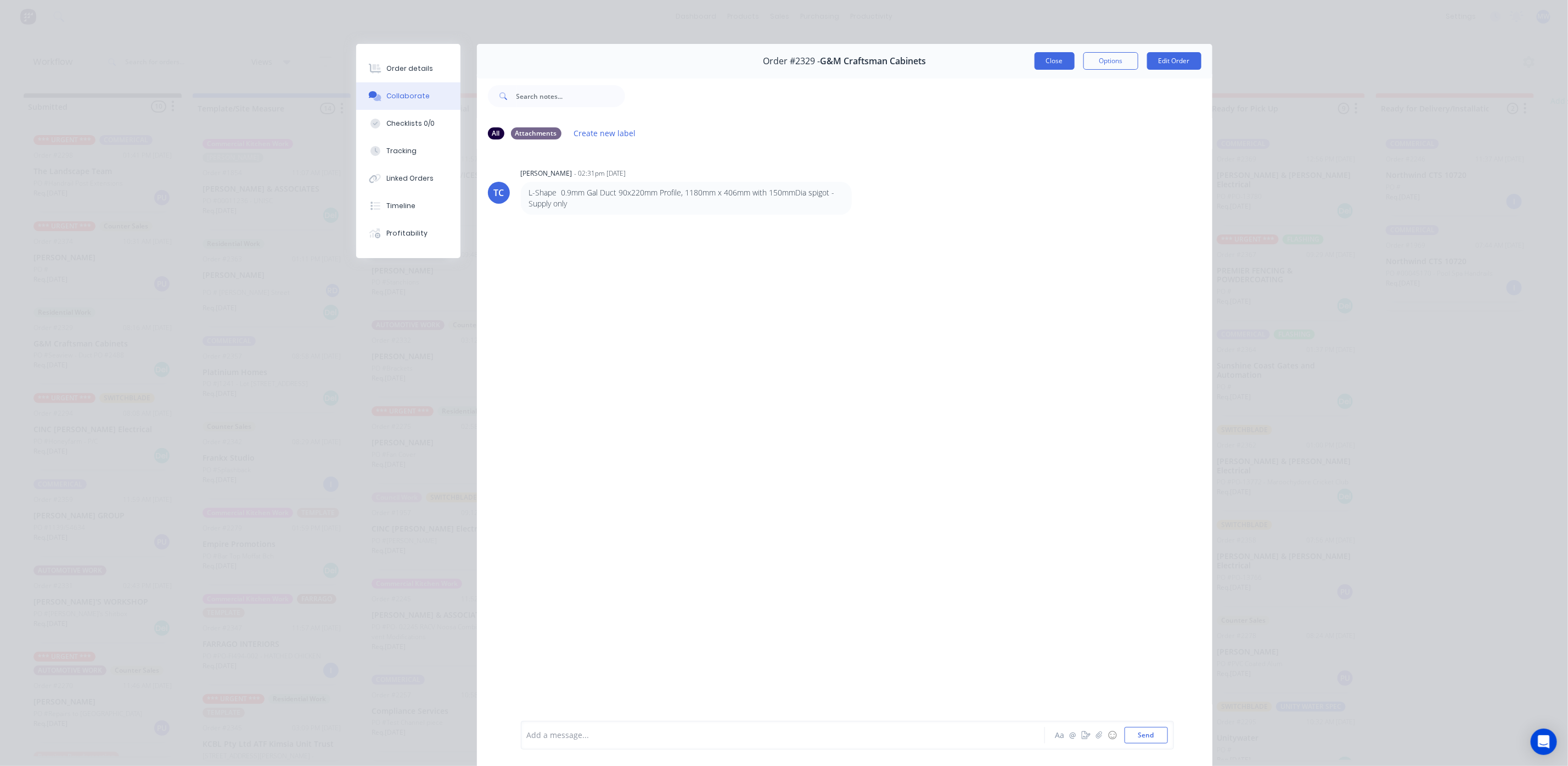
click at [1049, 58] on button "Close" at bounding box center [1054, 61] width 40 height 18
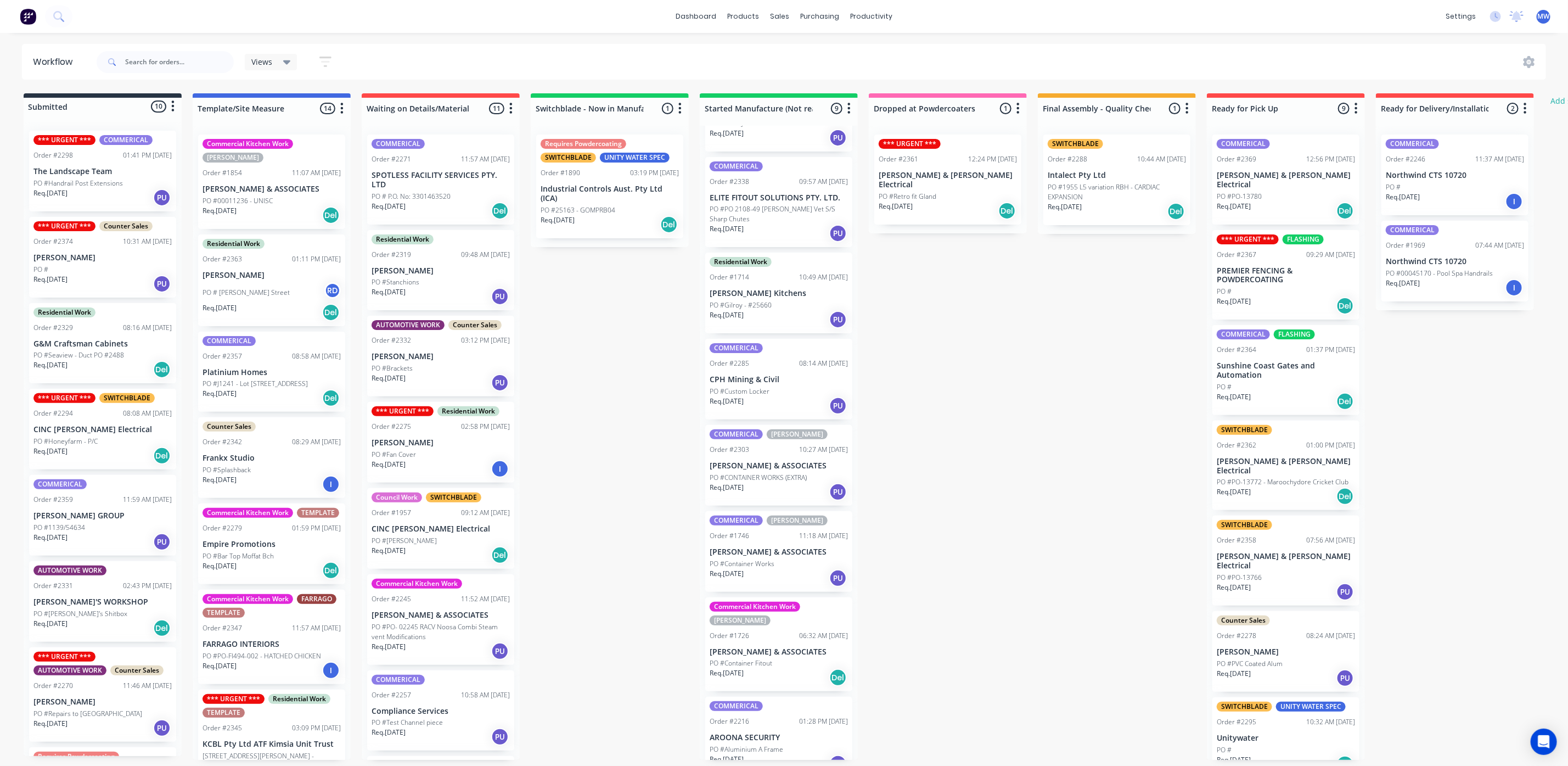
click at [109, 186] on p "PO #Handrail Post Extensions" at bounding box center [79, 184] width 90 height 10
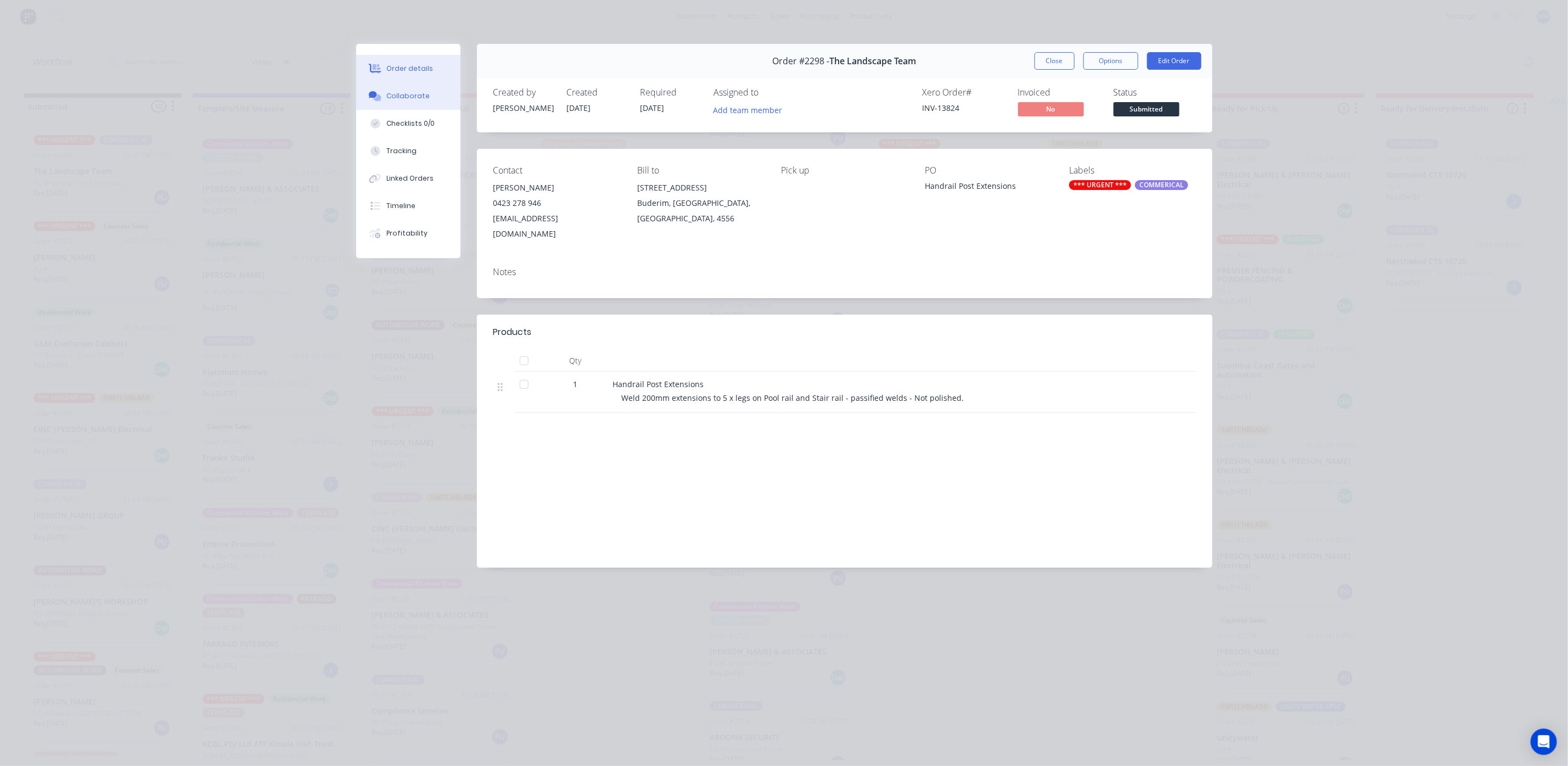
click at [420, 97] on div "Collaborate" at bounding box center [408, 96] width 44 height 10
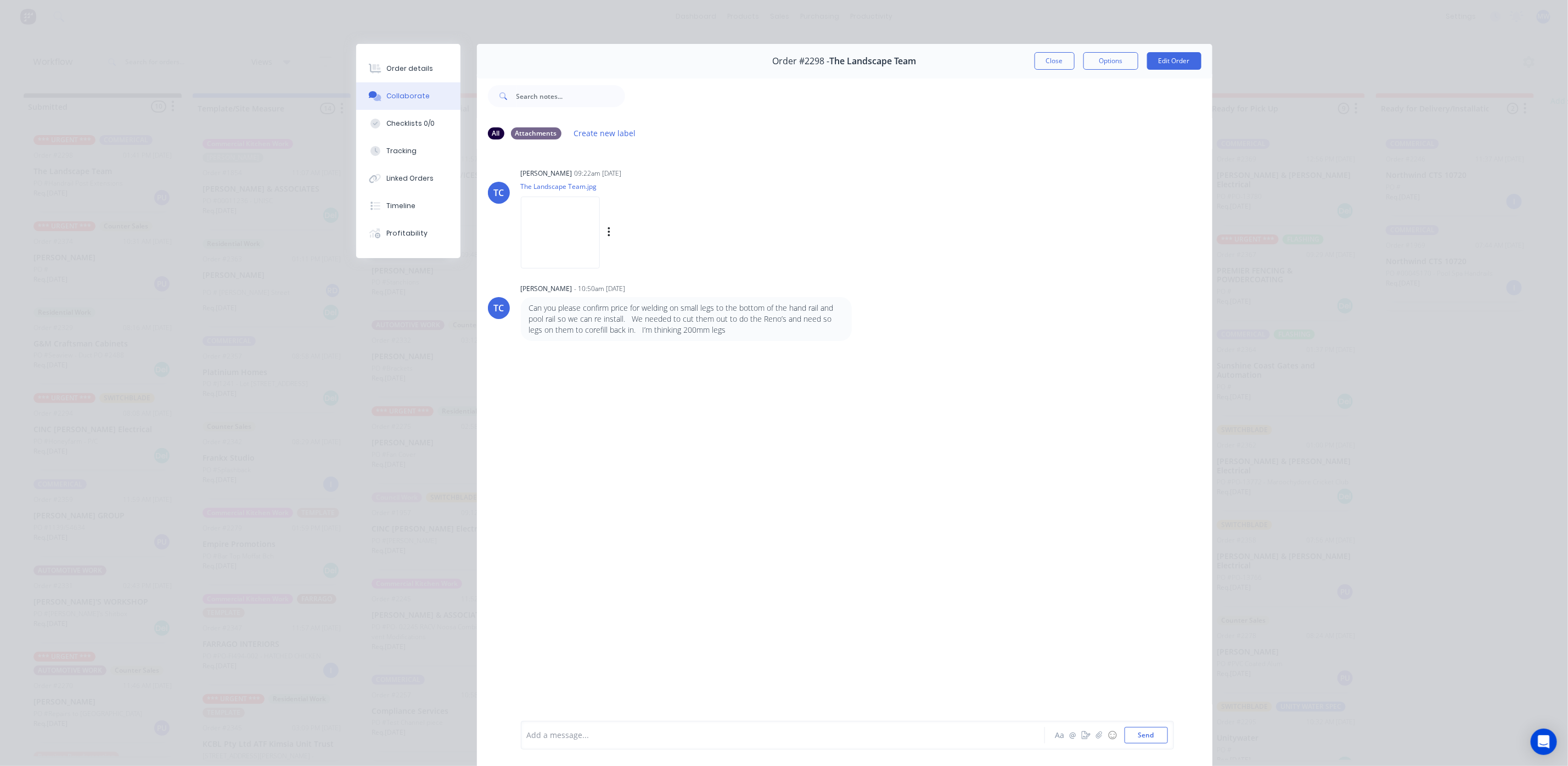
click at [565, 236] on img at bounding box center [560, 232] width 79 height 72
click at [1057, 52] on button "Close" at bounding box center [1054, 61] width 40 height 18
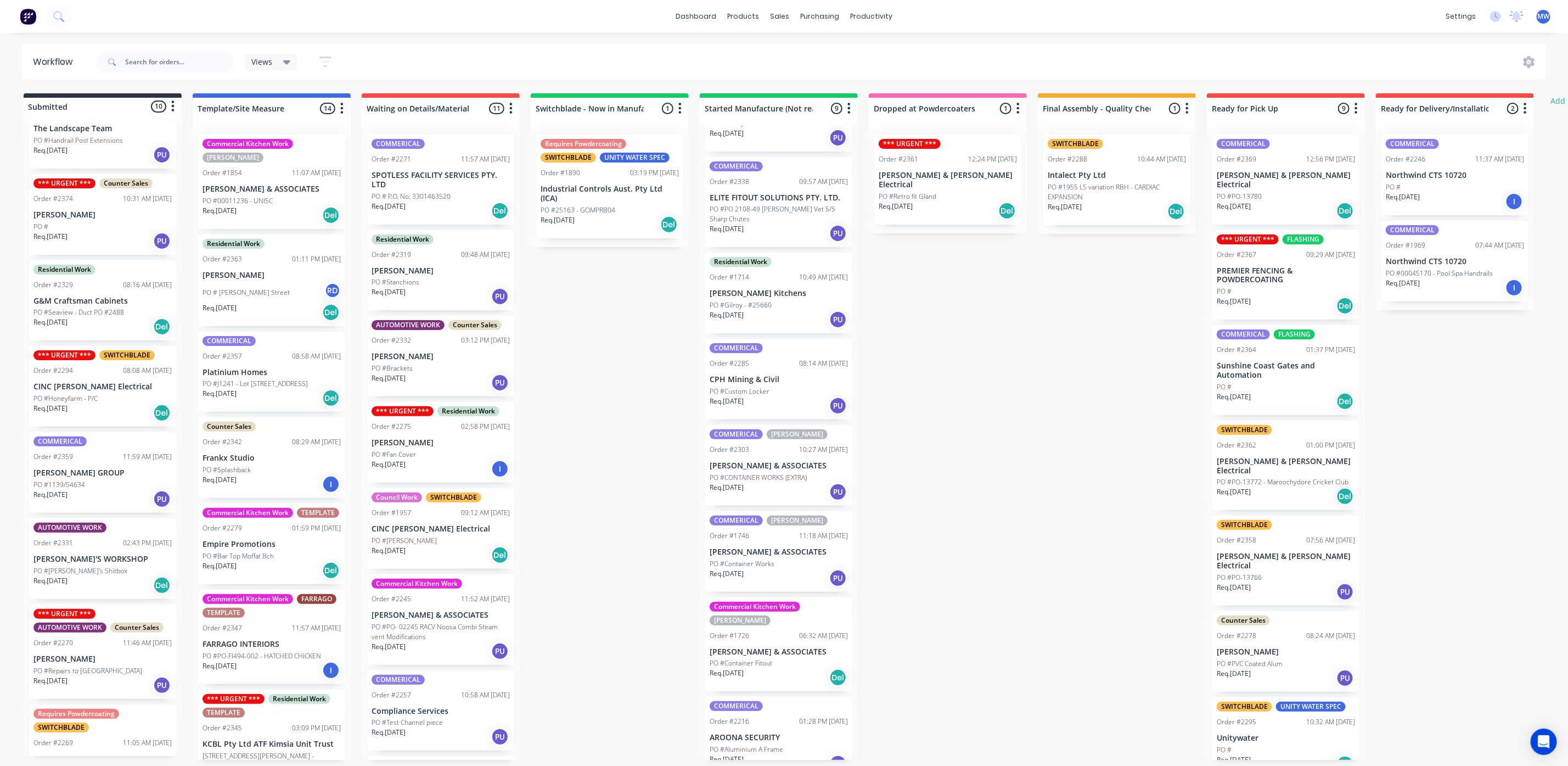
scroll to position [82, 0]
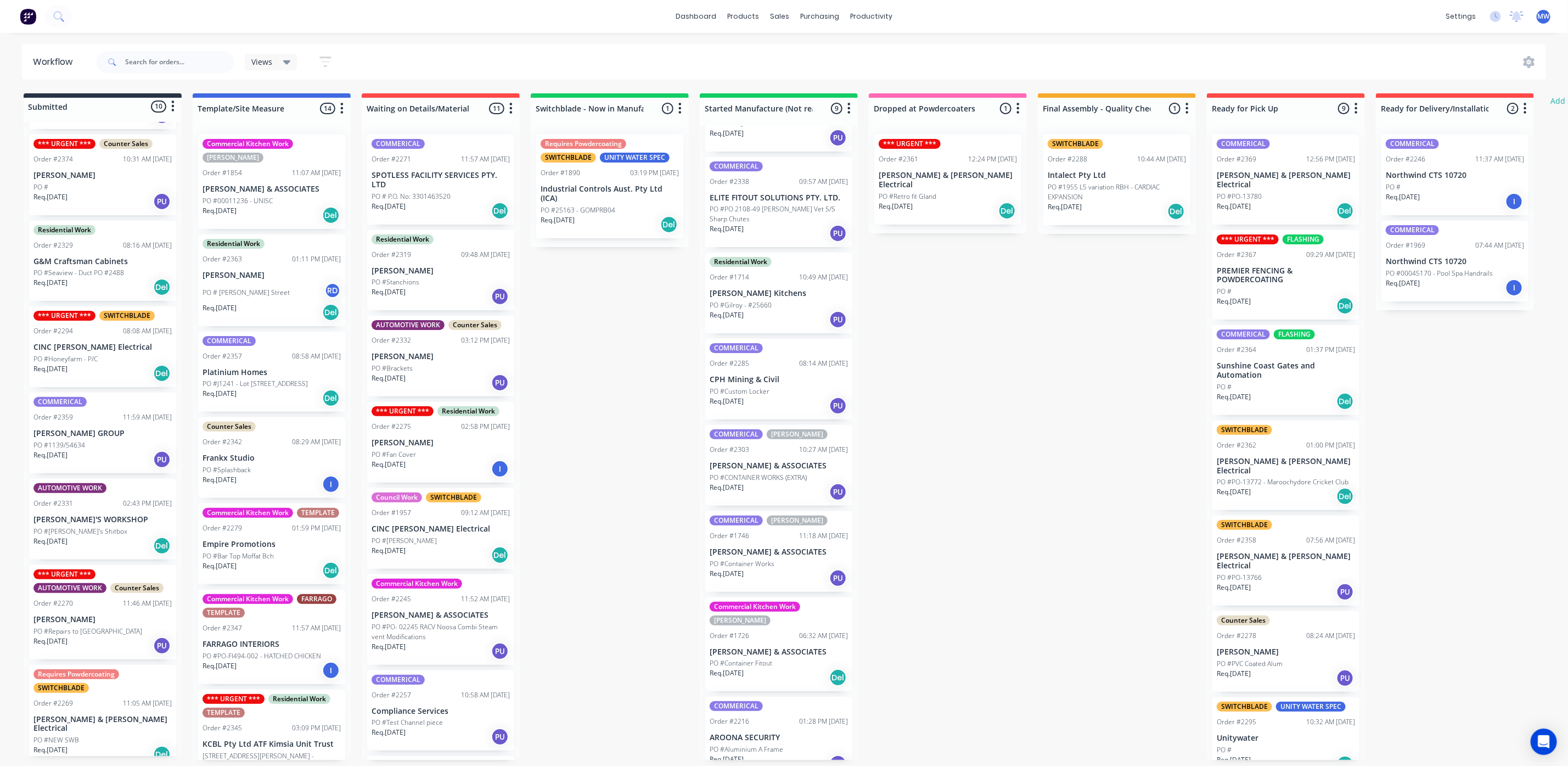
click at [104, 369] on div "Req. 02/10/25 Del" at bounding box center [102, 373] width 138 height 18
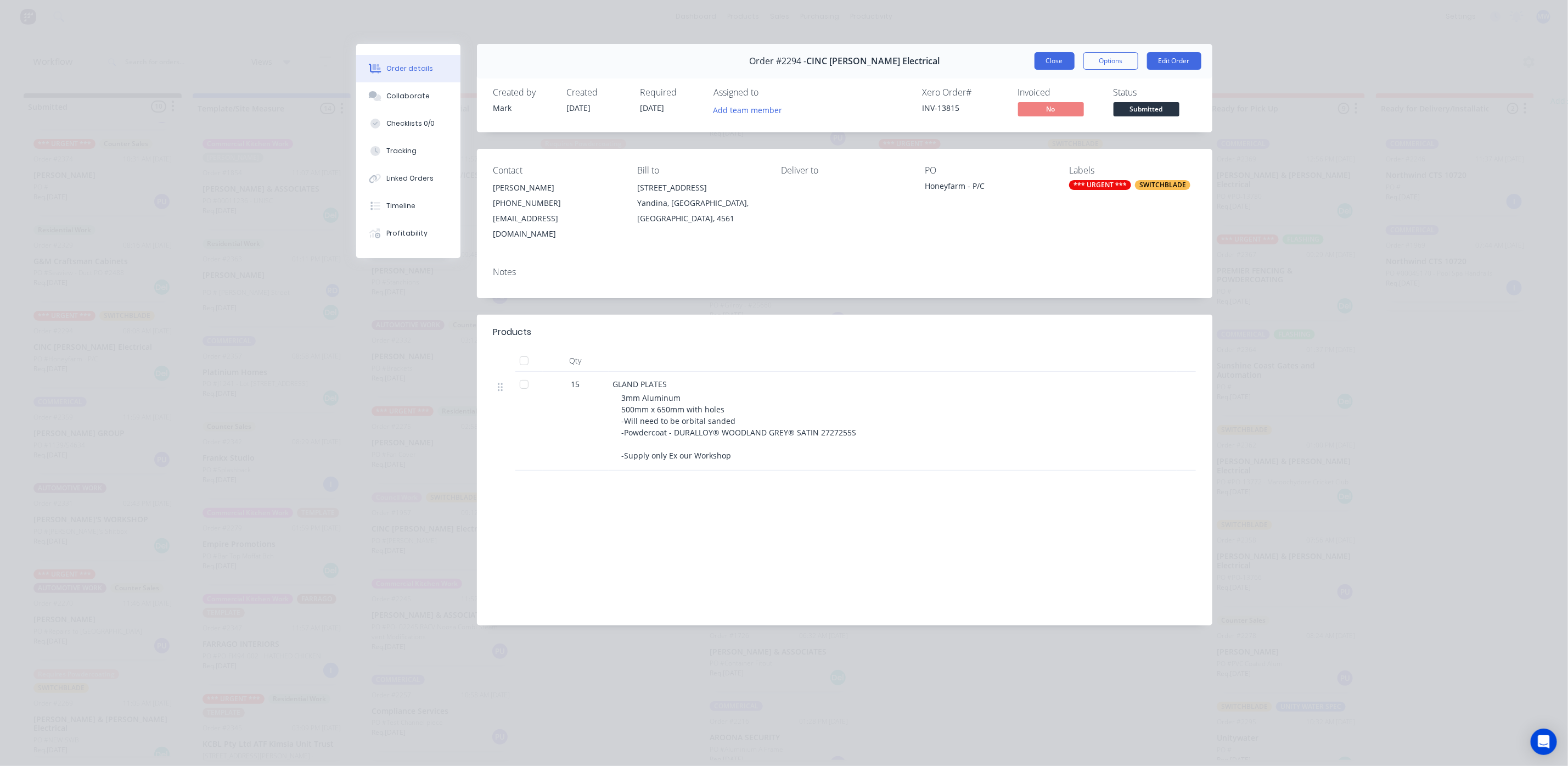
click at [1059, 61] on button "Close" at bounding box center [1054, 61] width 40 height 18
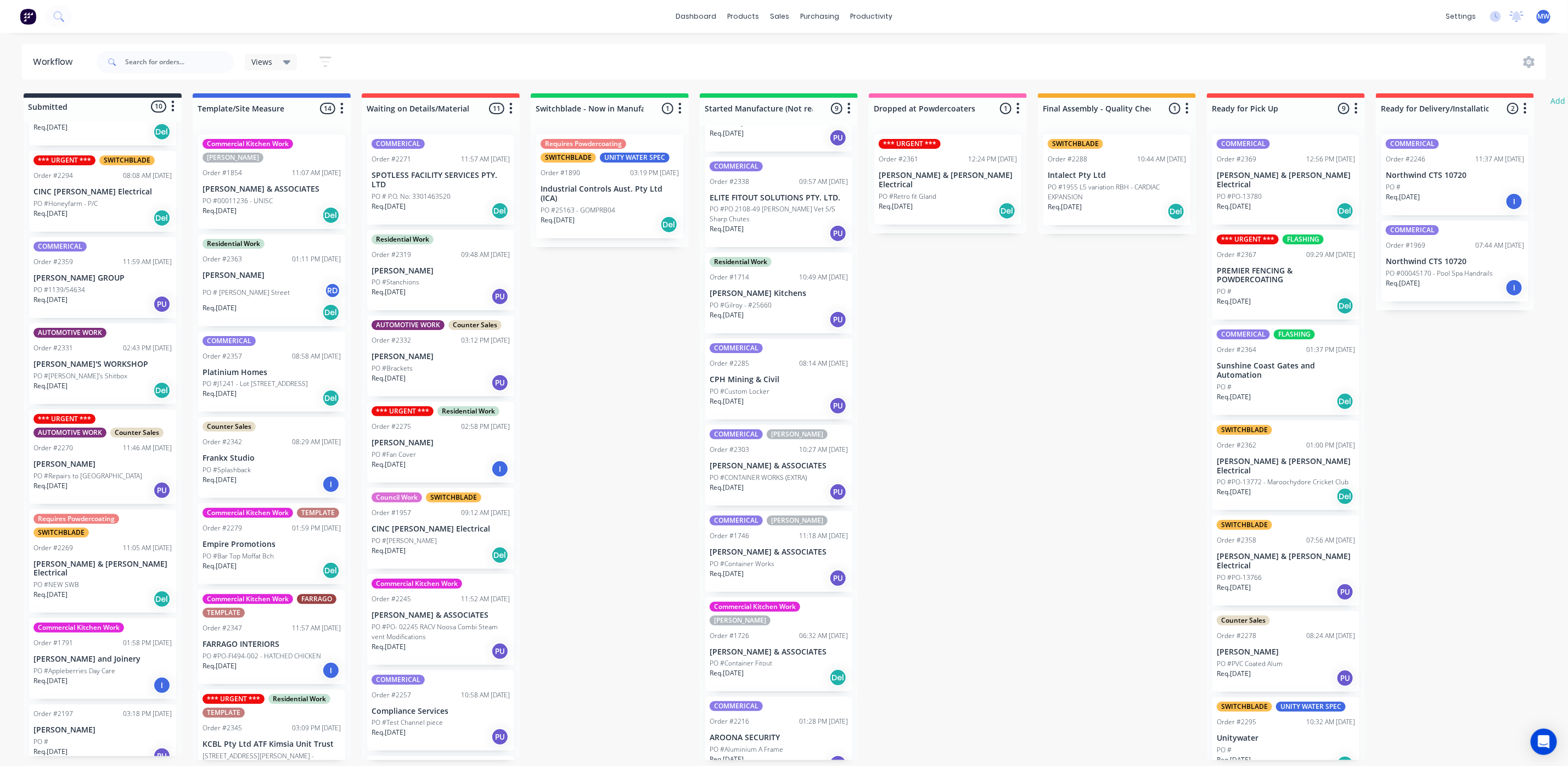
scroll to position [7, 0]
click at [107, 481] on div "Req. 01/10/25 PU" at bounding box center [102, 490] width 138 height 18
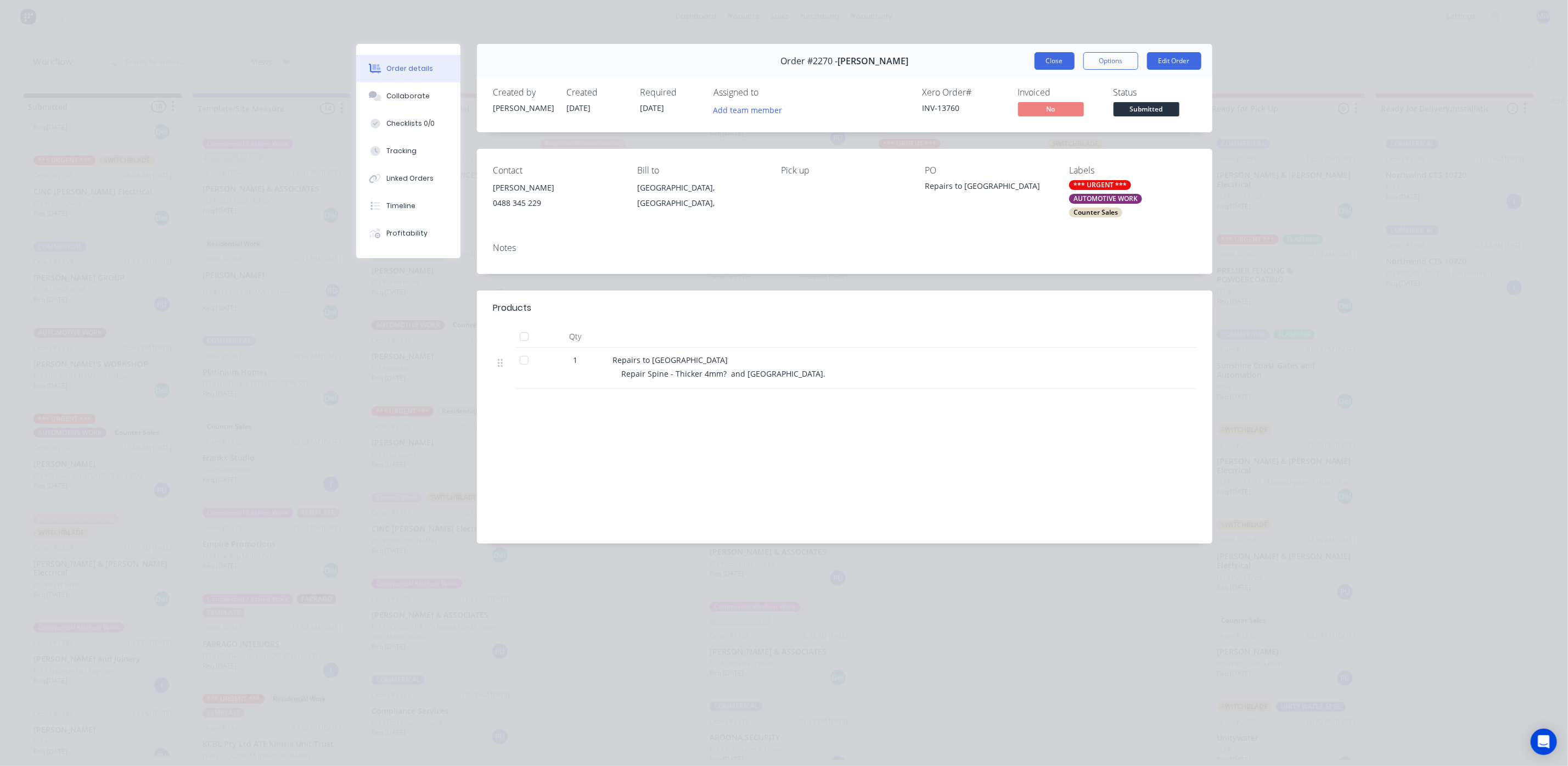
click at [1056, 58] on button "Close" at bounding box center [1054, 61] width 40 height 18
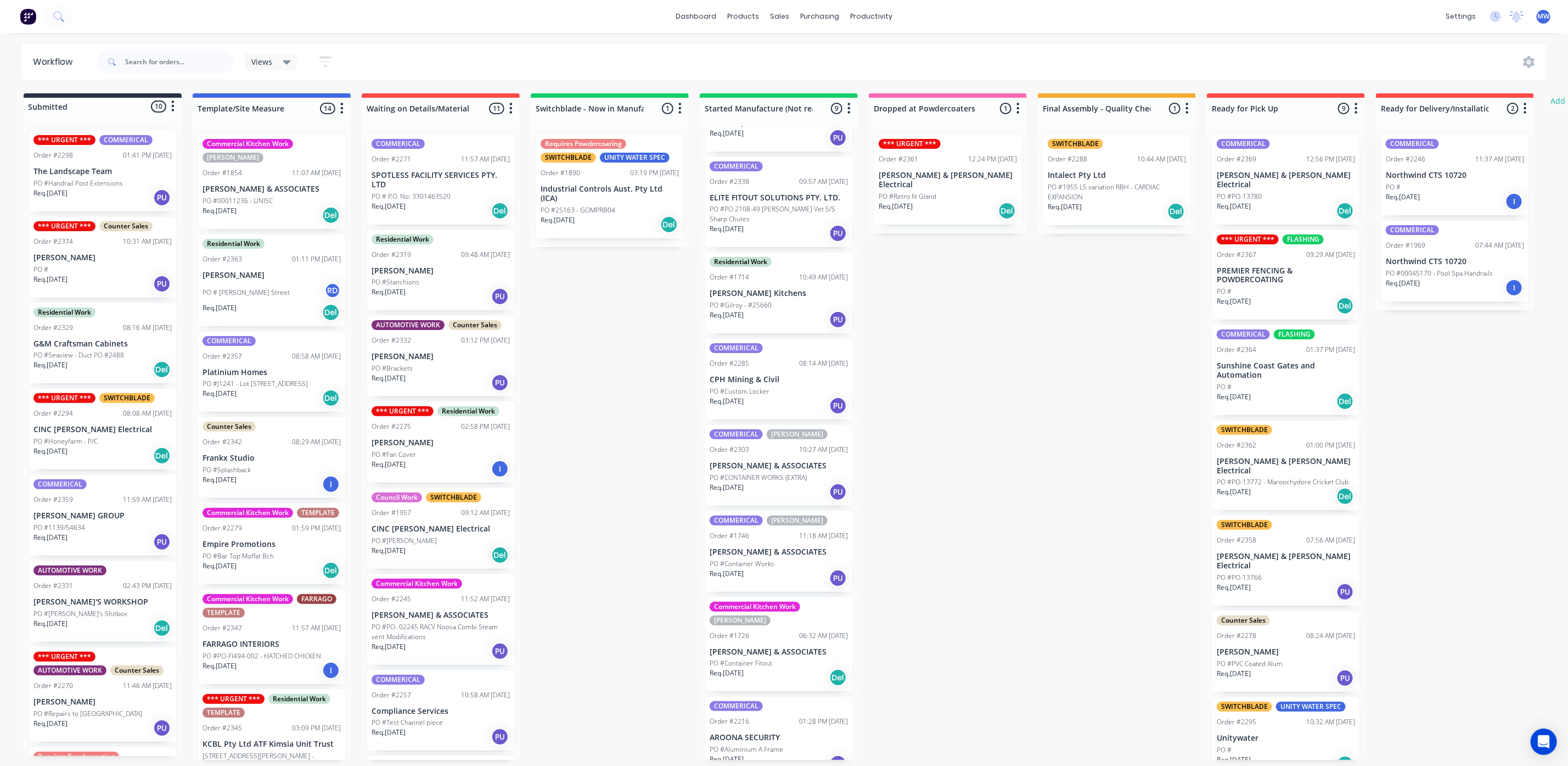
scroll to position [0, 0]
click at [442, 285] on div "PO #Stanchions" at bounding box center [441, 282] width 138 height 10
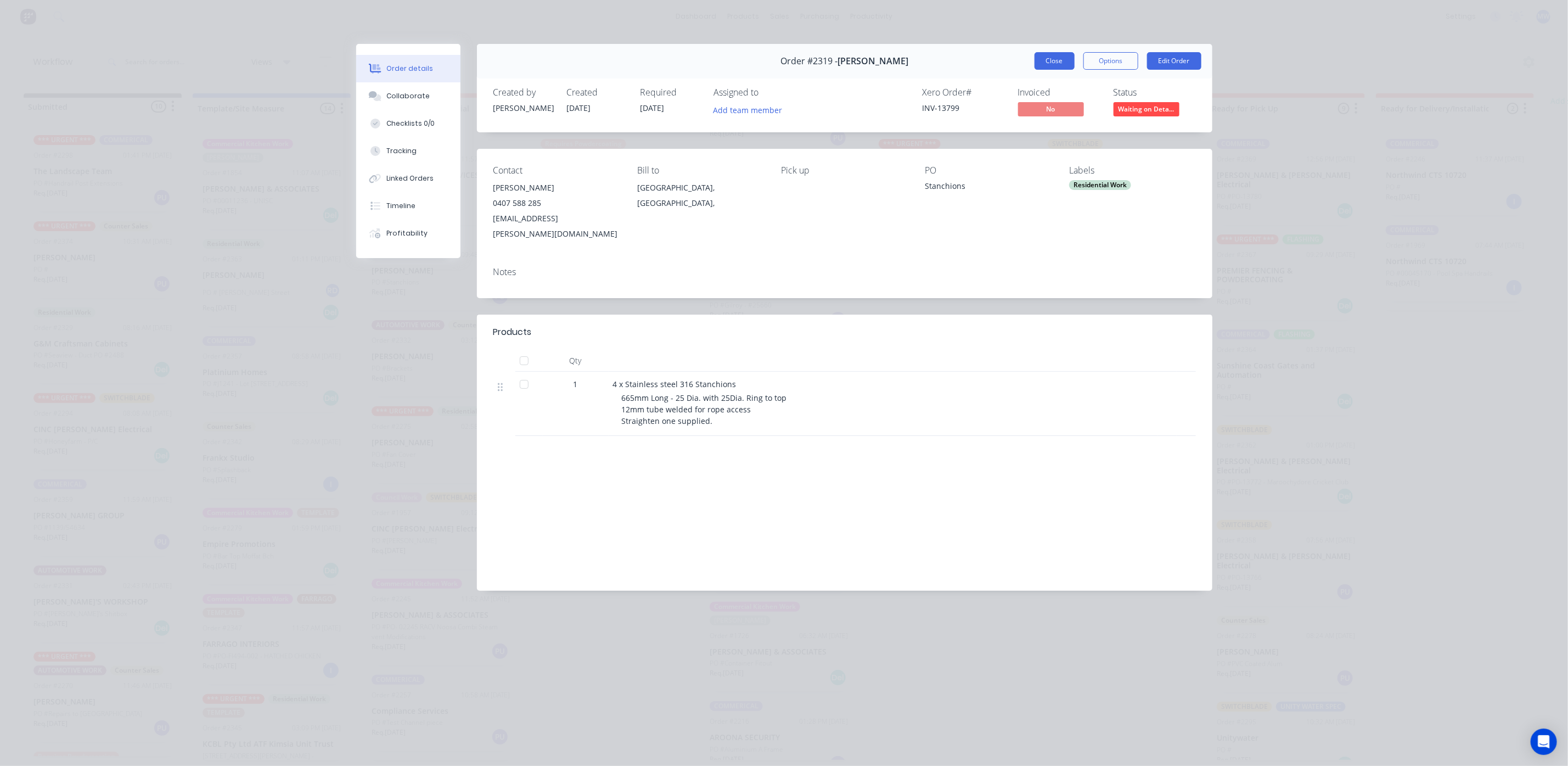
click at [1057, 55] on button "Close" at bounding box center [1054, 61] width 40 height 18
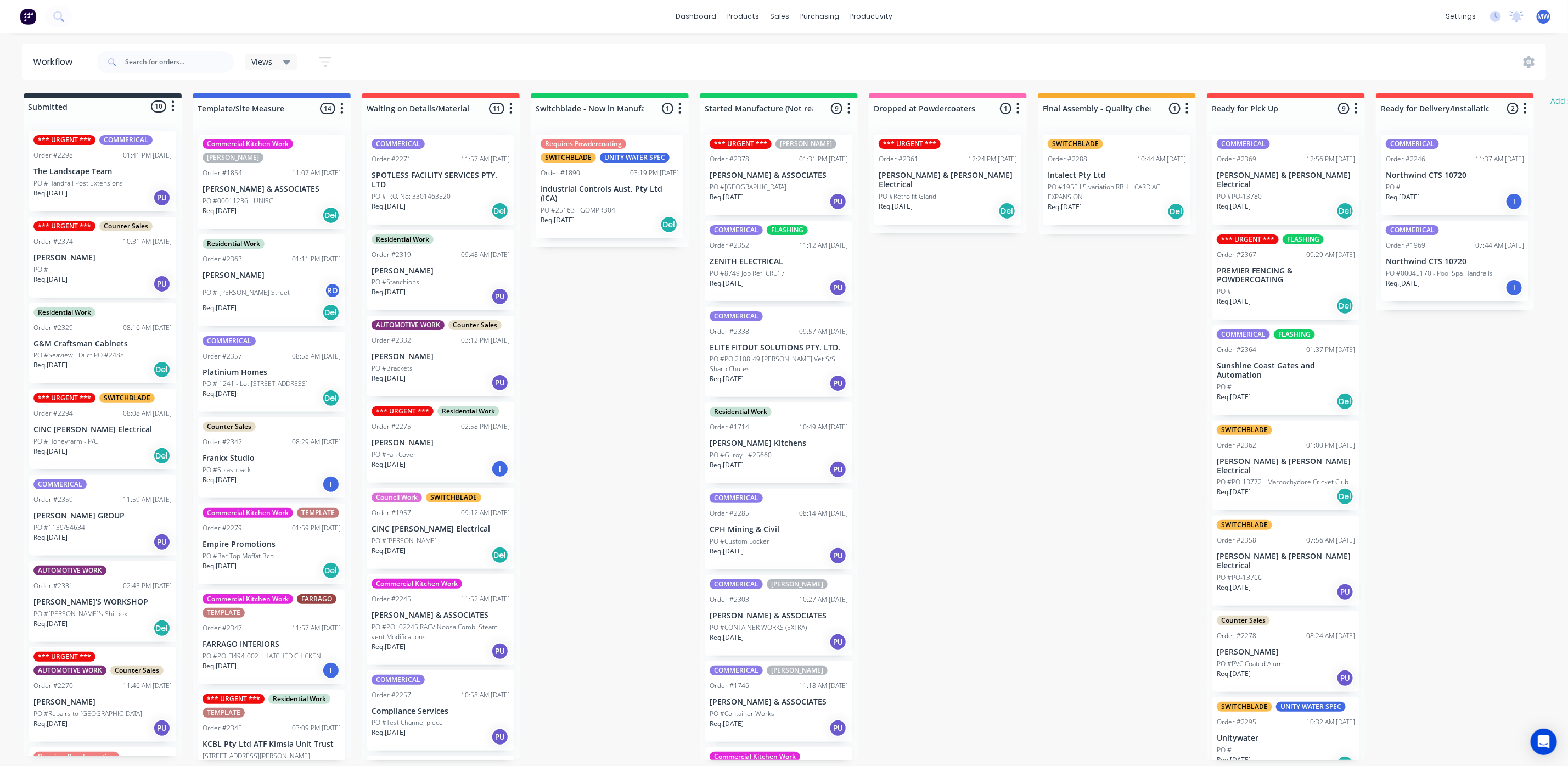
click at [621, 341] on div "Submitted 10 Status colour #273444 hex #273444 Save Cancel Summaries Total orde…" at bounding box center [907, 427] width 1831 height 667
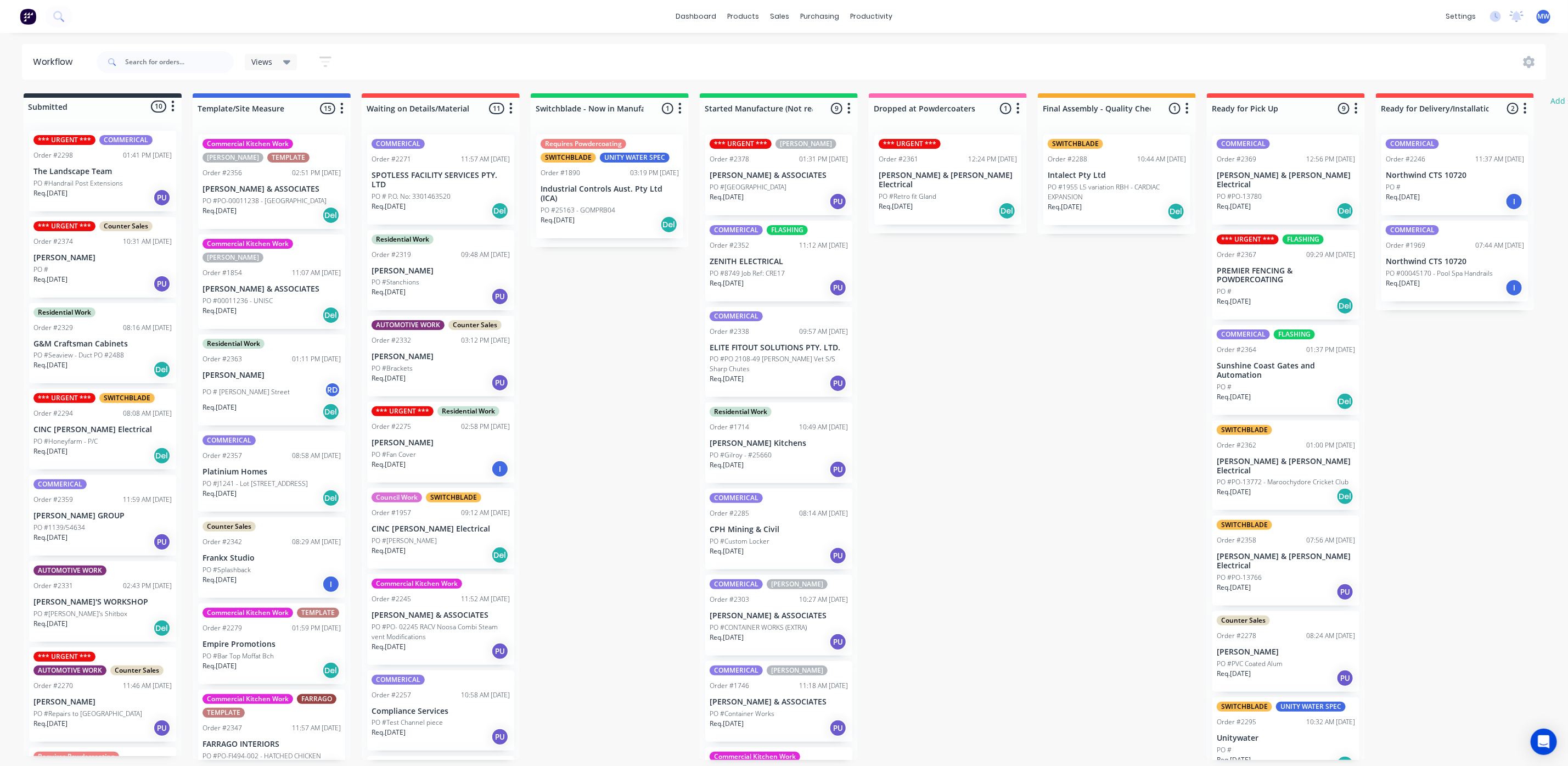
drag, startPoint x: 685, startPoint y: 357, endPoint x: 598, endPoint y: 339, distance: 88.8
click at [680, 360] on div "Submitted 10 Status colour #273444 hex #273444 Save Cancel Summaries Total orde…" at bounding box center [907, 427] width 1831 height 667
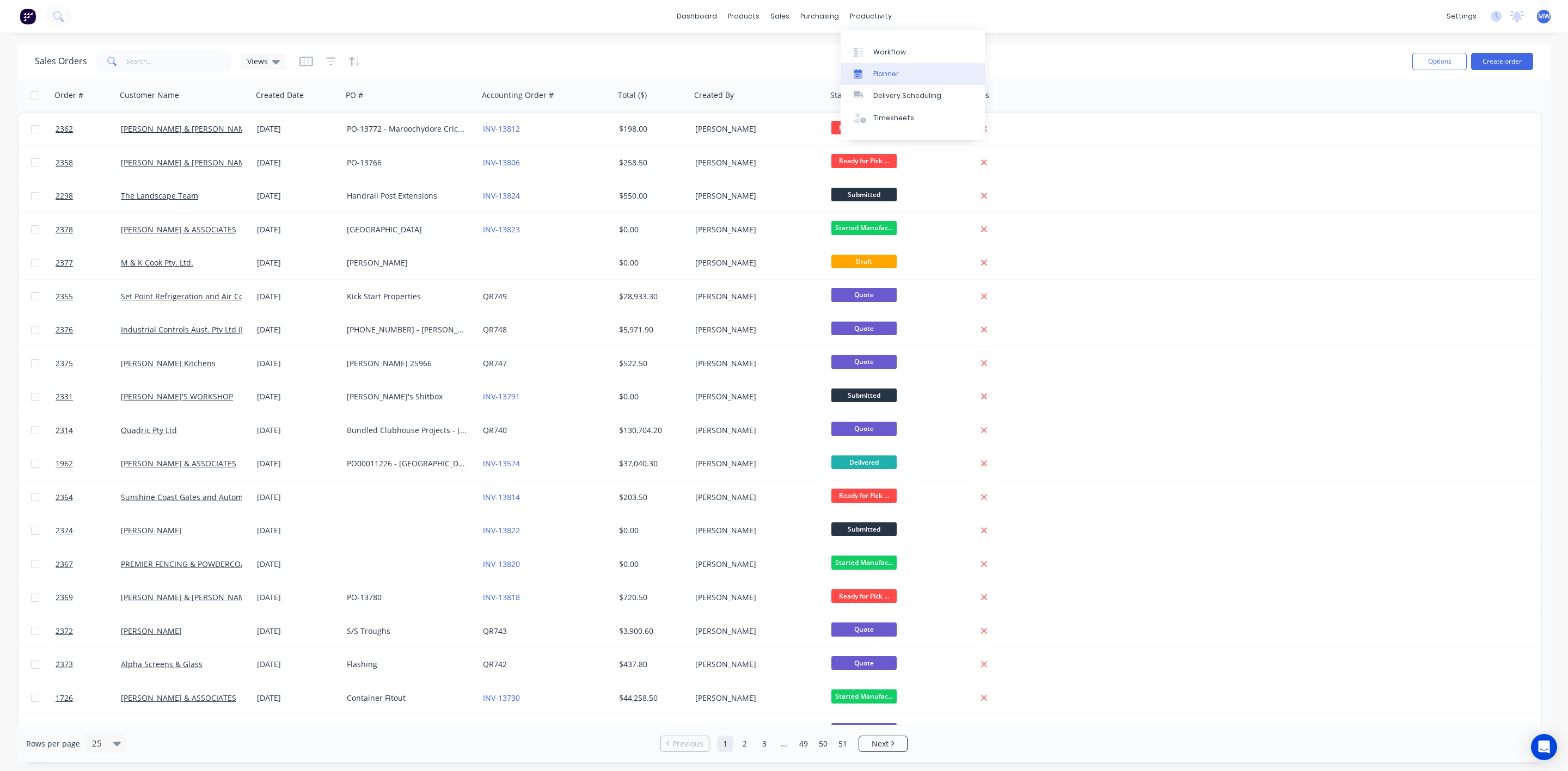
click at [882, 72] on div "Planner" at bounding box center [886, 74] width 26 height 10
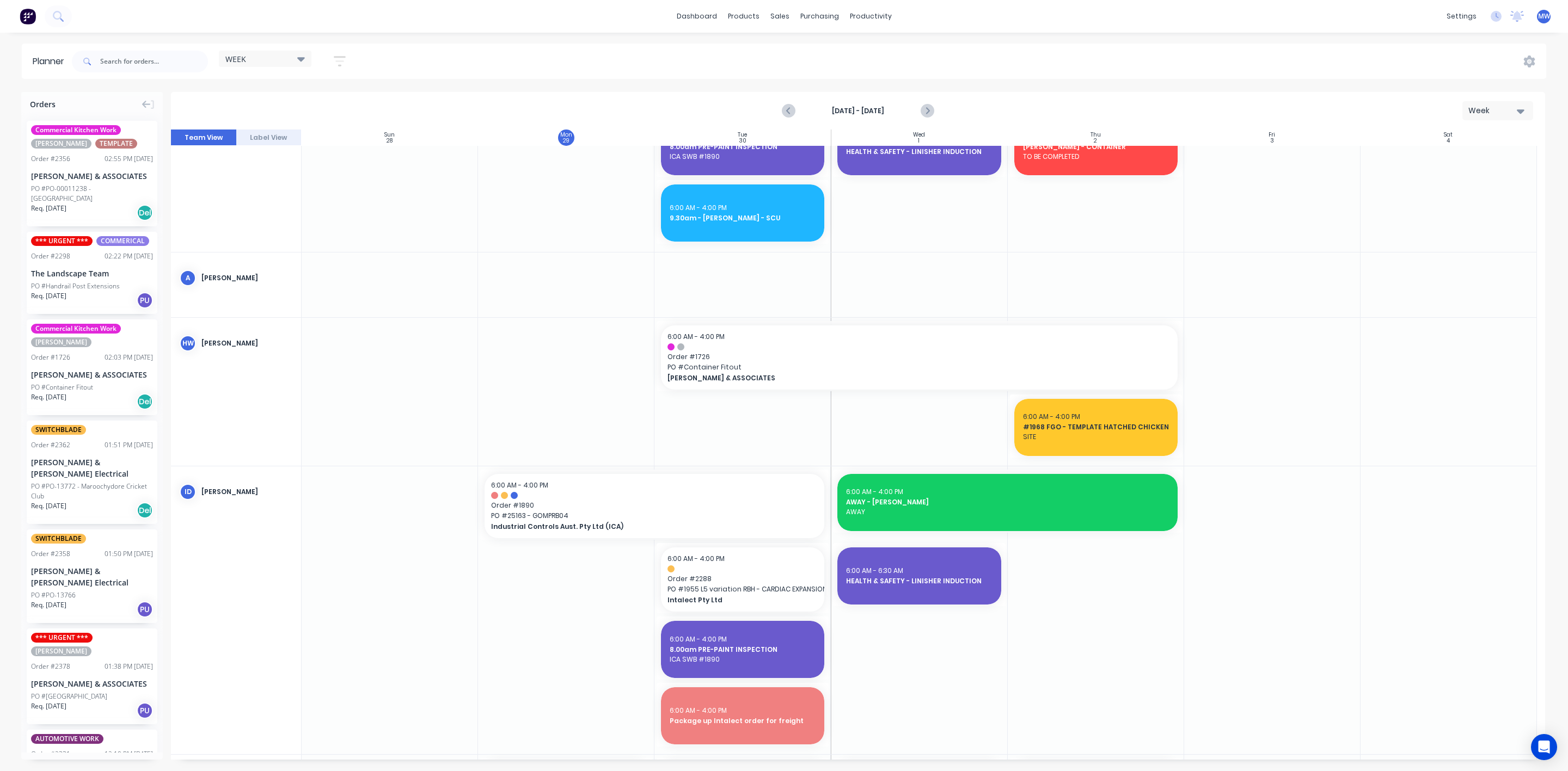
scroll to position [245, 0]
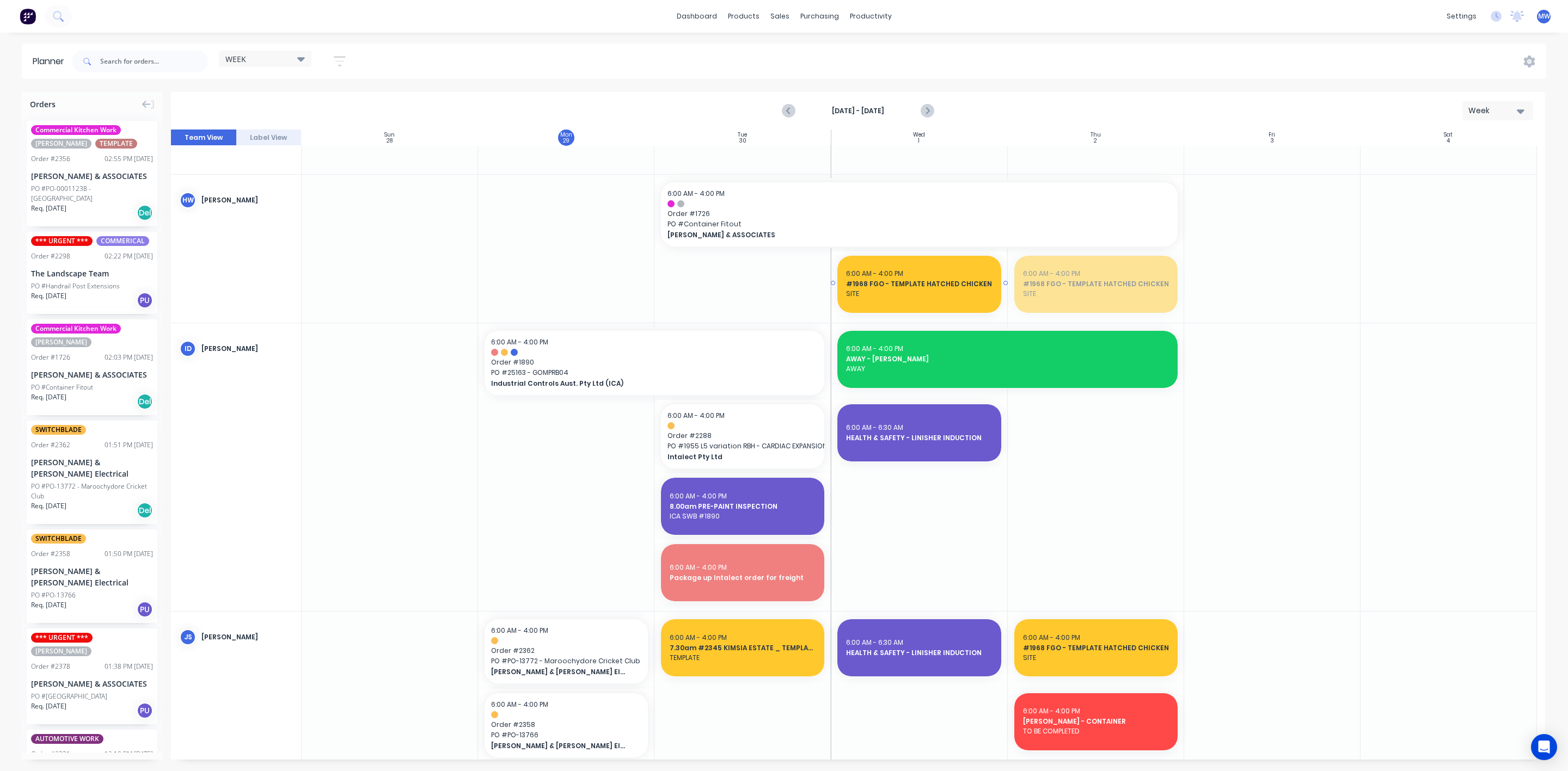
drag, startPoint x: 1133, startPoint y: 283, endPoint x: 925, endPoint y: 267, distance: 208.6
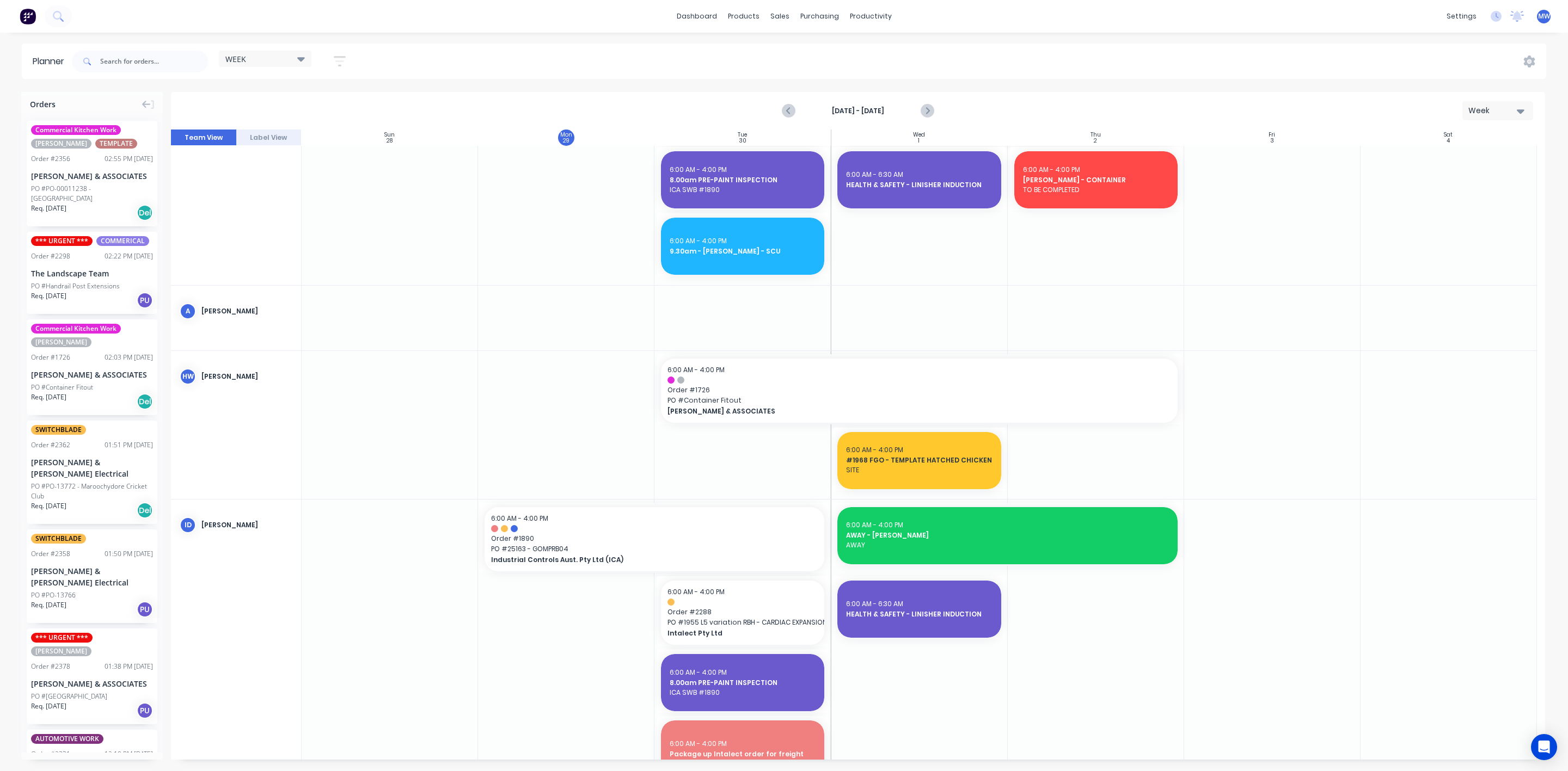
scroll to position [0, 0]
